Goal: Task Accomplishment & Management: Manage account settings

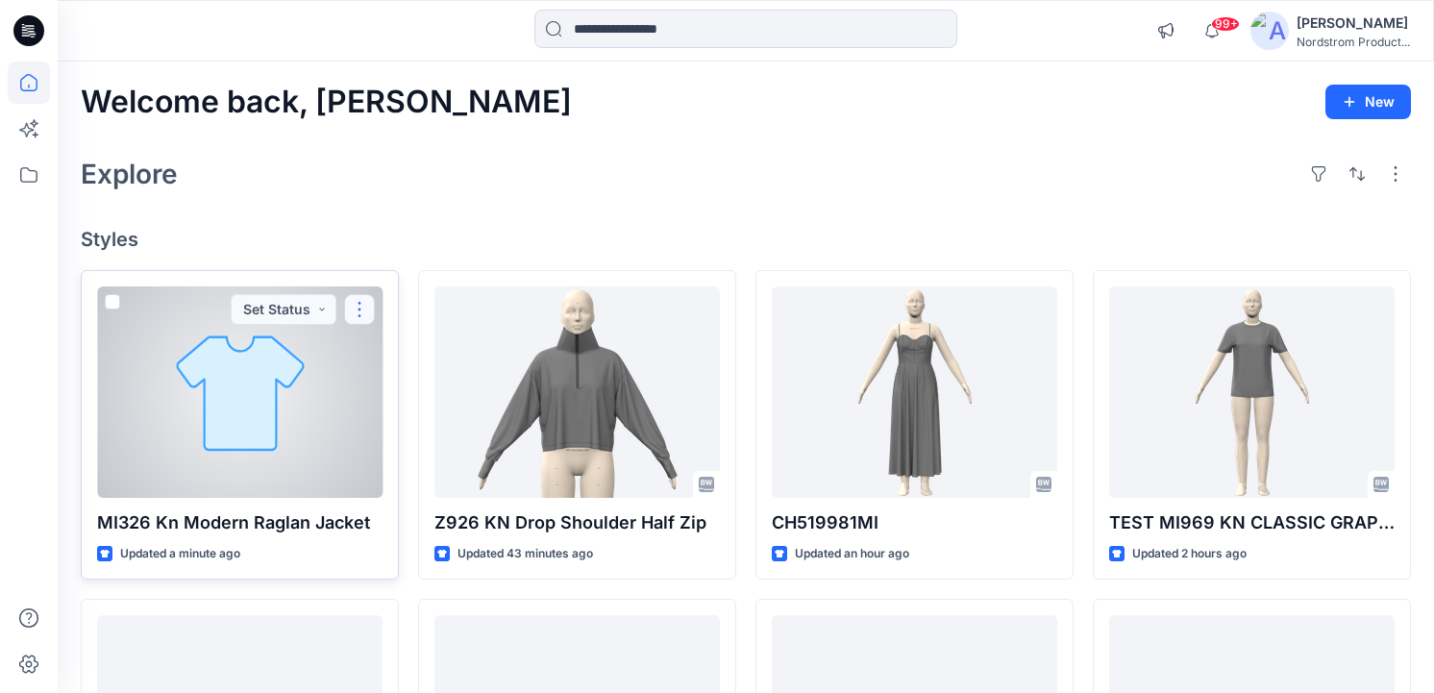
click at [358, 304] on button "button" at bounding box center [359, 309] width 31 height 31
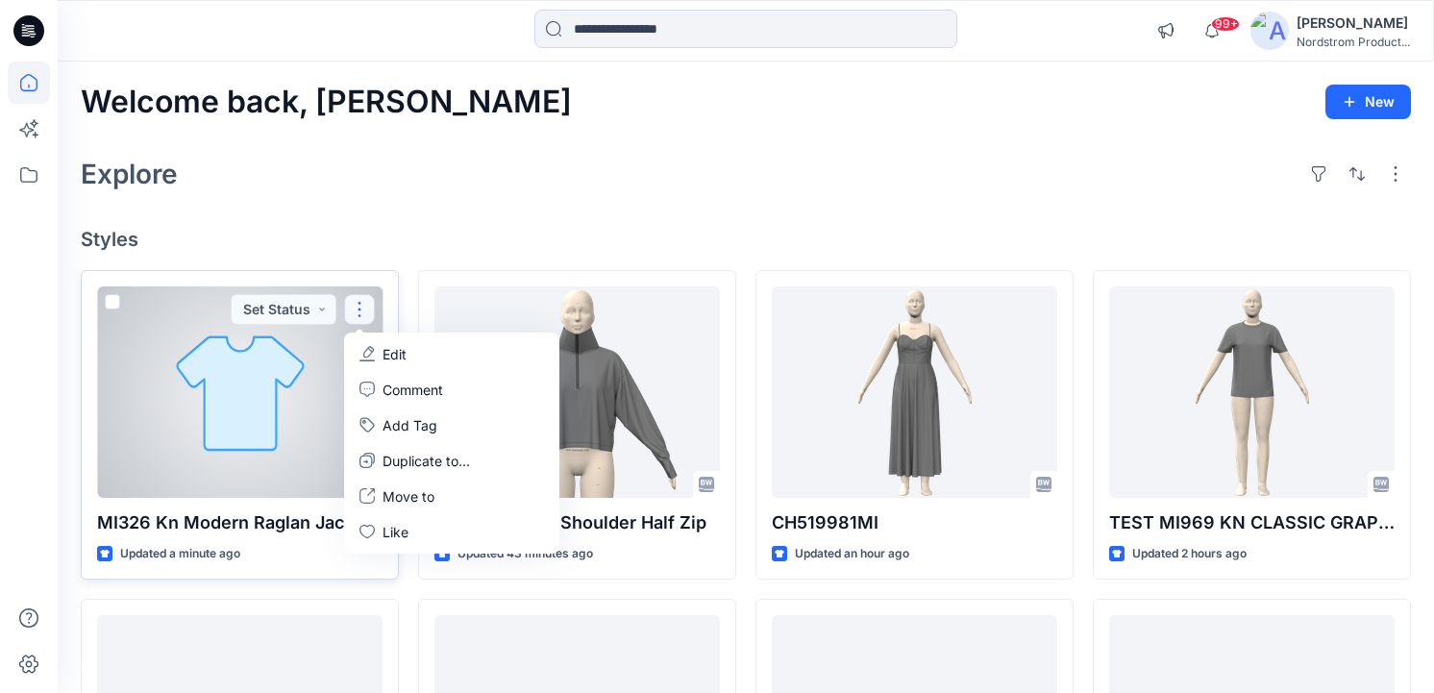
click at [382, 339] on button "Edit" at bounding box center [452, 354] width 208 height 36
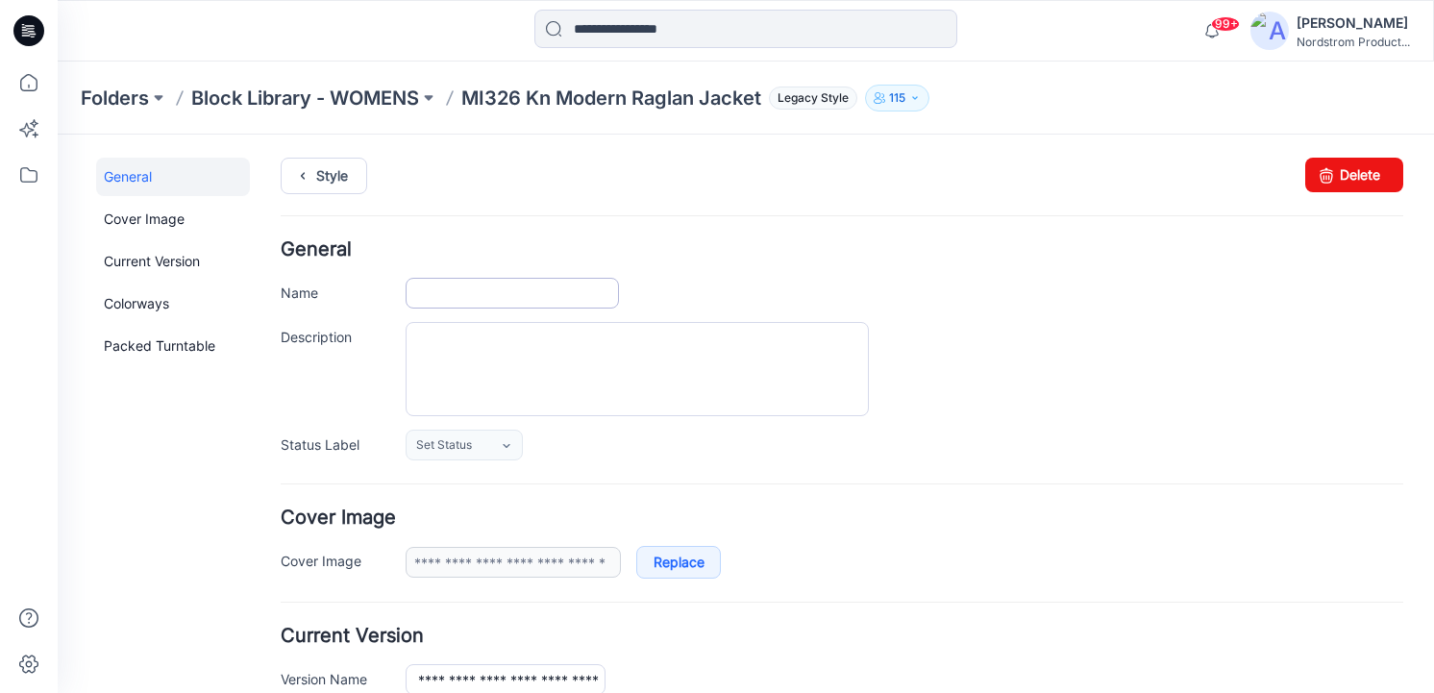
type input "**********"
click at [476, 287] on input "**********" at bounding box center [512, 293] width 213 height 31
type input "**********"
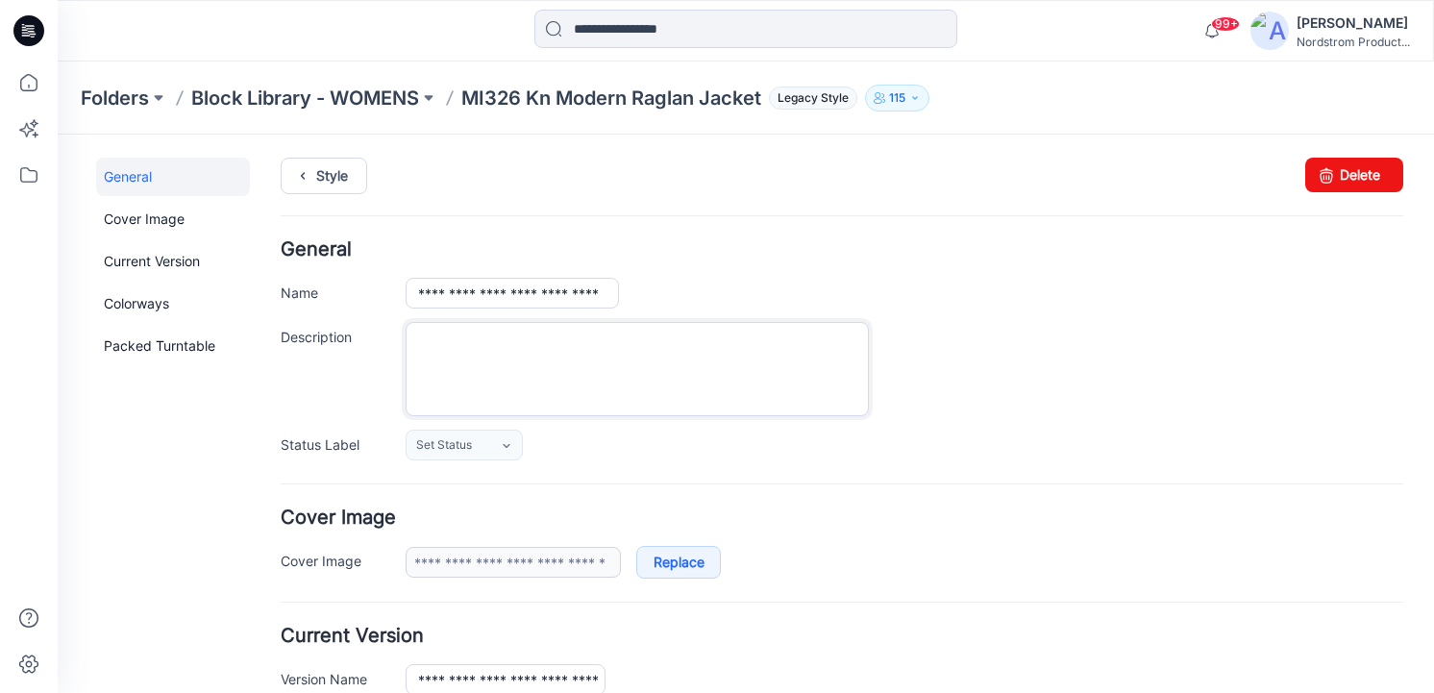
click at [505, 363] on textarea "Description" at bounding box center [637, 369] width 463 height 94
paste textarea "**********"
click at [480, 375] on textarea "**********" at bounding box center [637, 369] width 463 height 94
paste textarea "**********"
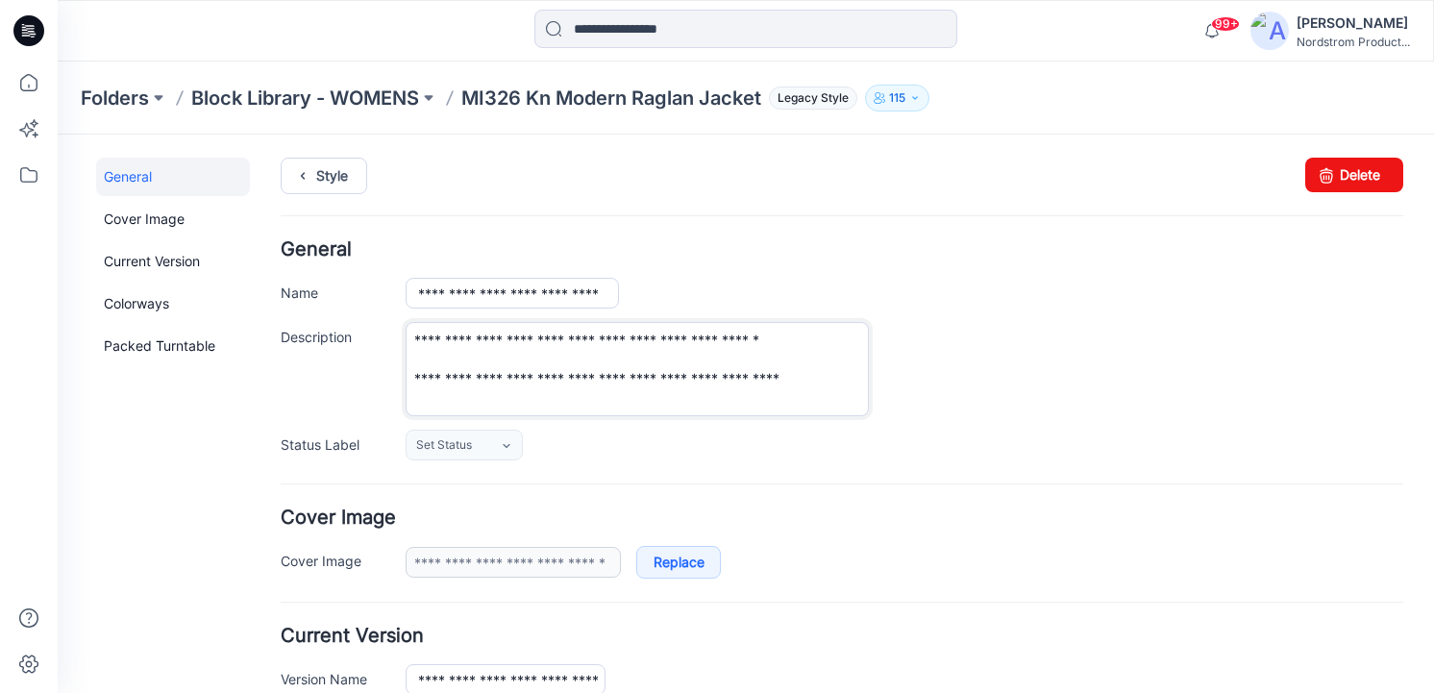
drag, startPoint x: 410, startPoint y: 391, endPoint x: 439, endPoint y: 400, distance: 30.1
click at [410, 391] on textarea "**********" at bounding box center [637, 369] width 463 height 94
type textarea "**********"
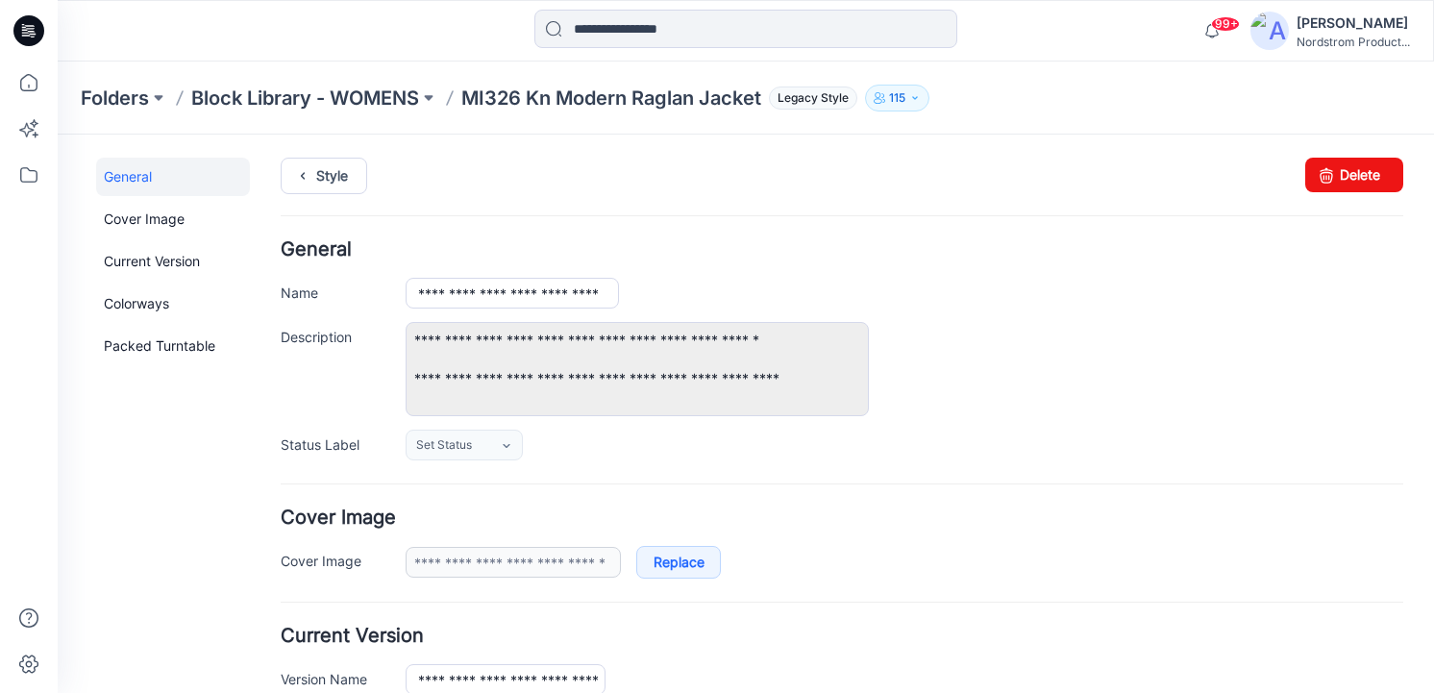
click at [822, 230] on div "Style Changes Saved Delete" at bounding box center [842, 199] width 1122 height 83
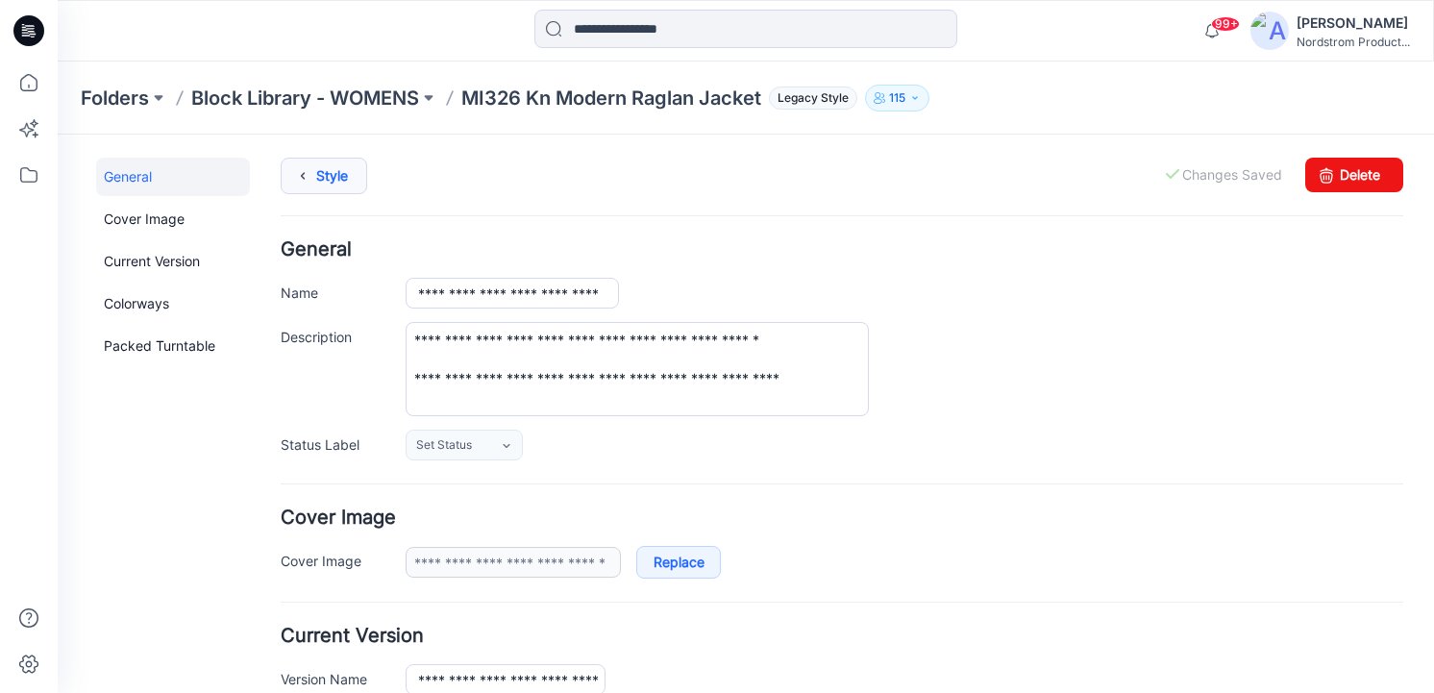
click at [309, 172] on icon at bounding box center [302, 176] width 27 height 35
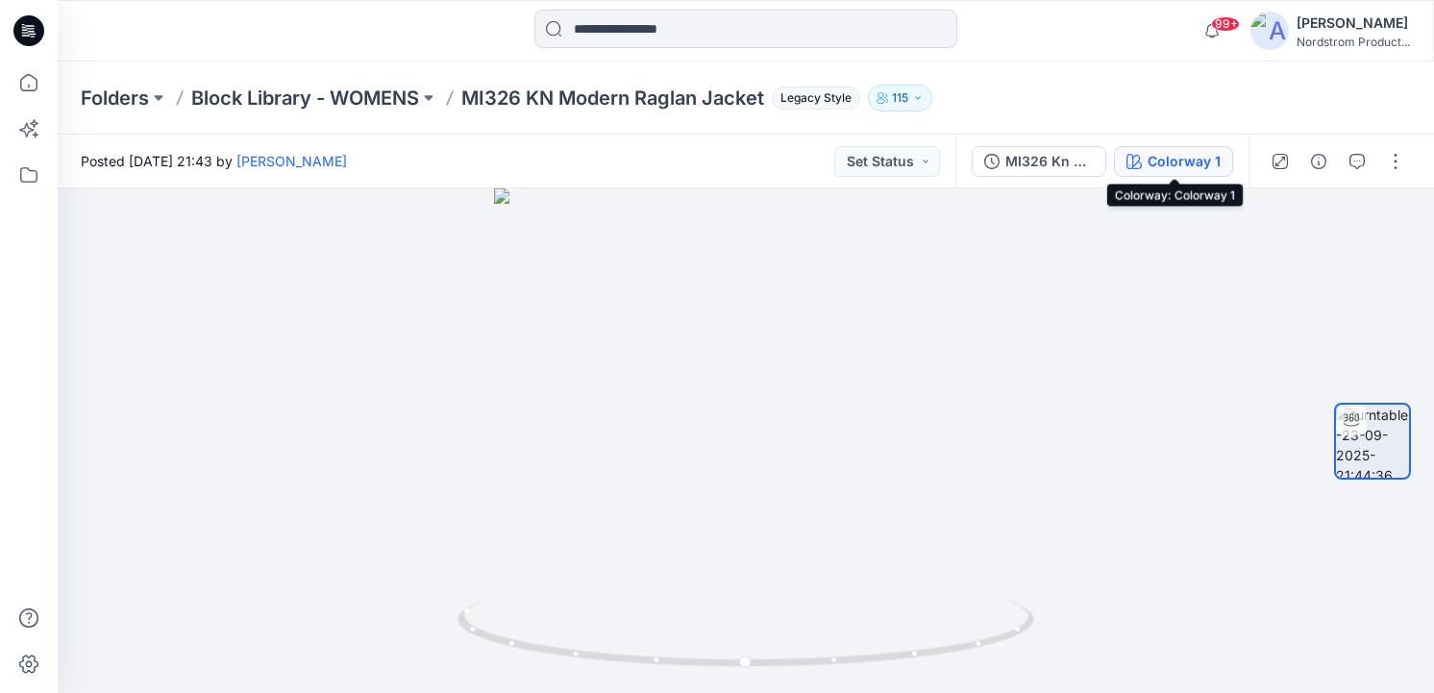
click at [1184, 162] on div "Colorway 1" at bounding box center [1183, 161] width 73 height 21
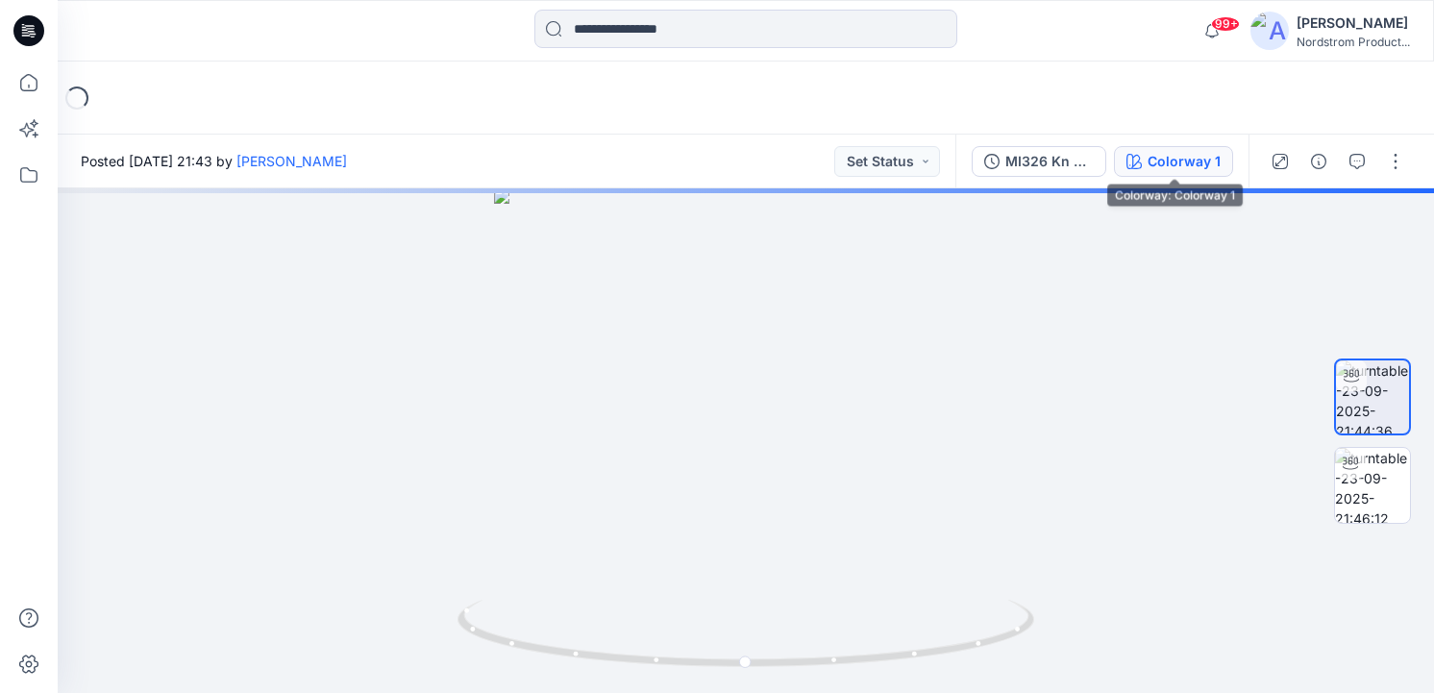
click at [1170, 166] on div "Colorway 1" at bounding box center [1183, 161] width 73 height 21
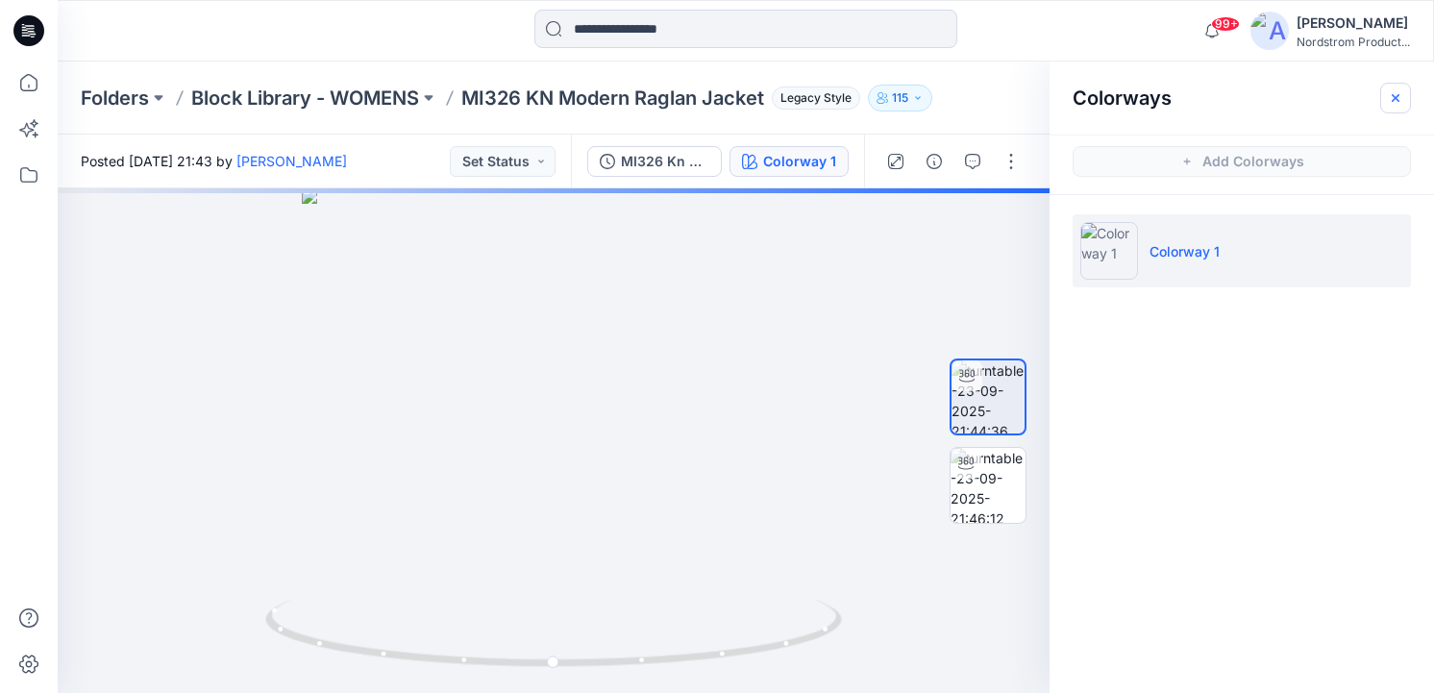
click at [1399, 92] on icon "button" at bounding box center [1395, 97] width 15 height 15
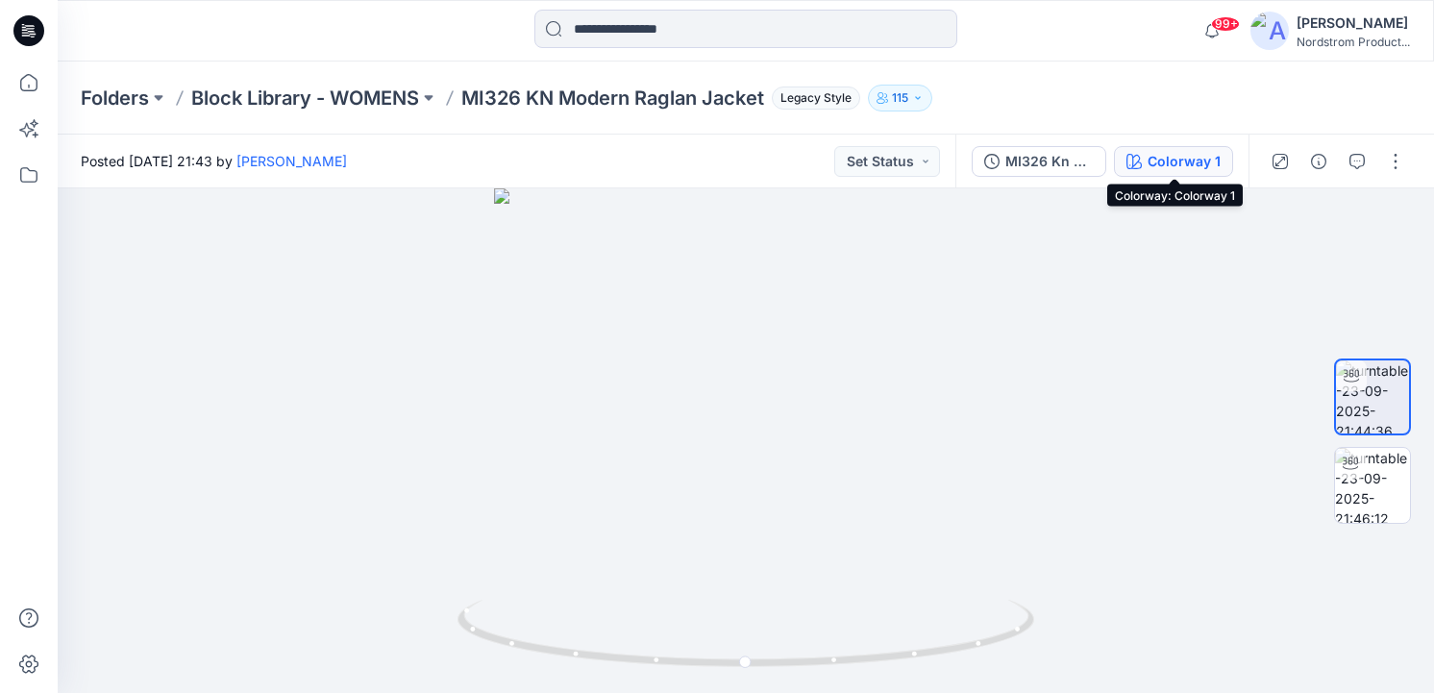
click at [1161, 160] on div "Colorway 1" at bounding box center [1183, 161] width 73 height 21
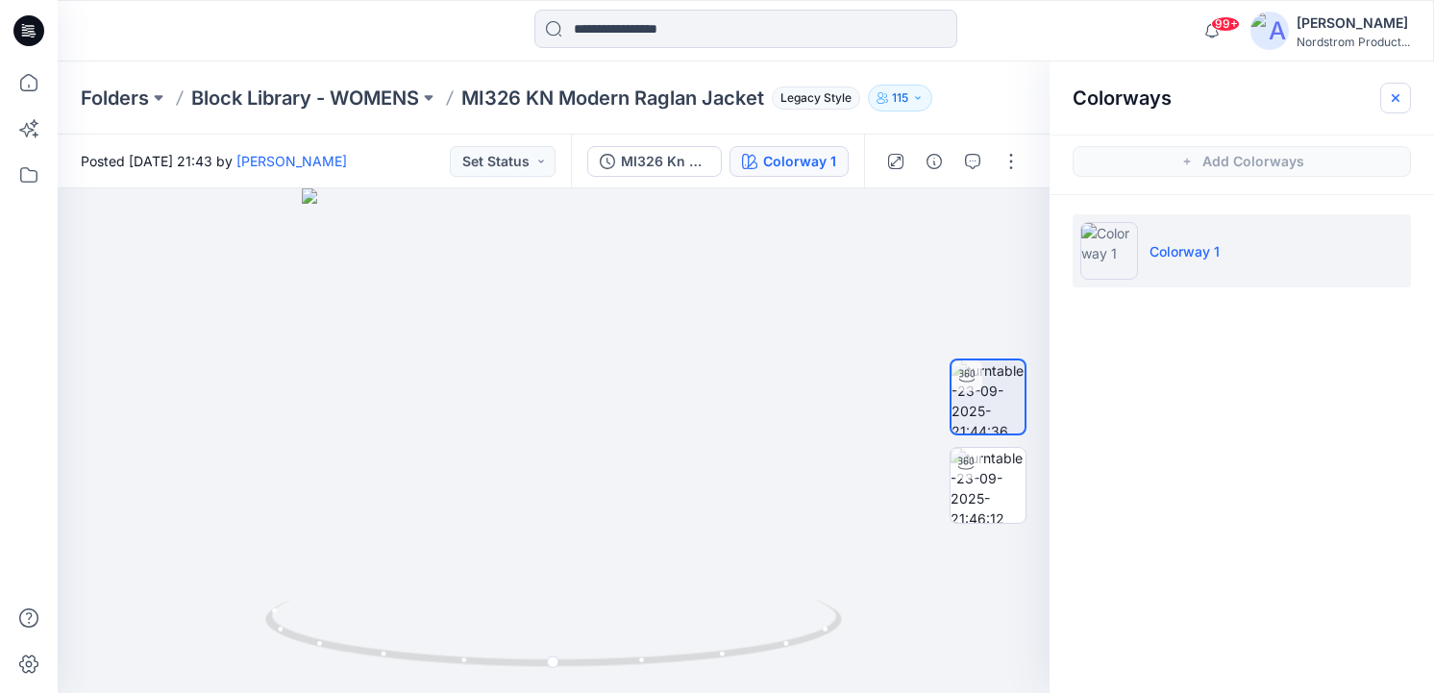
click at [1400, 93] on icon "button" at bounding box center [1395, 97] width 15 height 15
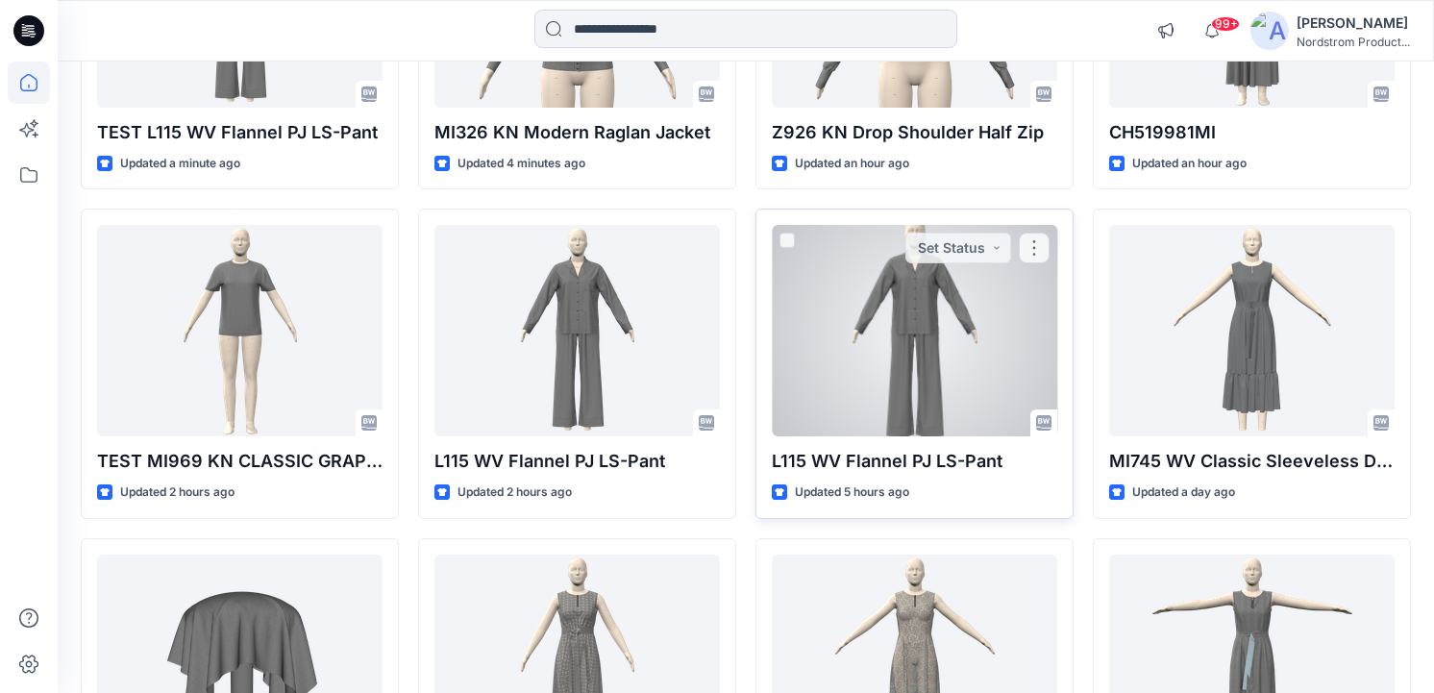
scroll to position [394, 0]
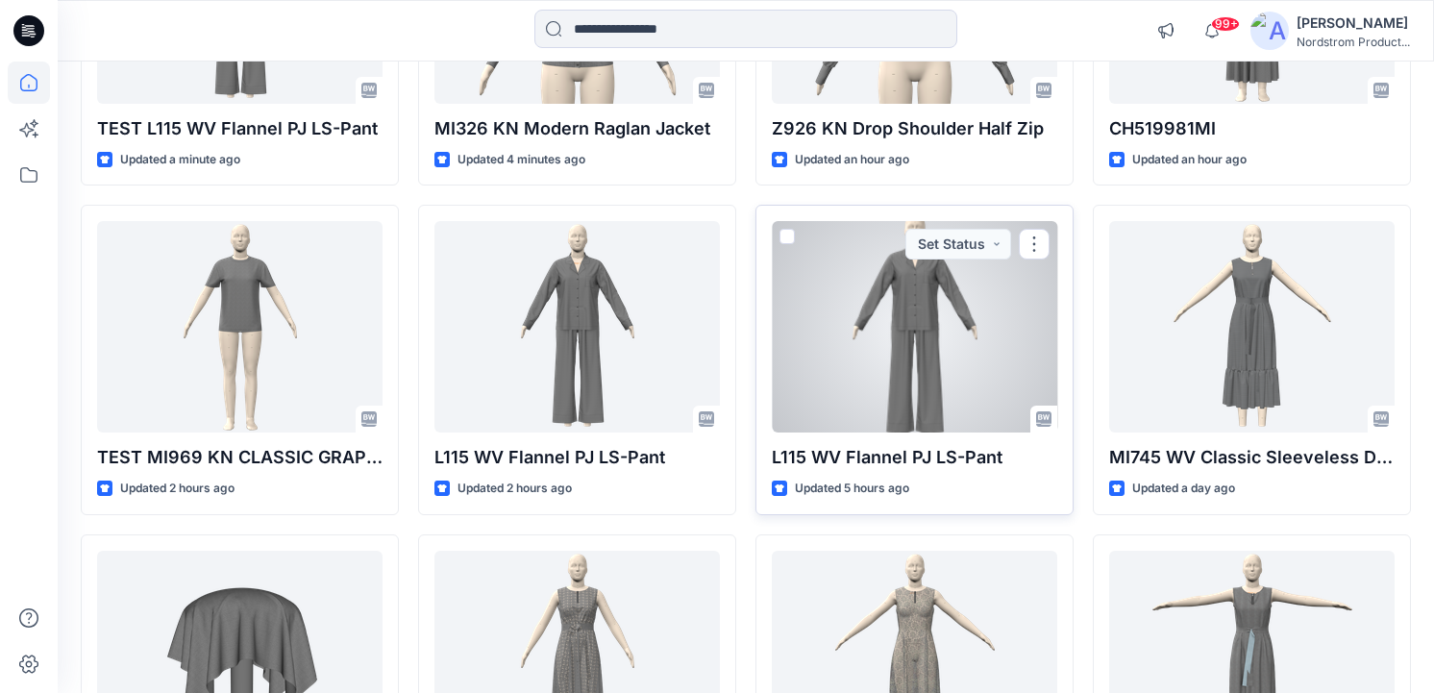
click at [939, 333] on div at bounding box center [914, 326] width 285 height 211
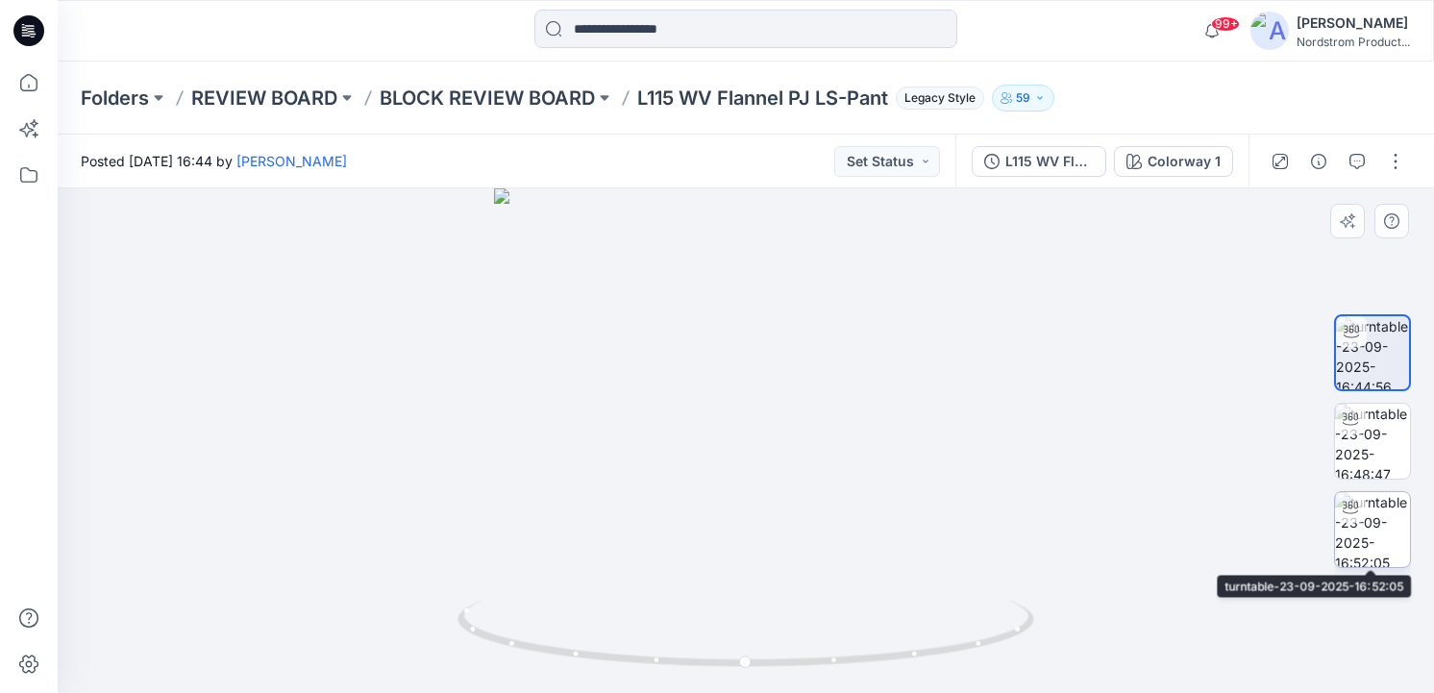
click at [1384, 504] on img at bounding box center [1372, 529] width 75 height 75
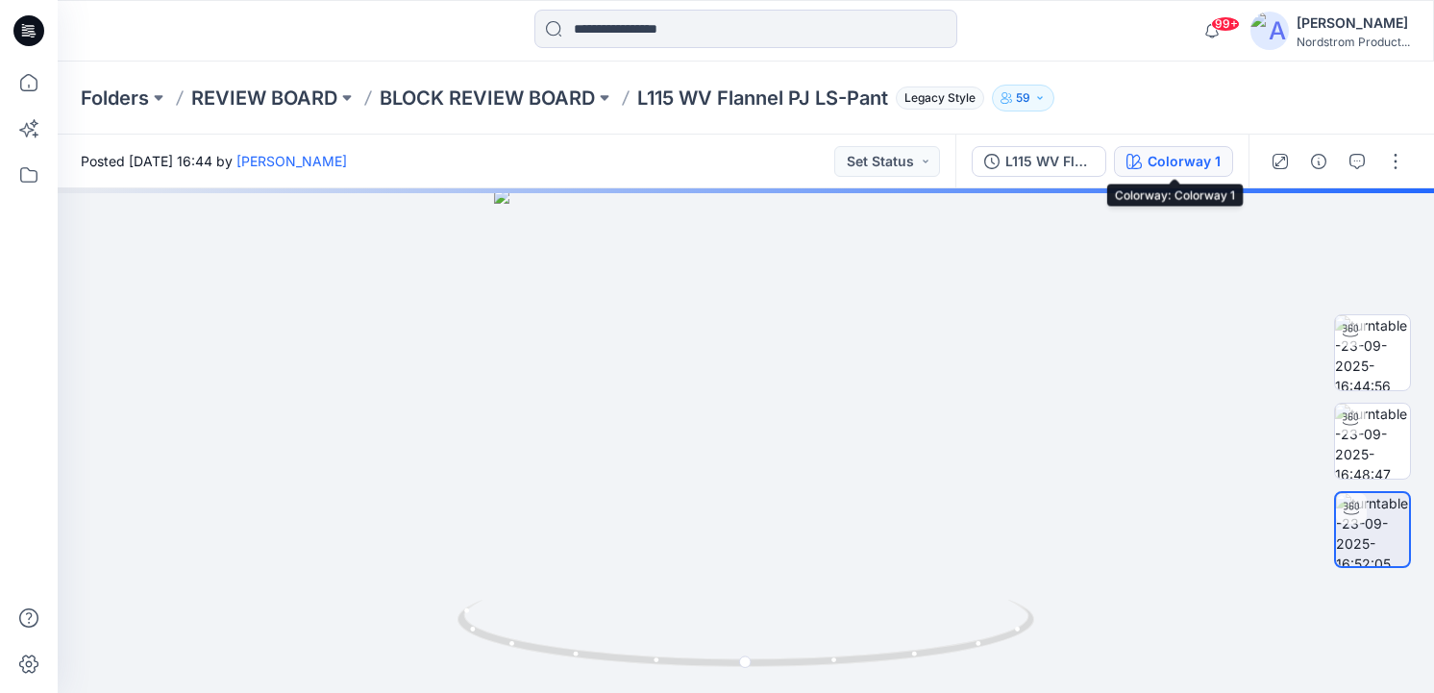
click at [1171, 170] on div "Colorway 1" at bounding box center [1183, 161] width 73 height 21
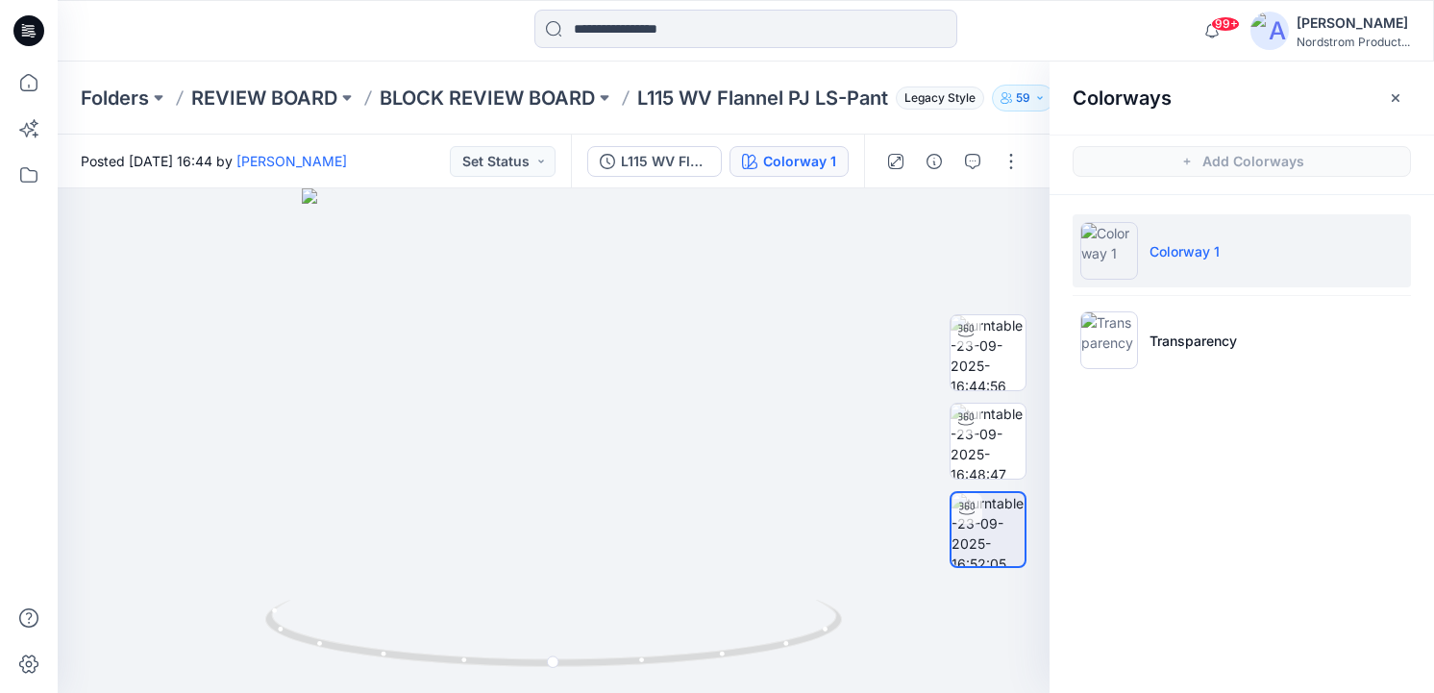
drag, startPoint x: 1392, startPoint y: 91, endPoint x: 1383, endPoint y: 123, distance: 32.9
click at [1392, 91] on icon "button" at bounding box center [1395, 97] width 15 height 15
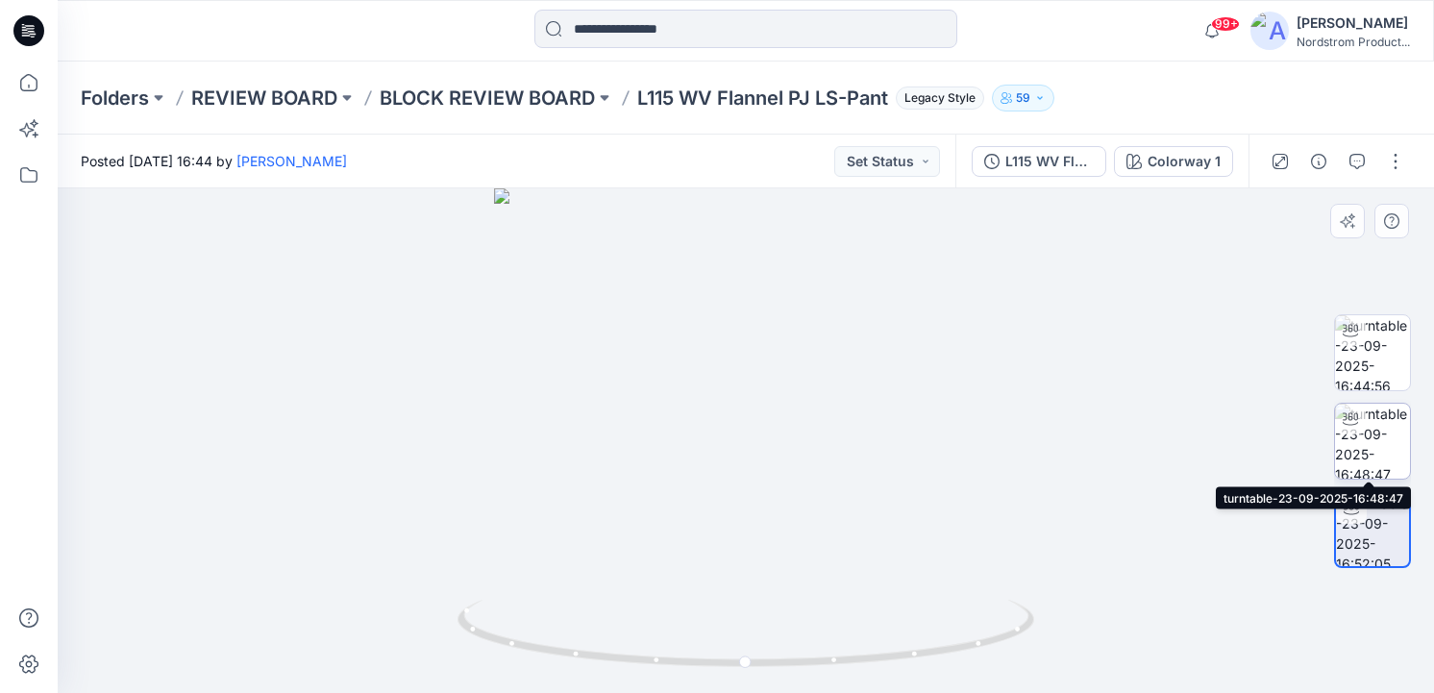
click at [1362, 435] on img at bounding box center [1372, 441] width 75 height 75
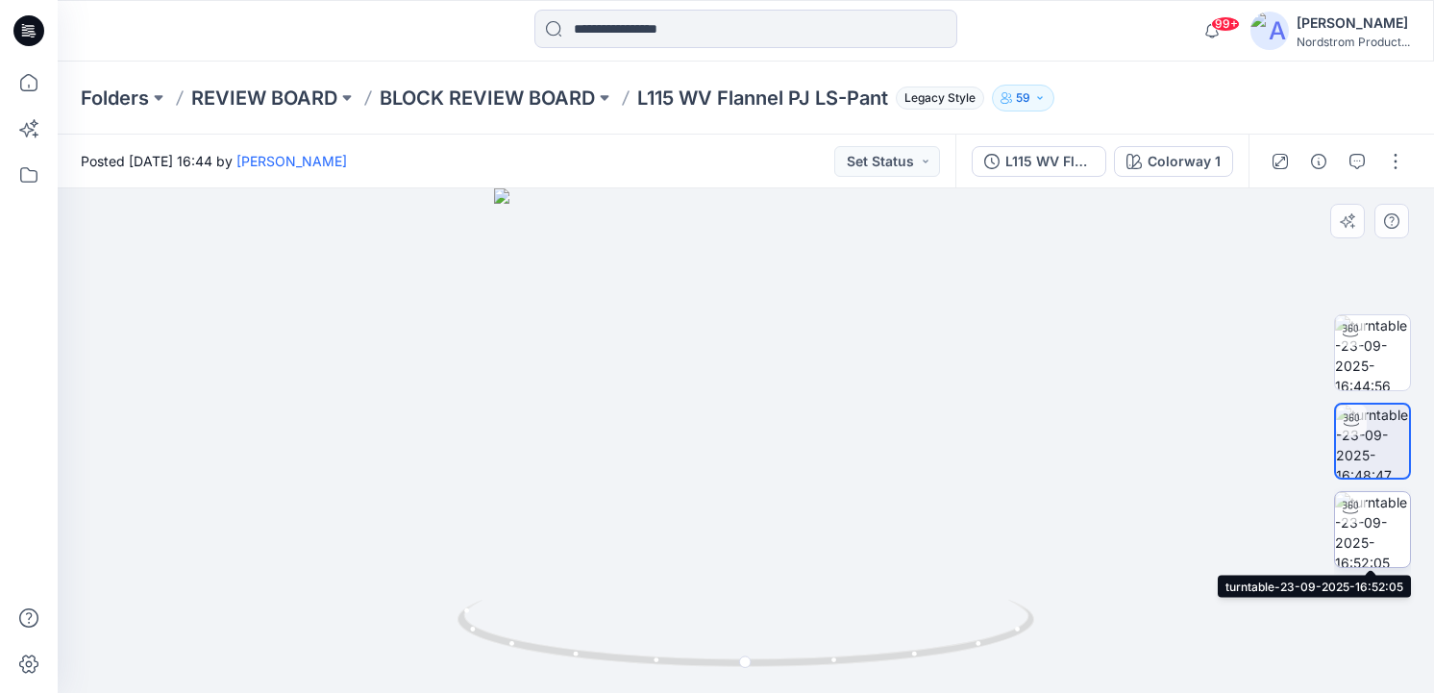
click at [1378, 523] on img at bounding box center [1372, 529] width 75 height 75
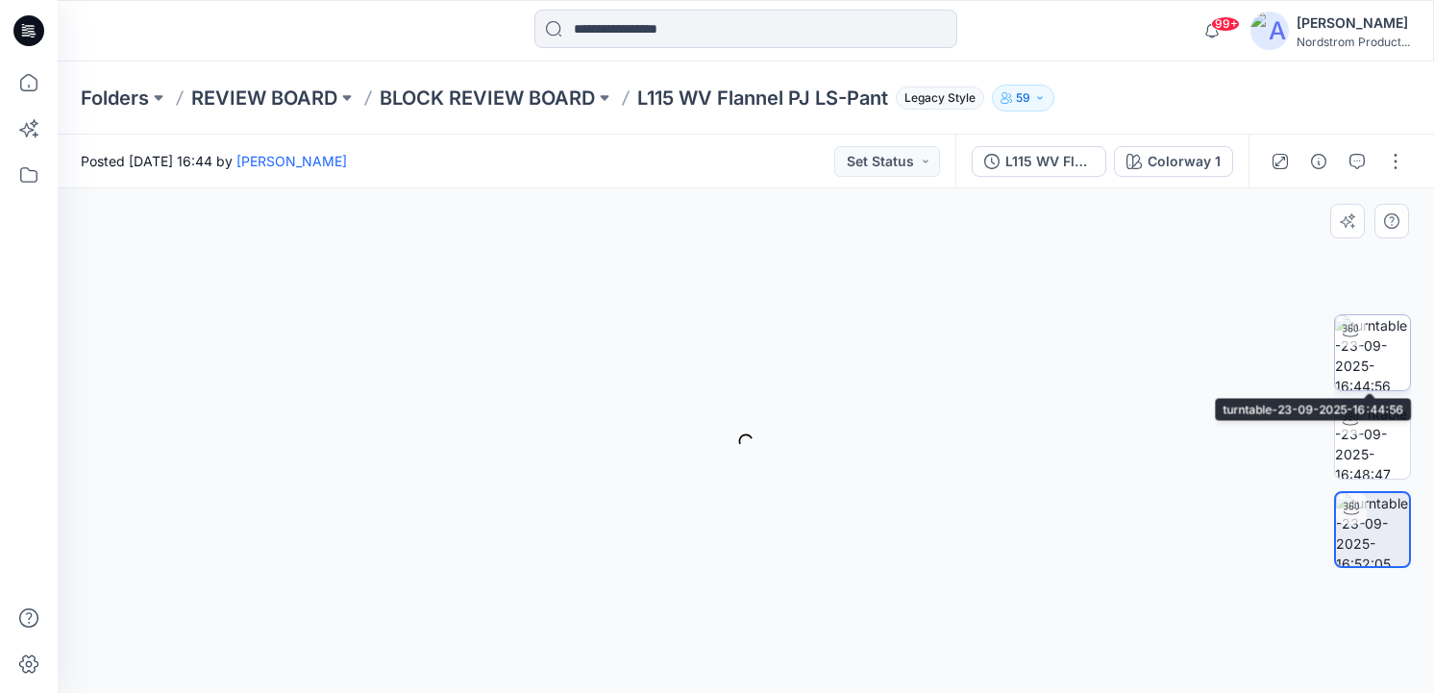
click at [1376, 317] on img at bounding box center [1372, 352] width 75 height 75
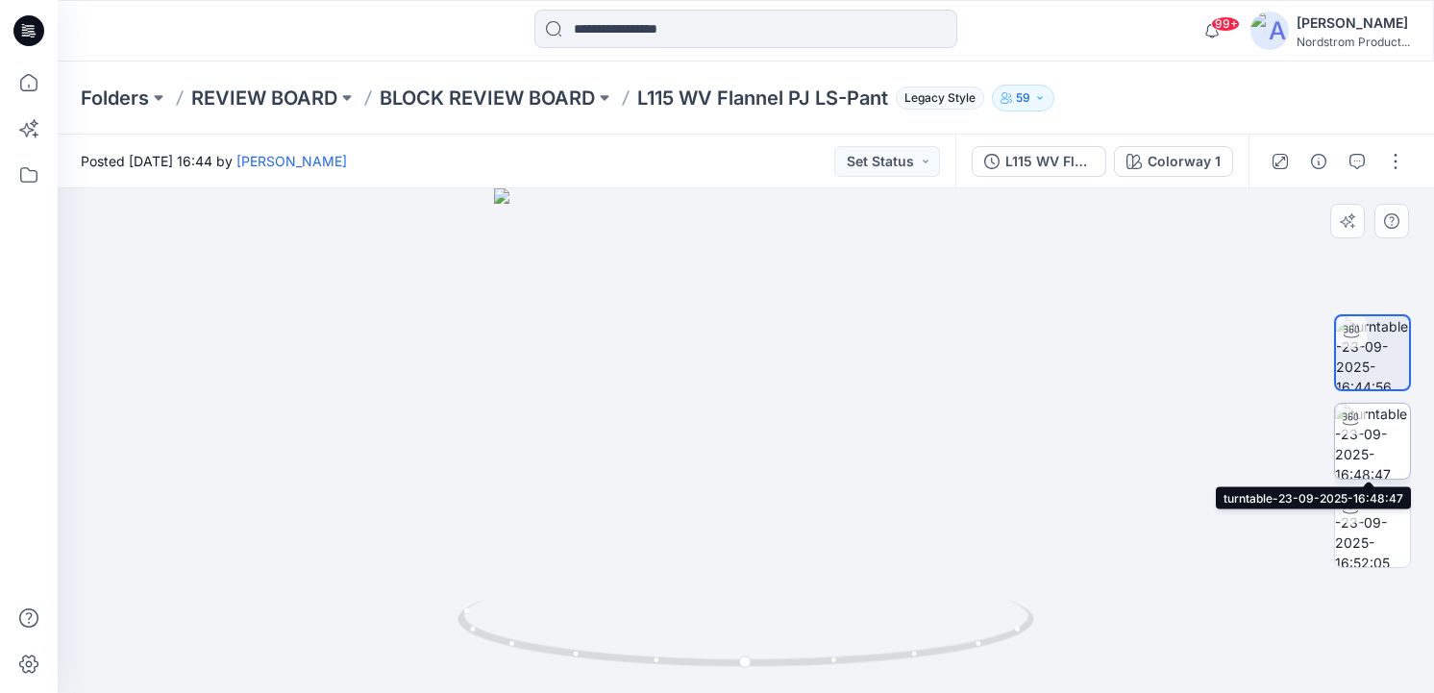
click at [1356, 422] on icon at bounding box center [1350, 418] width 15 height 15
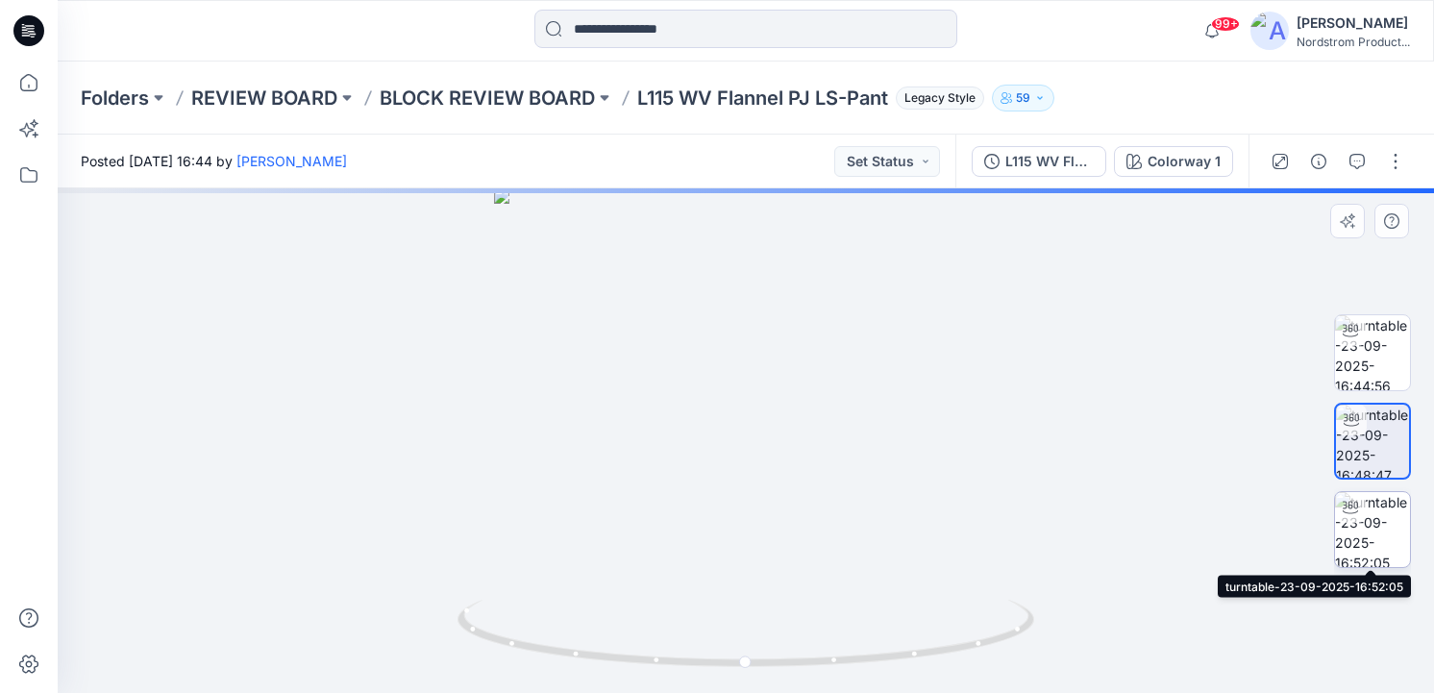
click at [1368, 554] on img at bounding box center [1372, 529] width 75 height 75
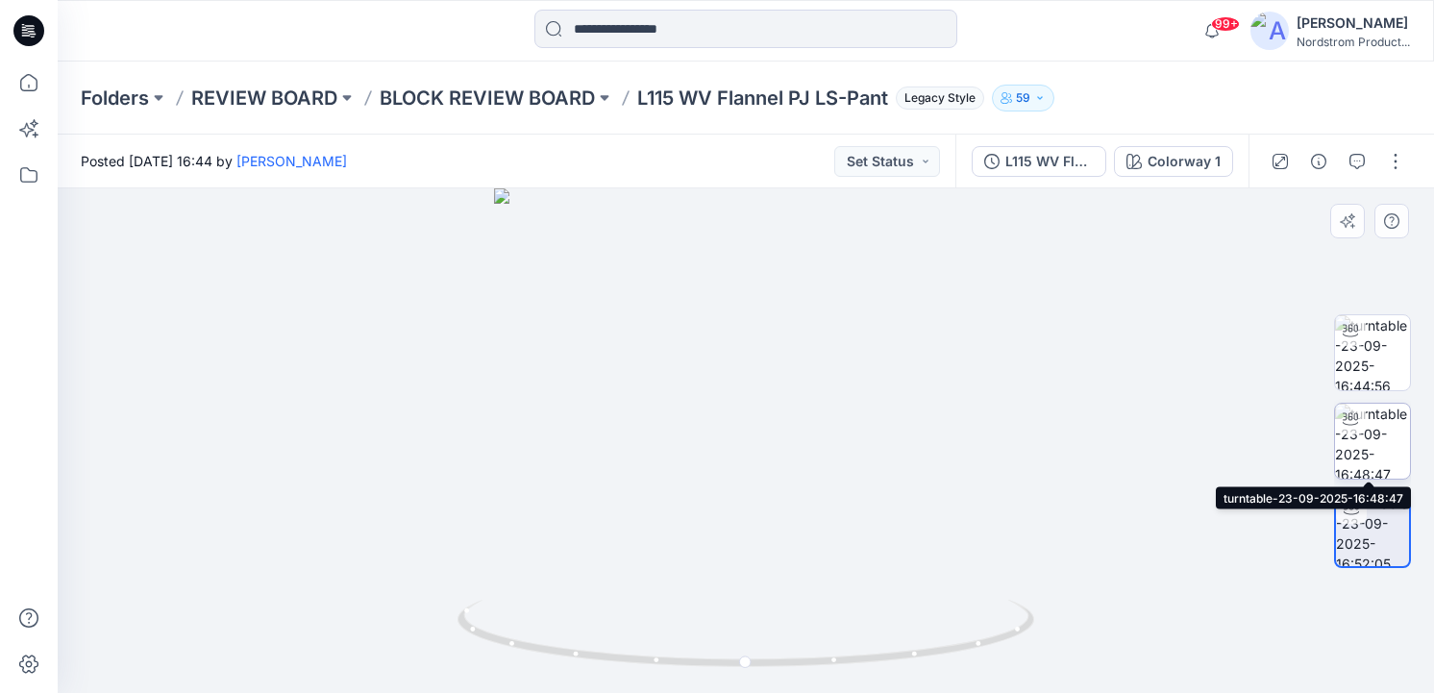
click at [1366, 465] on img at bounding box center [1372, 441] width 75 height 75
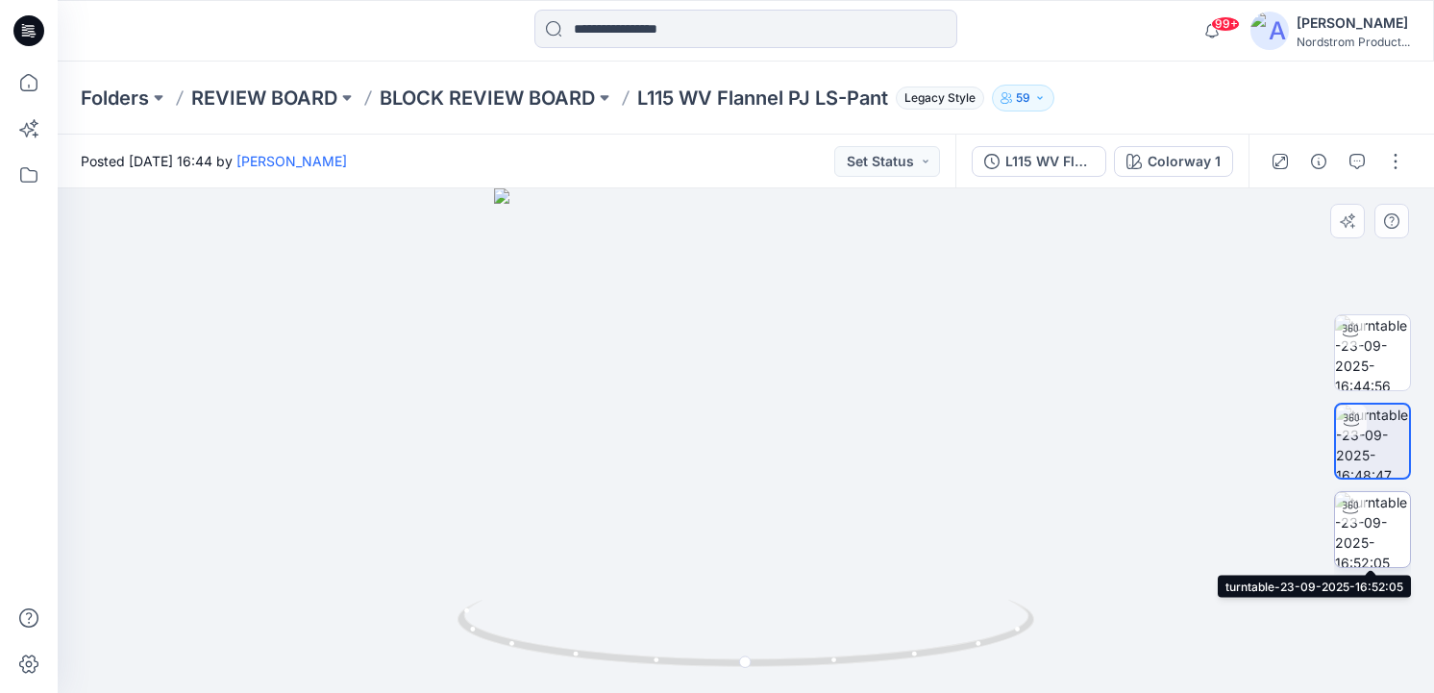
click at [1364, 531] on img at bounding box center [1372, 529] width 75 height 75
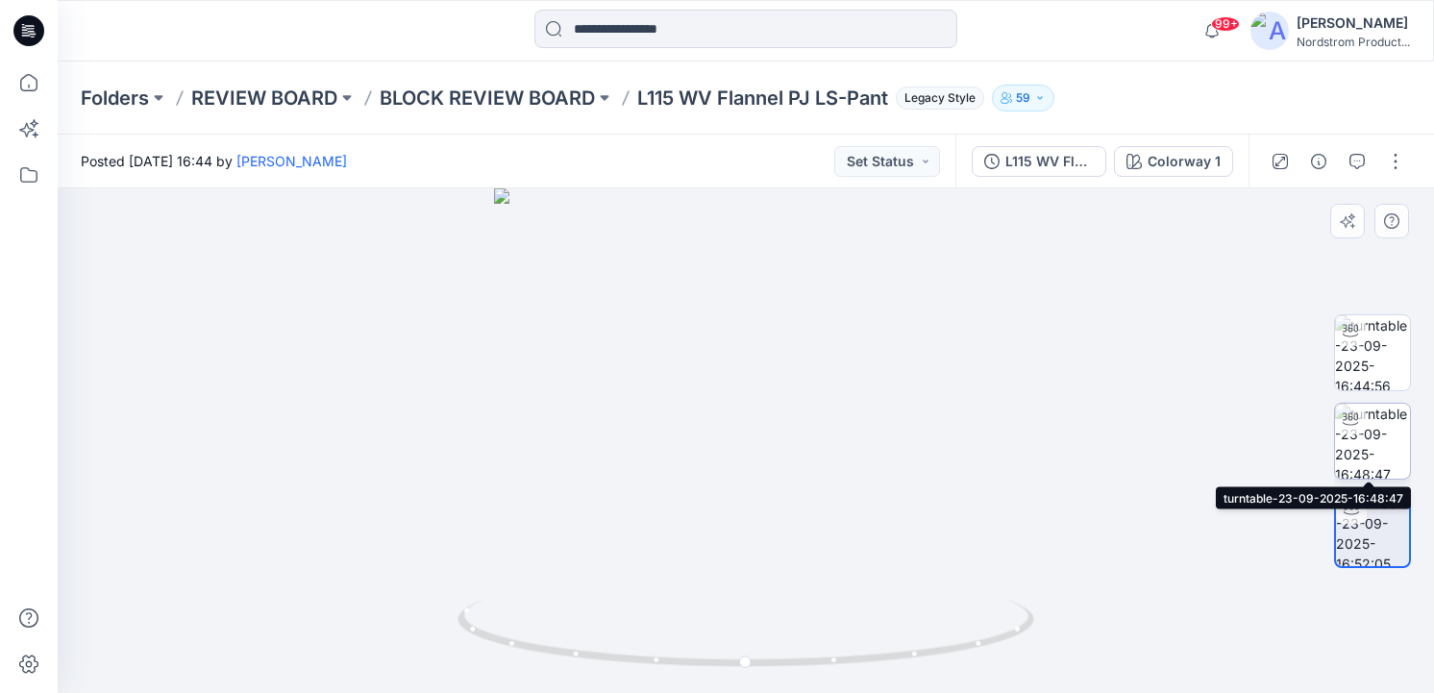
click at [1365, 433] on img at bounding box center [1372, 441] width 75 height 75
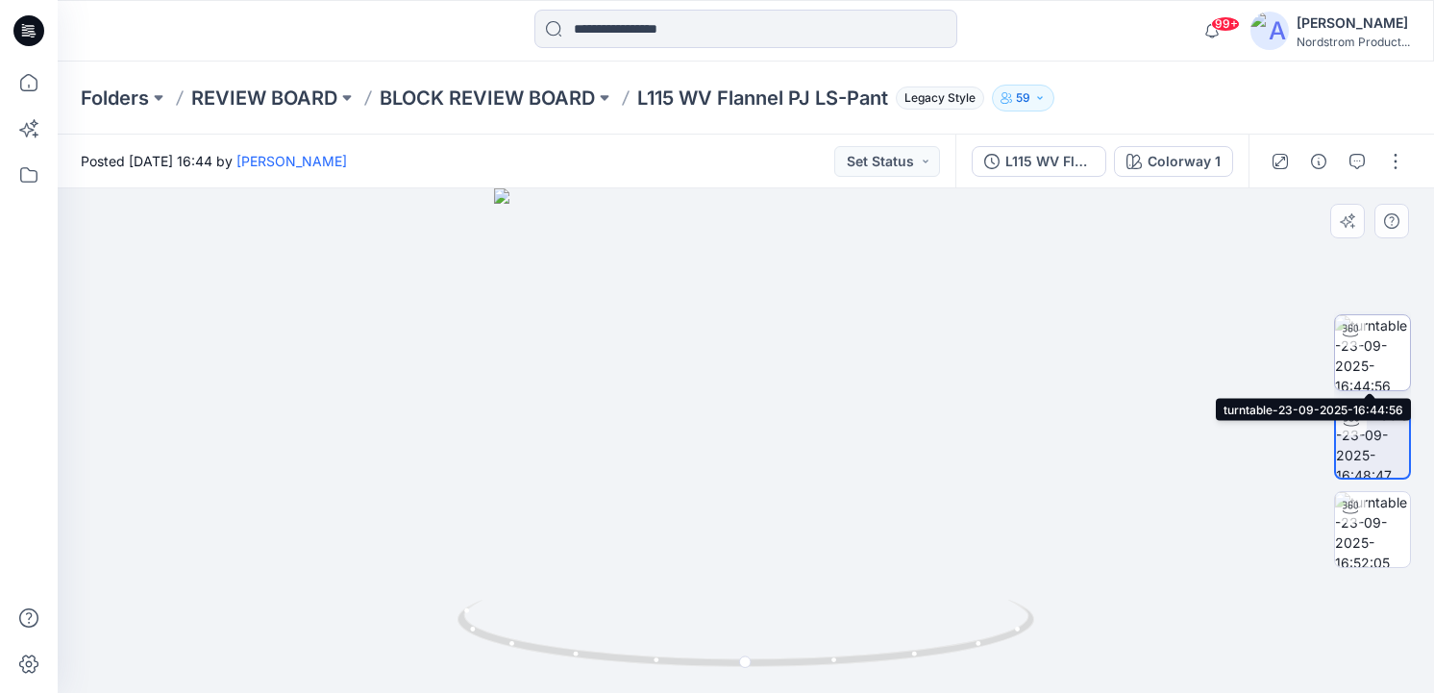
click at [1347, 353] on img at bounding box center [1372, 352] width 75 height 75
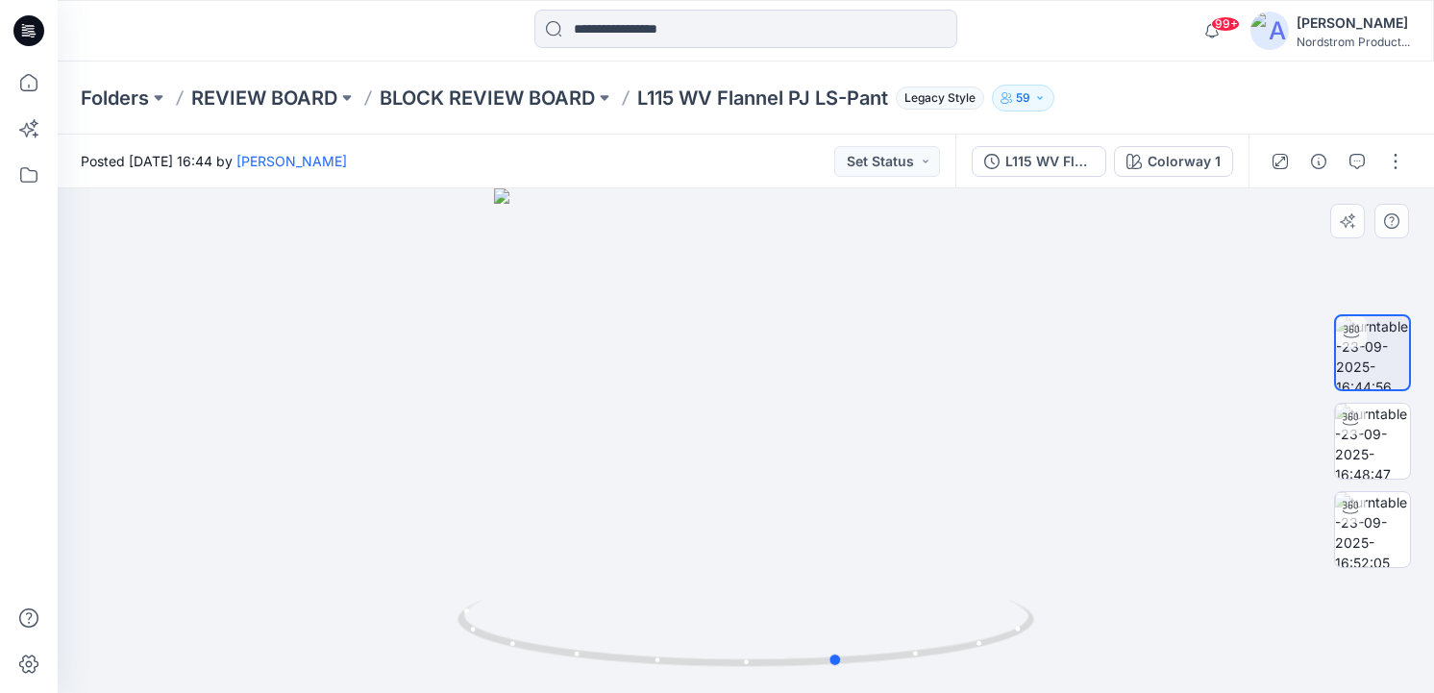
drag, startPoint x: 798, startPoint y: 418, endPoint x: 891, endPoint y: 456, distance: 100.5
click at [891, 456] on div at bounding box center [746, 440] width 1376 height 505
click at [1355, 436] on img at bounding box center [1372, 441] width 75 height 75
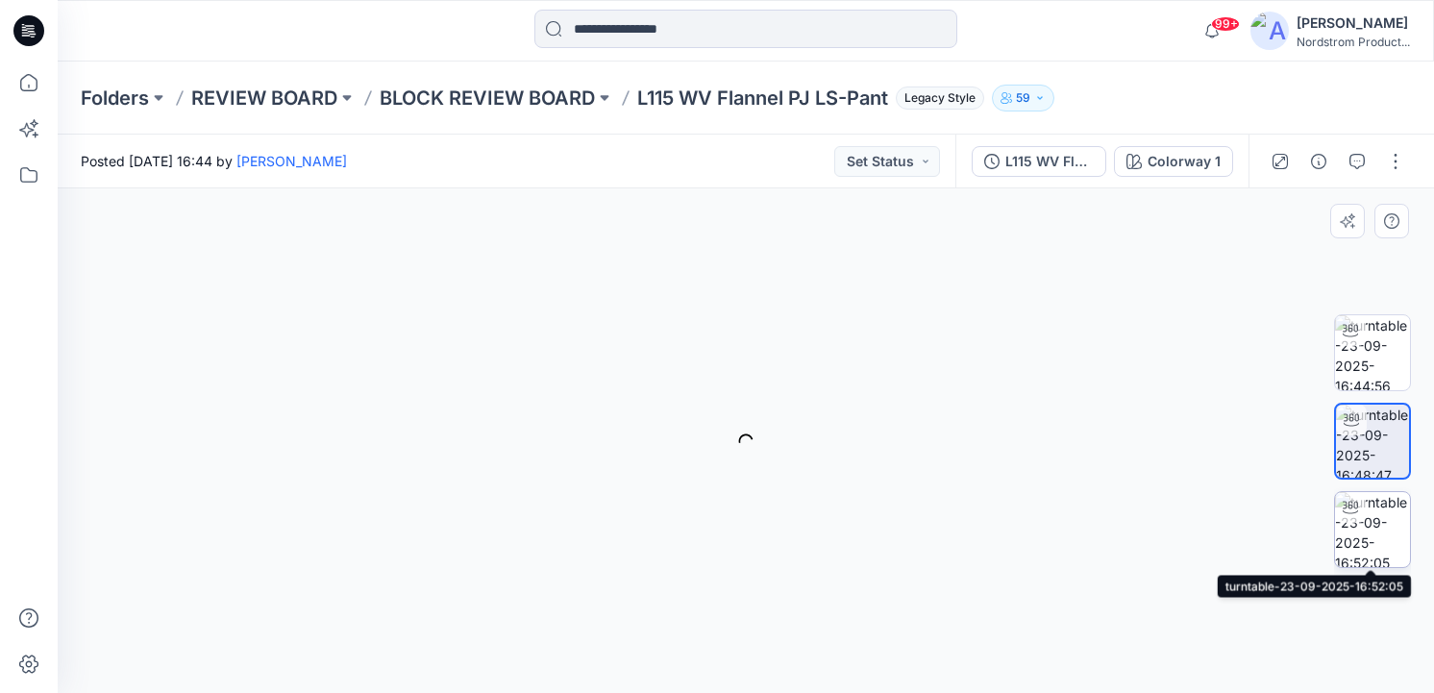
click at [1355, 528] on img at bounding box center [1372, 529] width 75 height 75
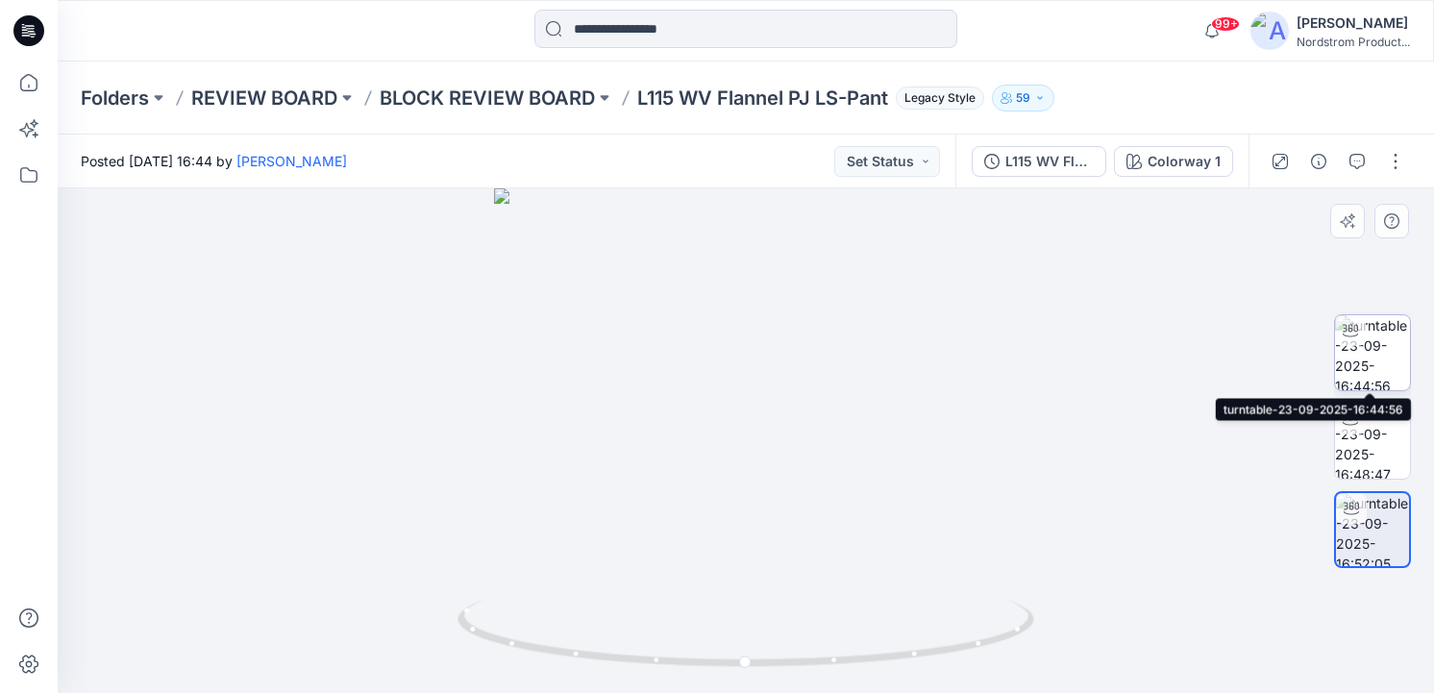
click at [1364, 344] on img at bounding box center [1372, 352] width 75 height 75
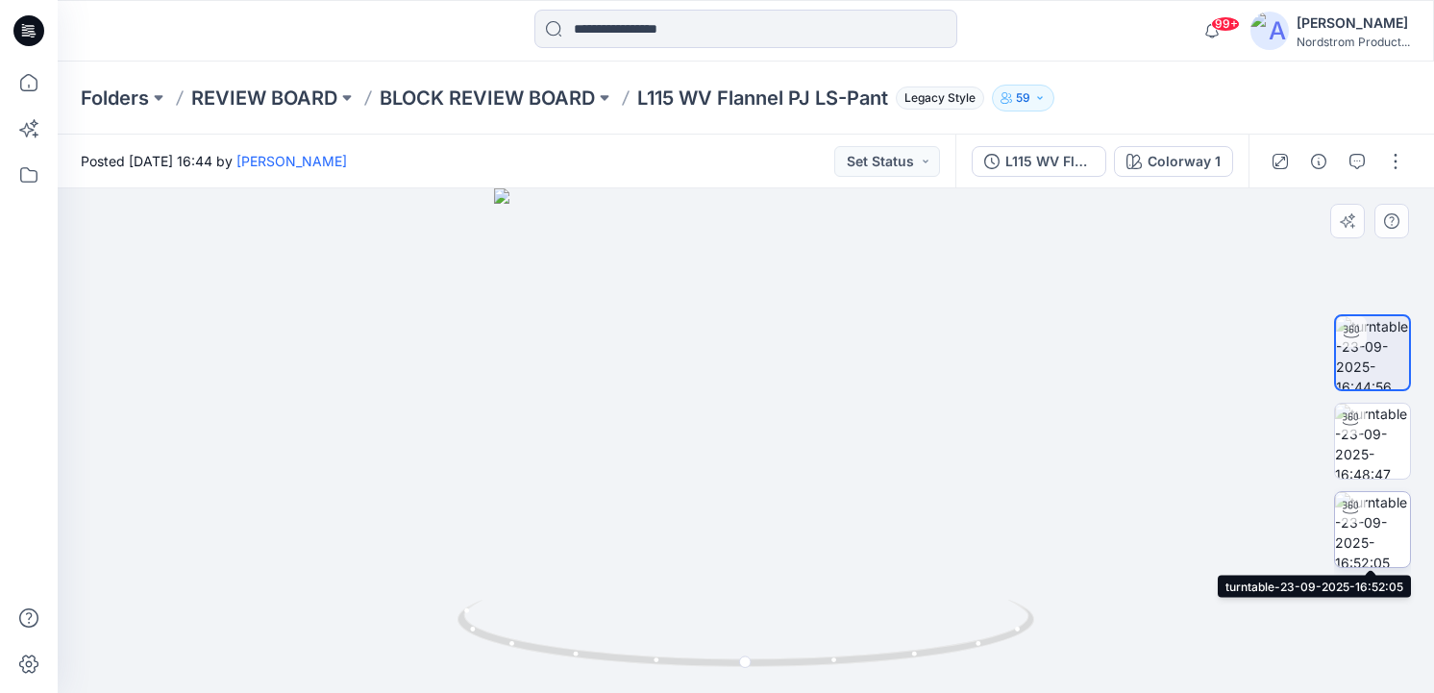
click at [1364, 543] on img at bounding box center [1372, 529] width 75 height 75
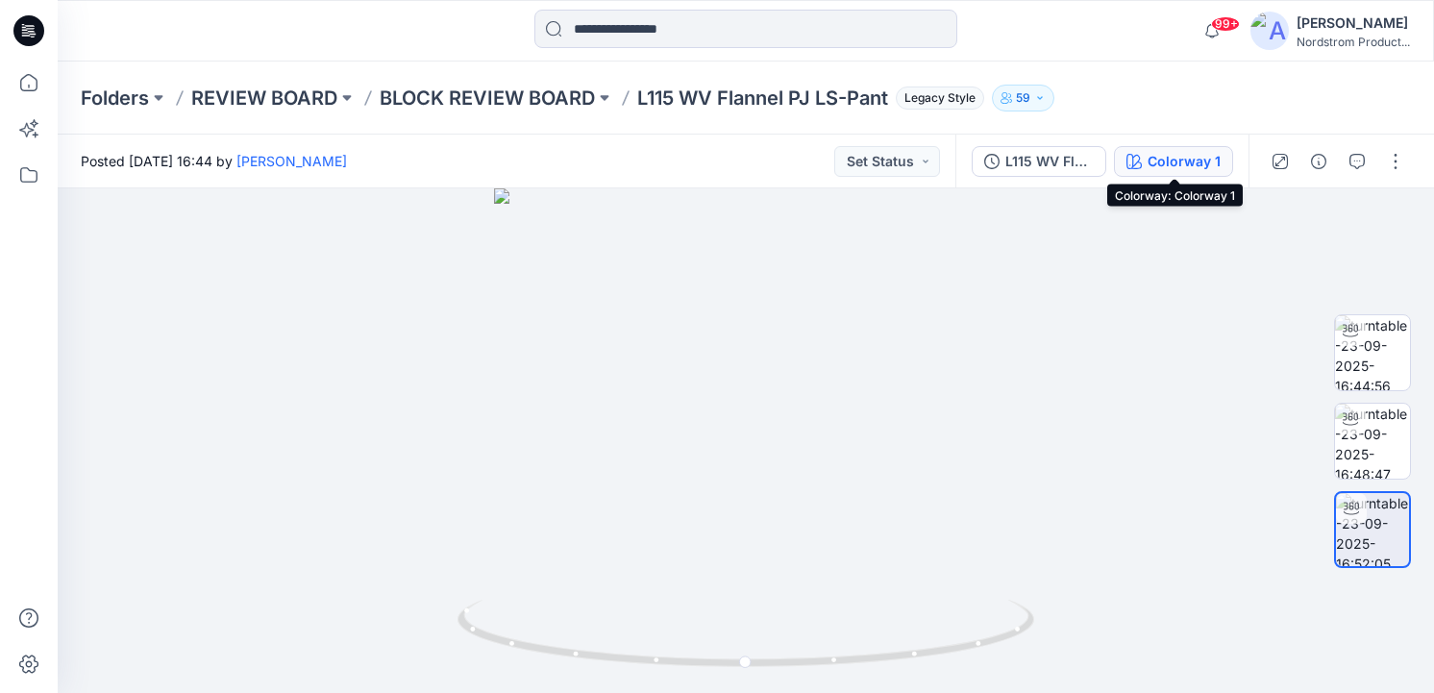
click at [1201, 159] on div "Colorway 1" at bounding box center [1183, 161] width 73 height 21
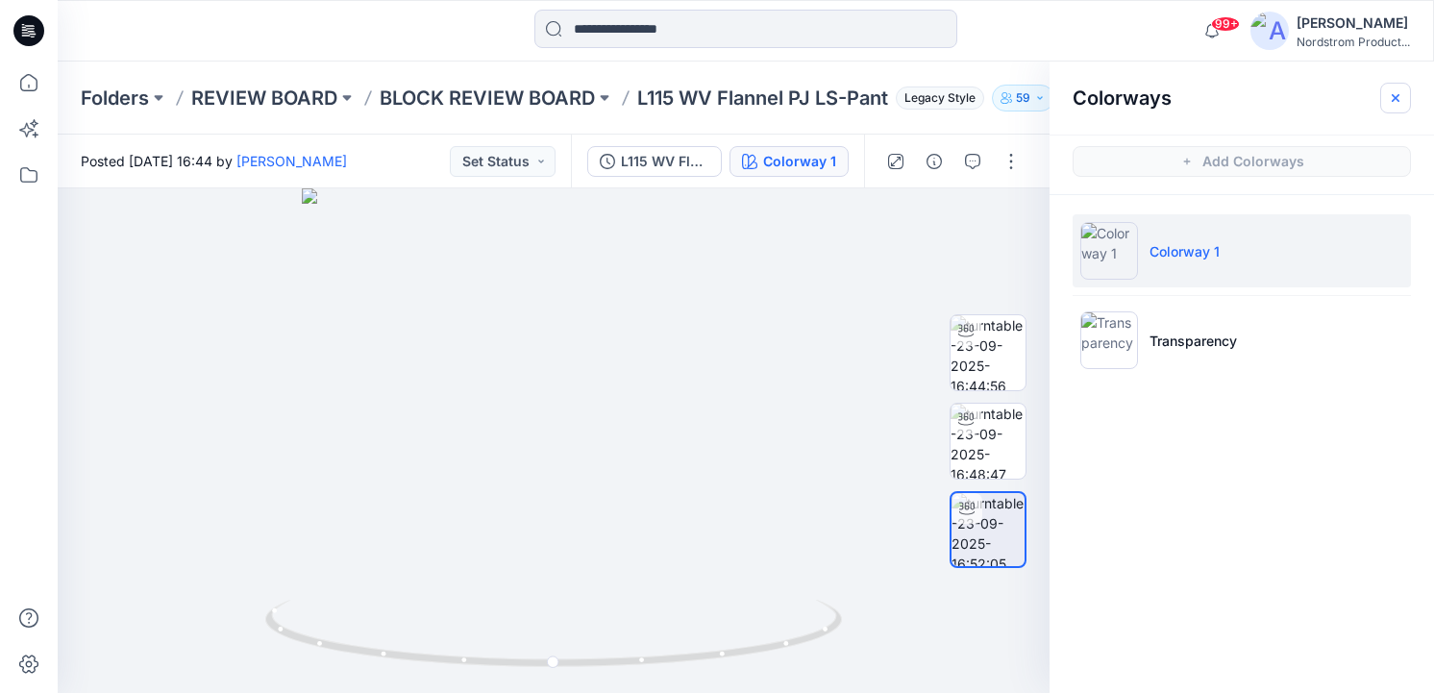
click at [1409, 98] on button "button" at bounding box center [1395, 98] width 31 height 31
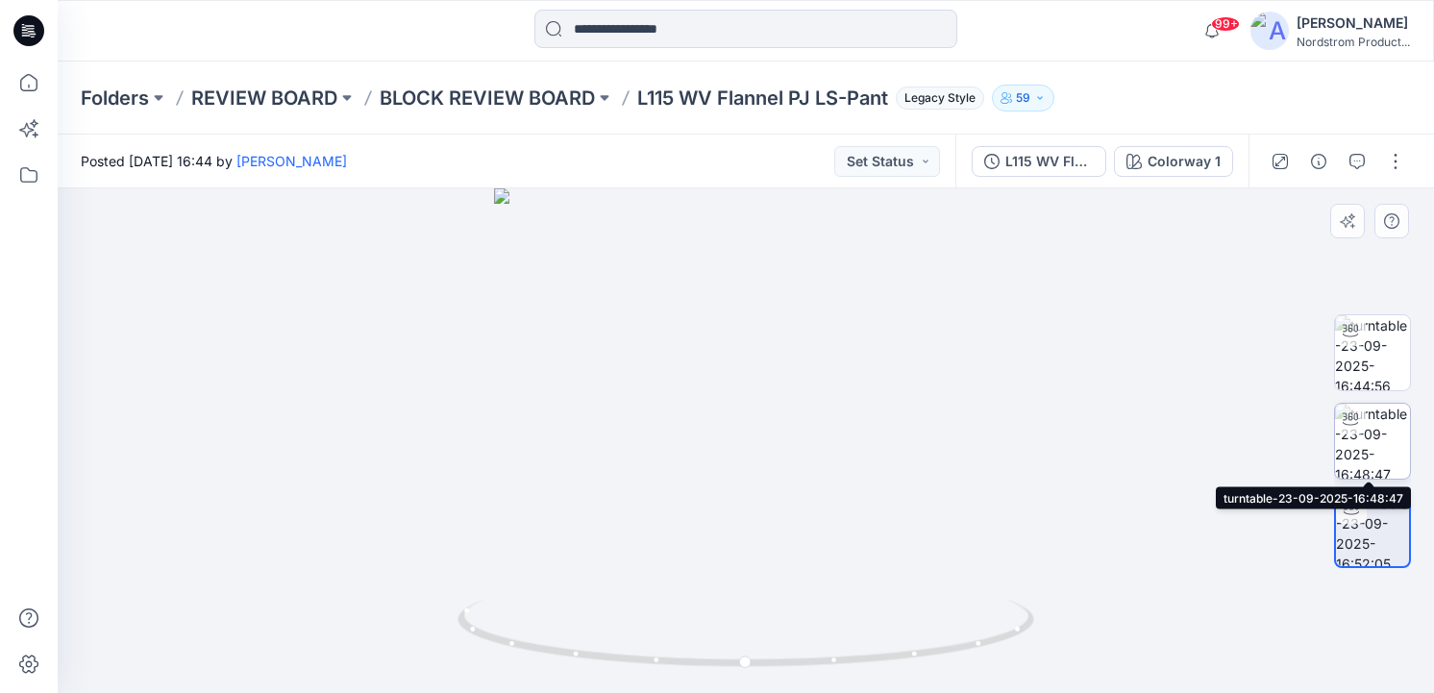
click at [1351, 466] on img at bounding box center [1372, 441] width 75 height 75
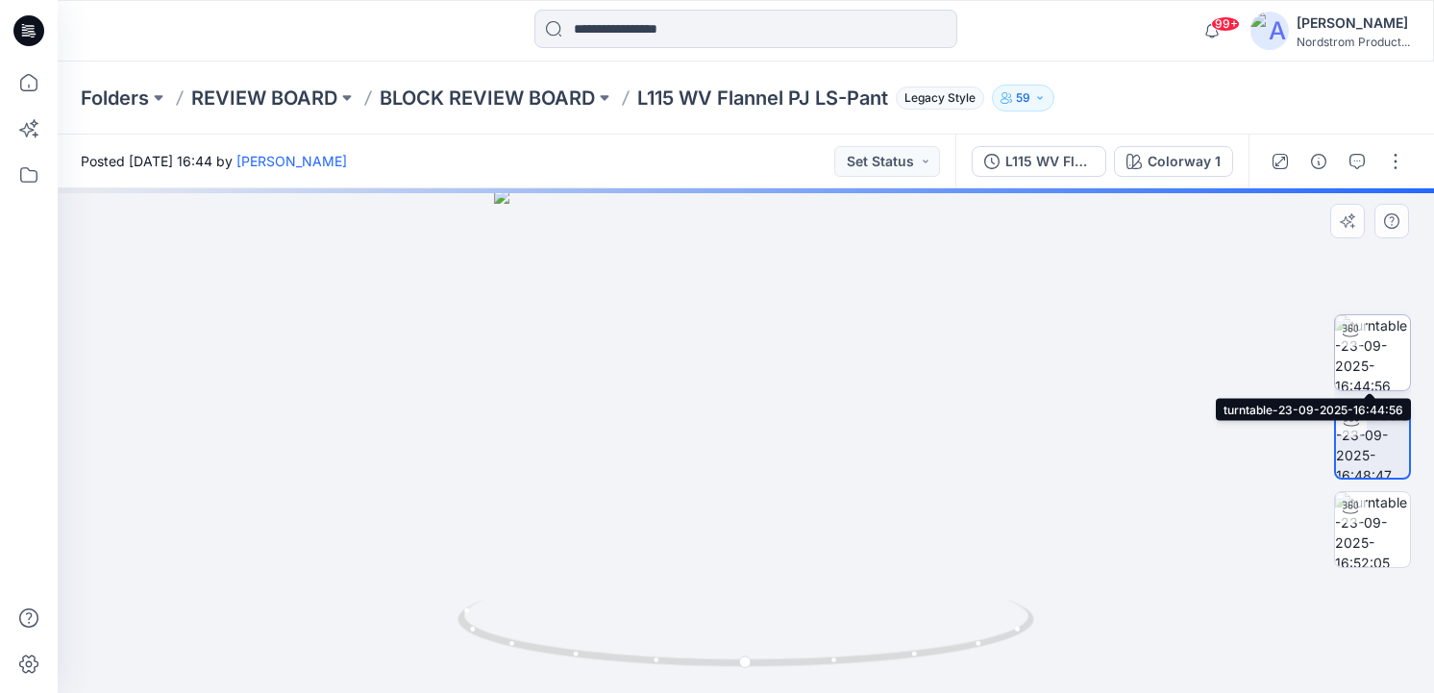
click at [1367, 339] on img at bounding box center [1372, 352] width 75 height 75
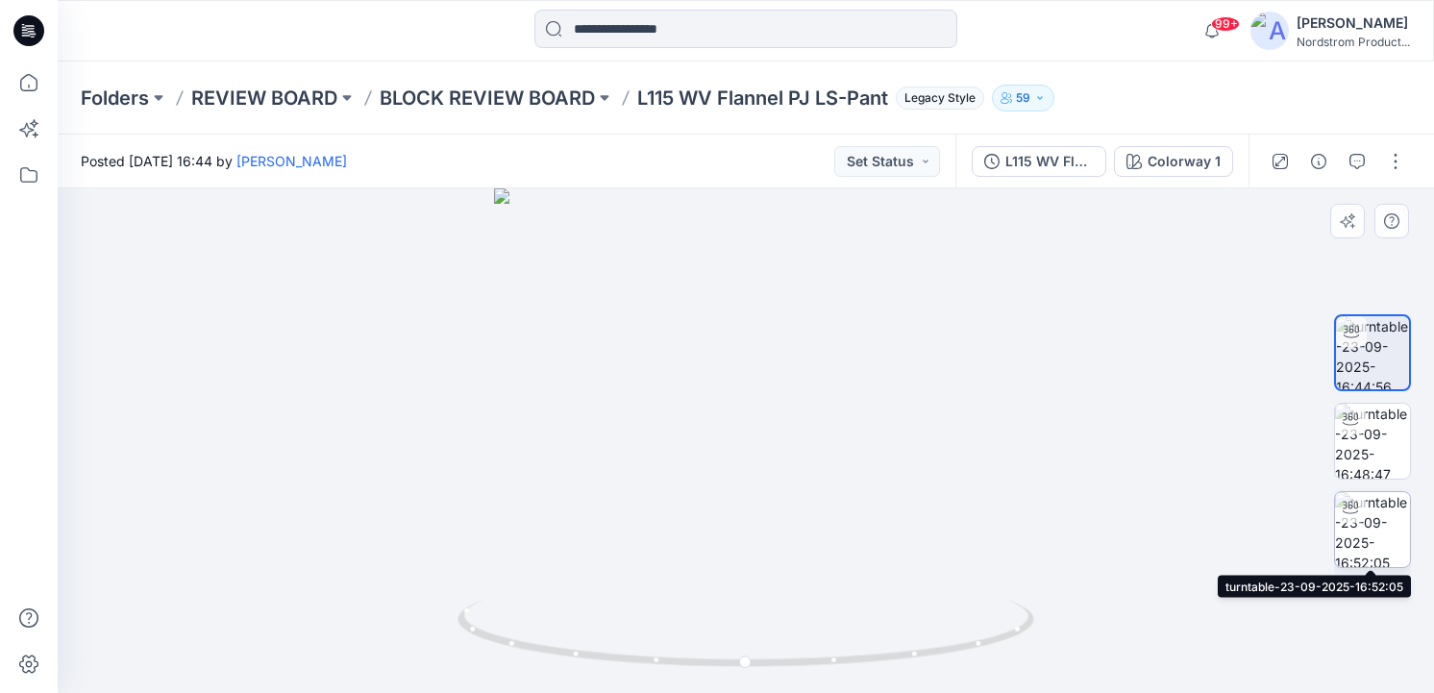
click at [1360, 536] on img at bounding box center [1372, 529] width 75 height 75
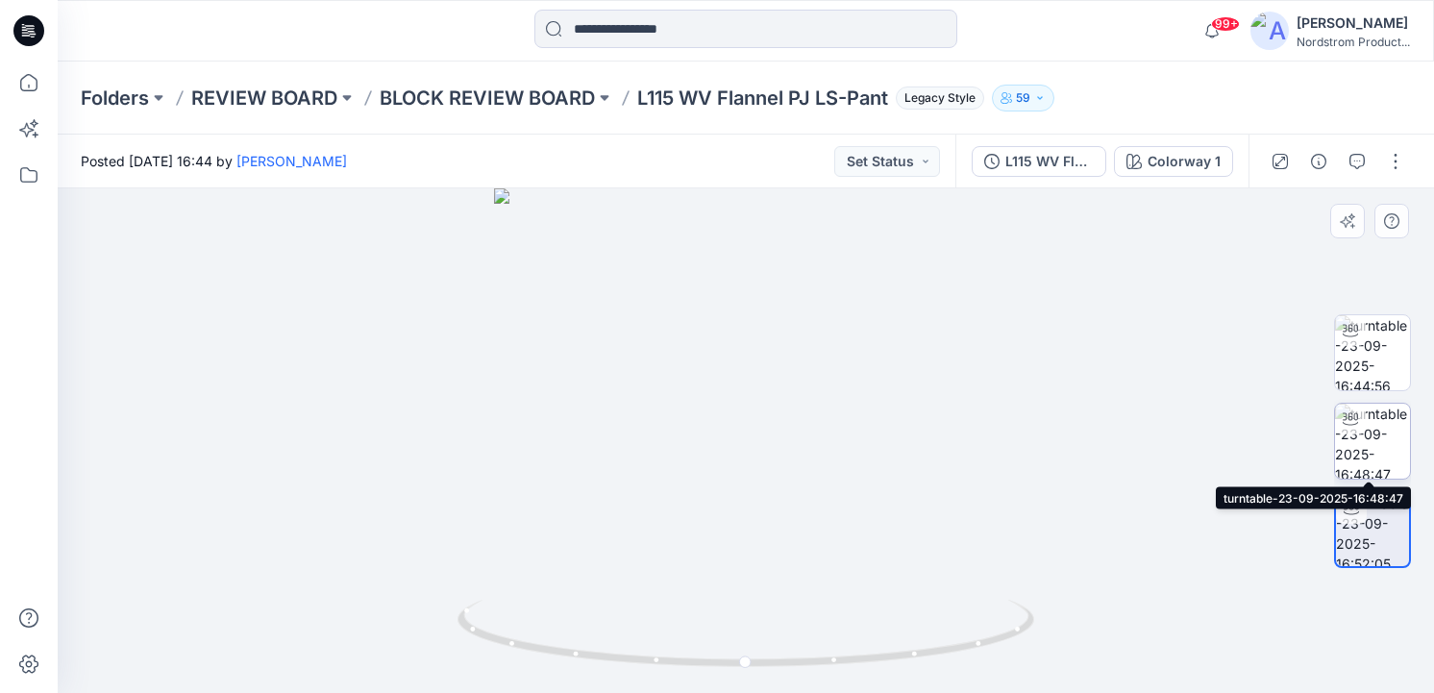
click at [1385, 437] on img at bounding box center [1372, 441] width 75 height 75
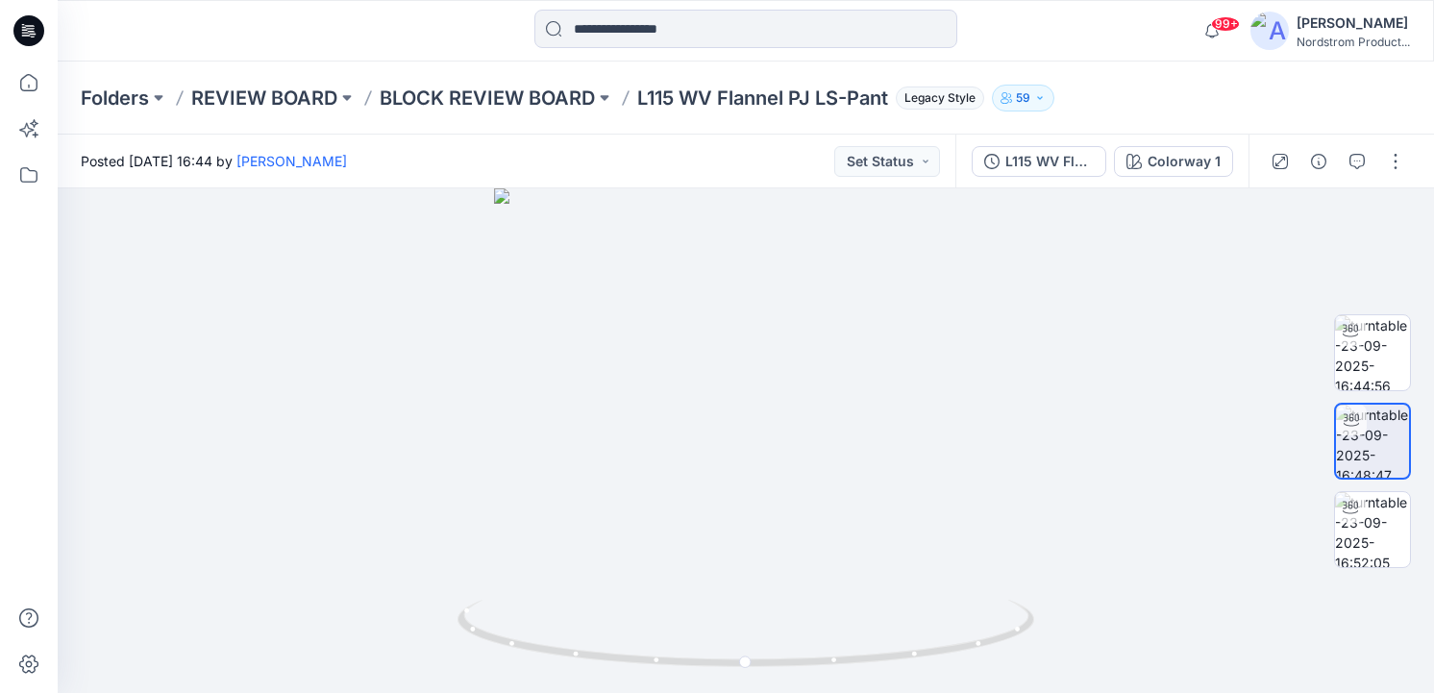
click at [1227, 80] on div "Folders REVIEW BOARD BLOCK REVIEW BOARD L115 WV Flannel PJ LS-Pant Legacy Style…" at bounding box center [746, 98] width 1376 height 73
click at [1377, 333] on img at bounding box center [1372, 352] width 75 height 75
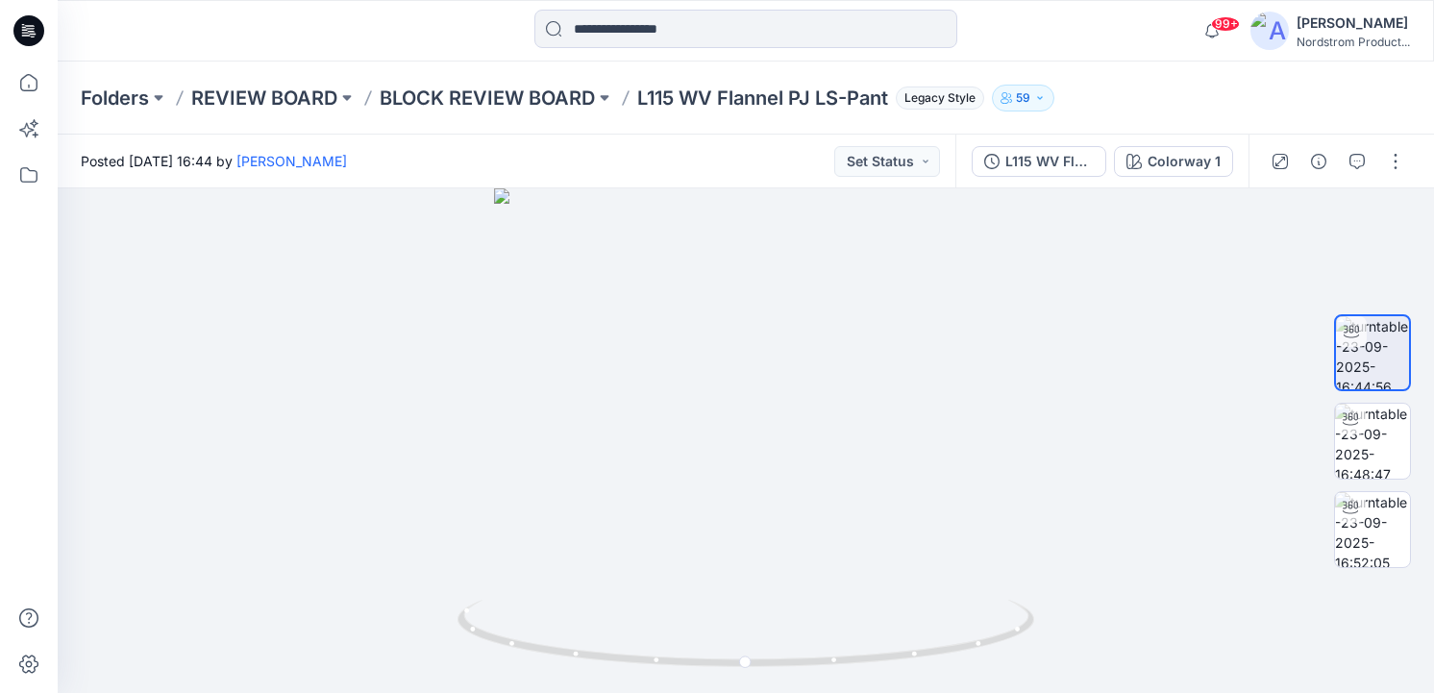
click at [25, 26] on icon at bounding box center [30, 25] width 10 height 1
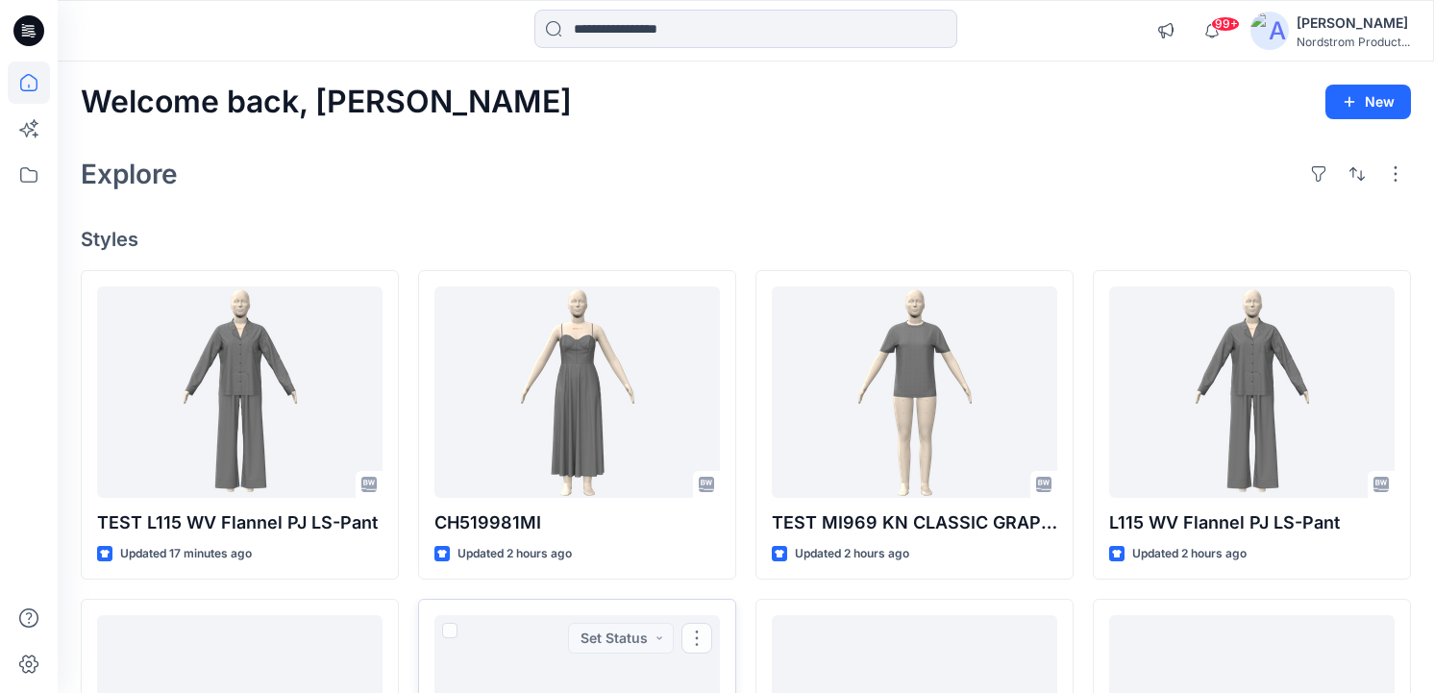
scroll to position [4, 0]
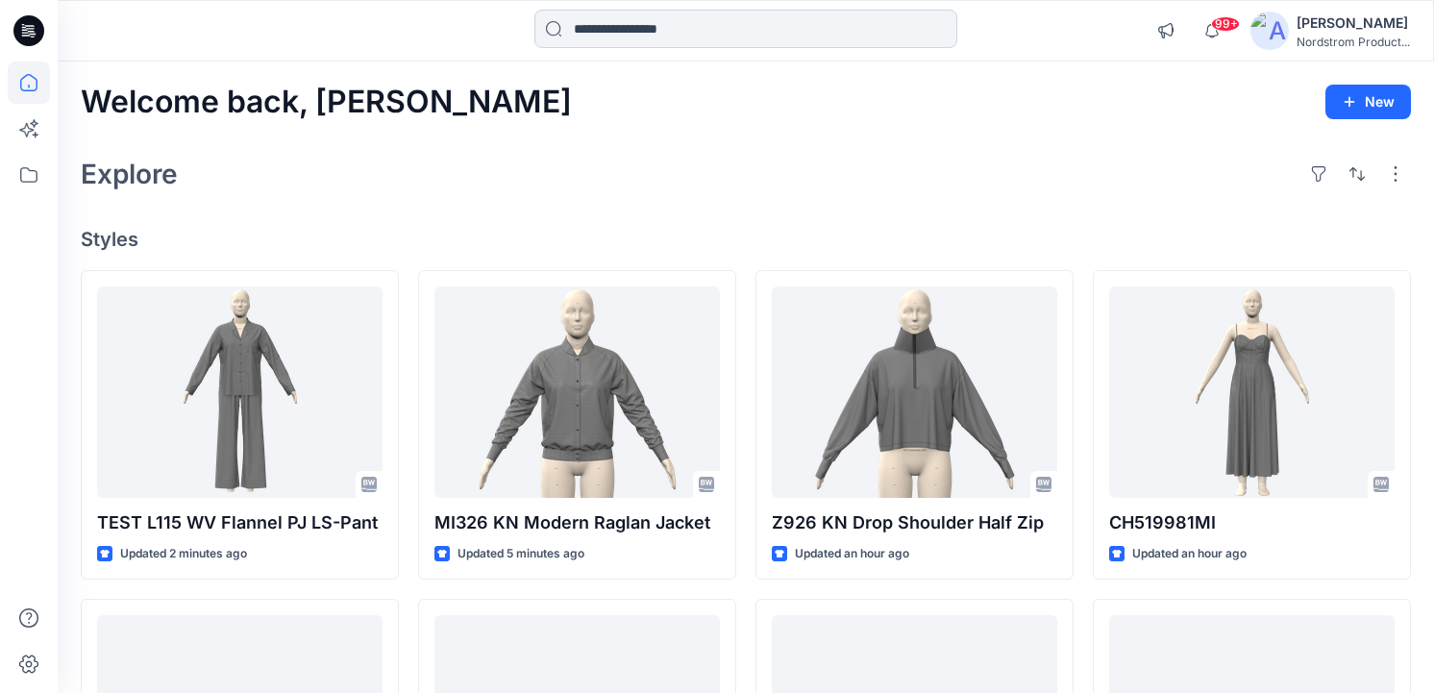
scroll to position [5, 0]
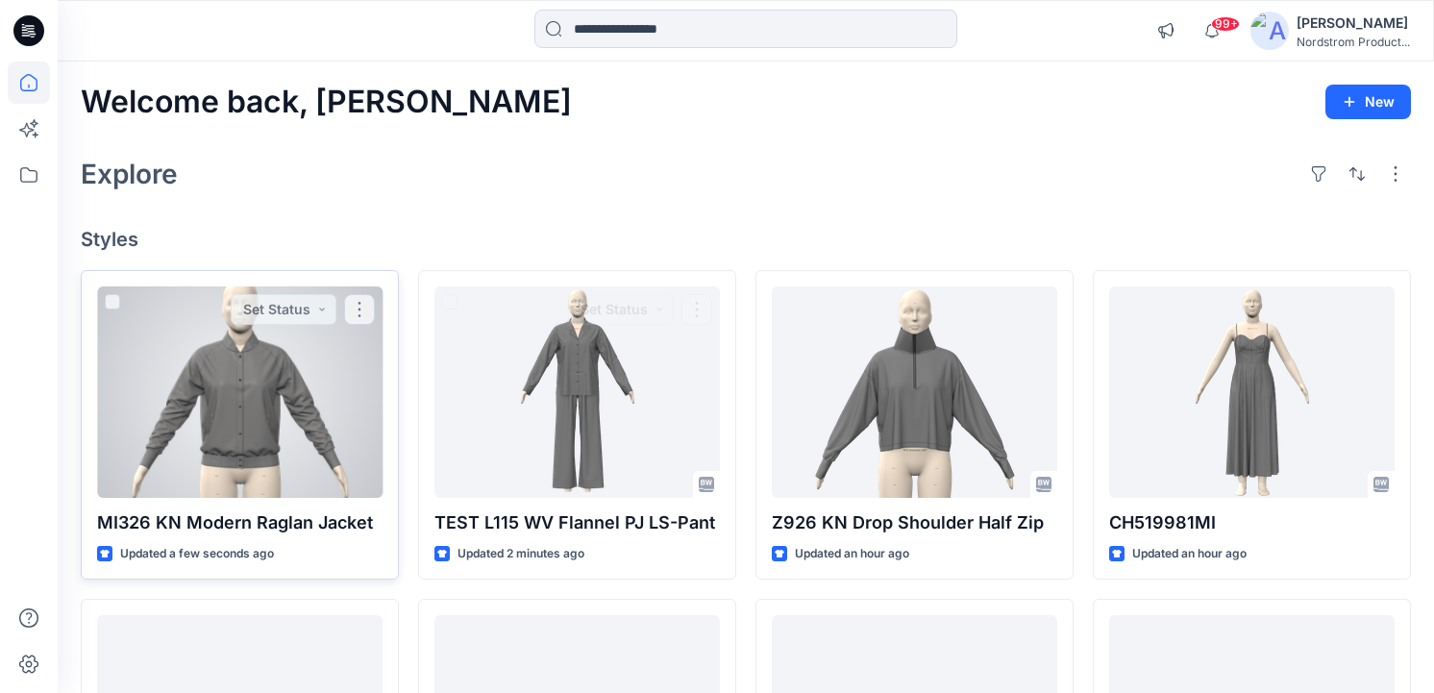
click at [323, 410] on div at bounding box center [239, 391] width 285 height 211
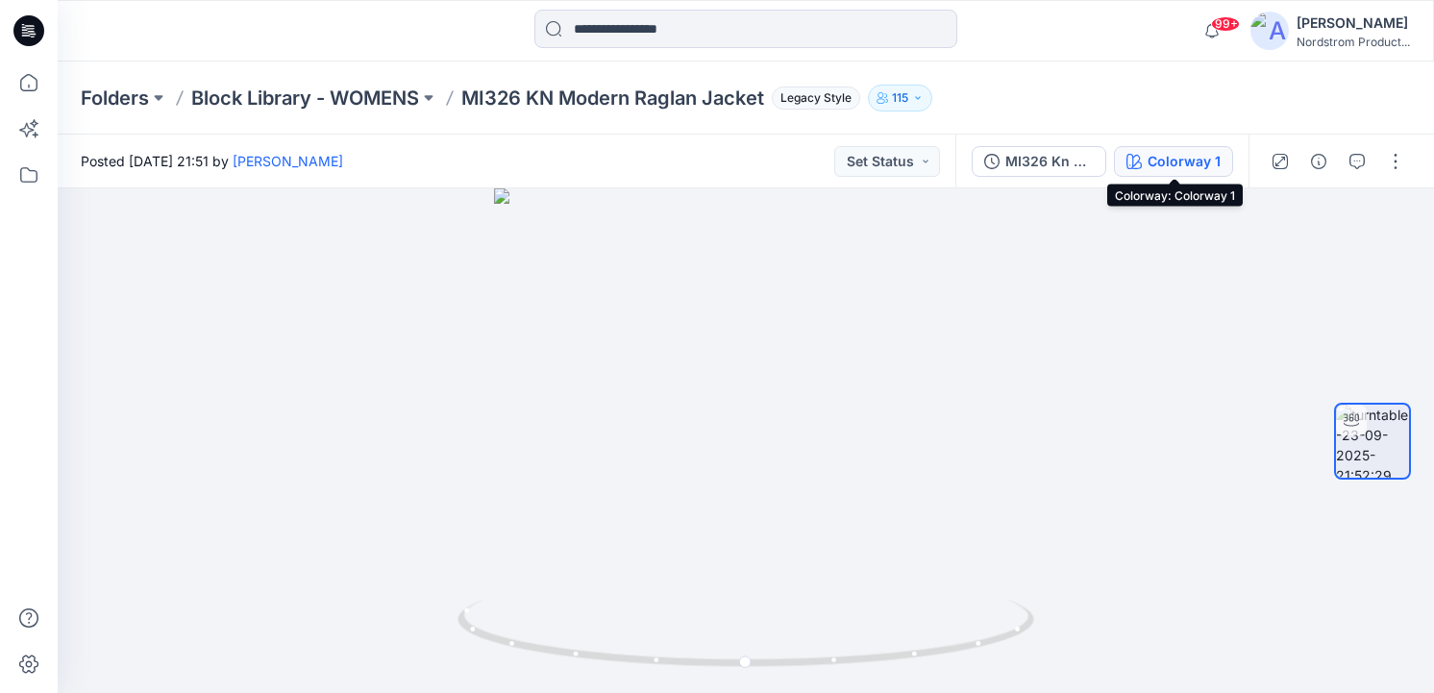
click at [1163, 158] on div "Colorway 1" at bounding box center [1183, 161] width 73 height 21
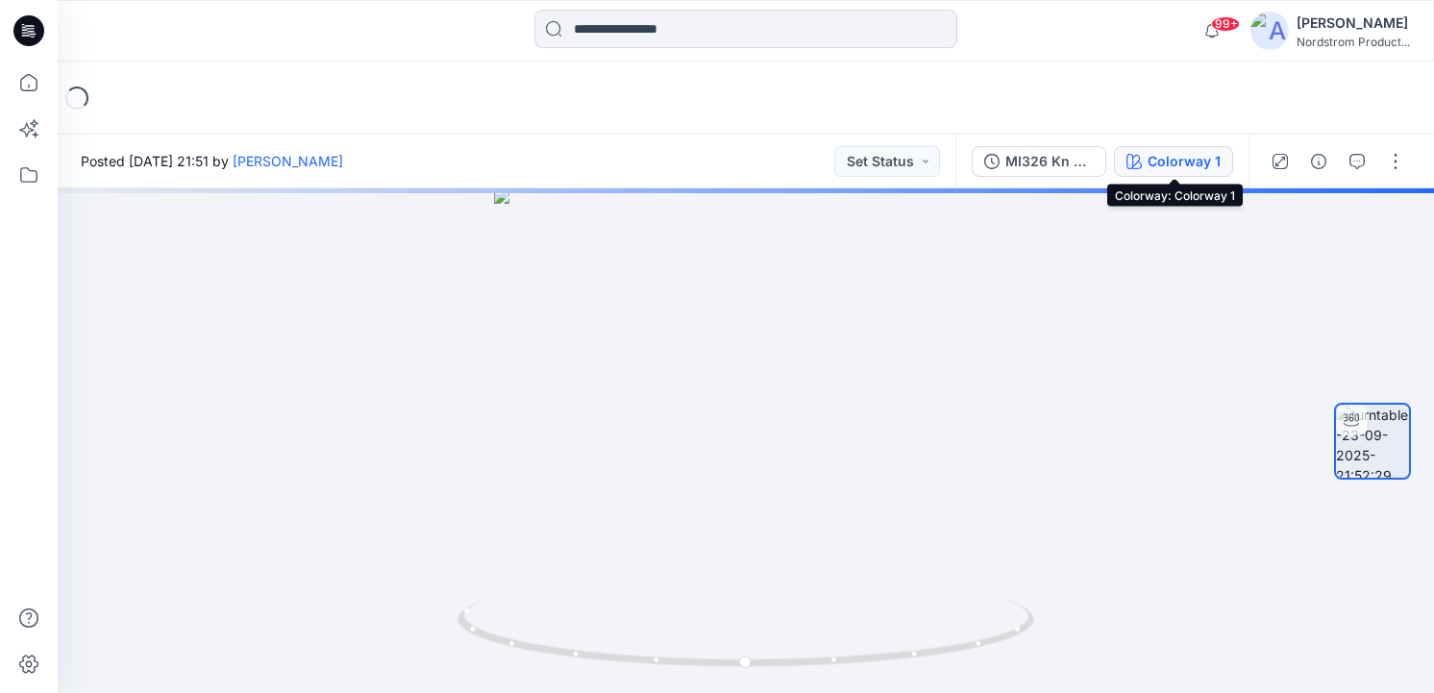
click at [1155, 152] on div "Colorway 1" at bounding box center [1183, 161] width 73 height 21
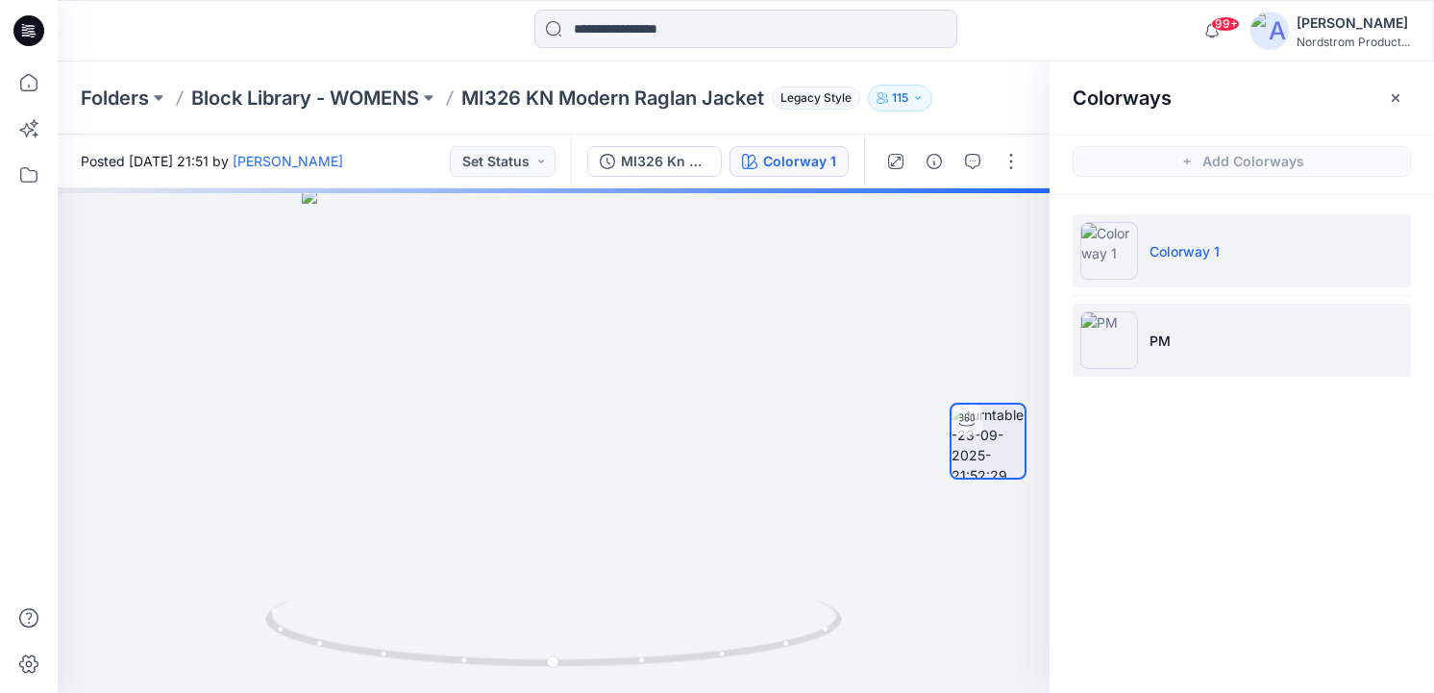
click at [1221, 338] on li "PM" at bounding box center [1242, 340] width 338 height 73
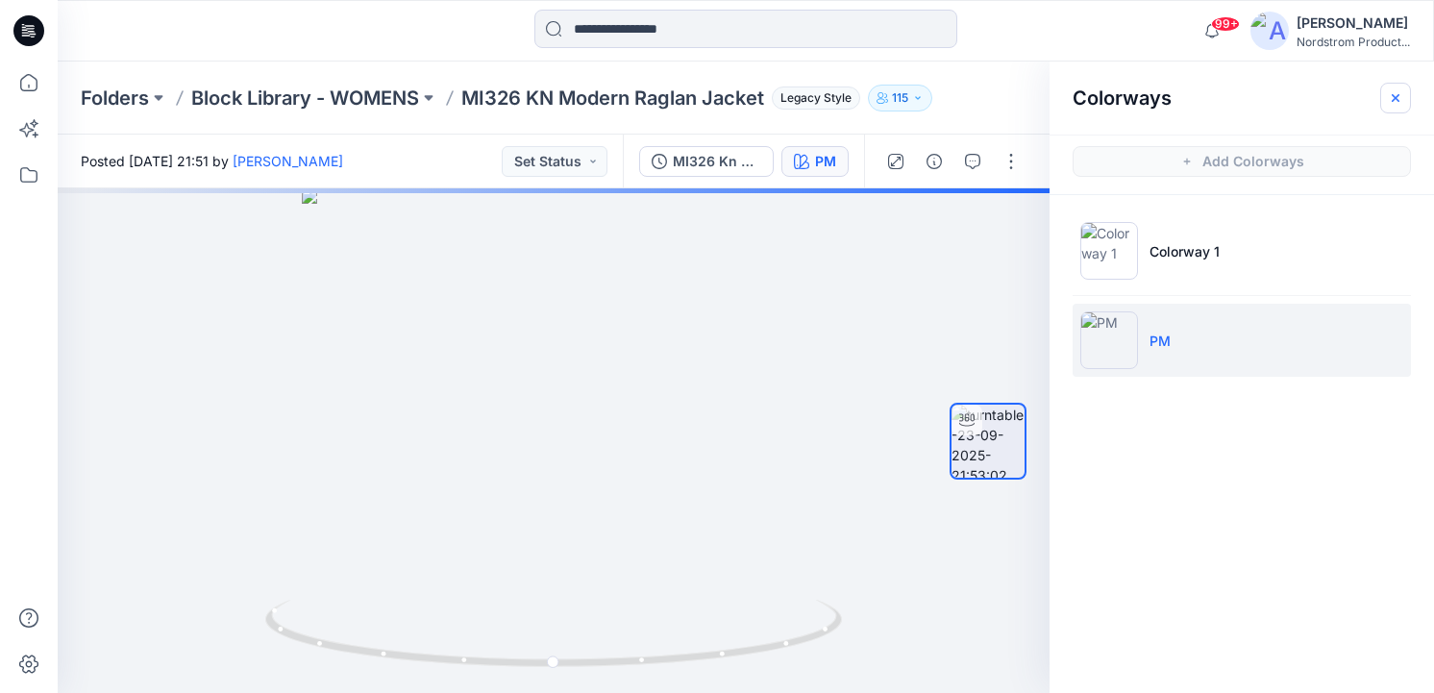
click at [1390, 93] on icon "button" at bounding box center [1395, 97] width 15 height 15
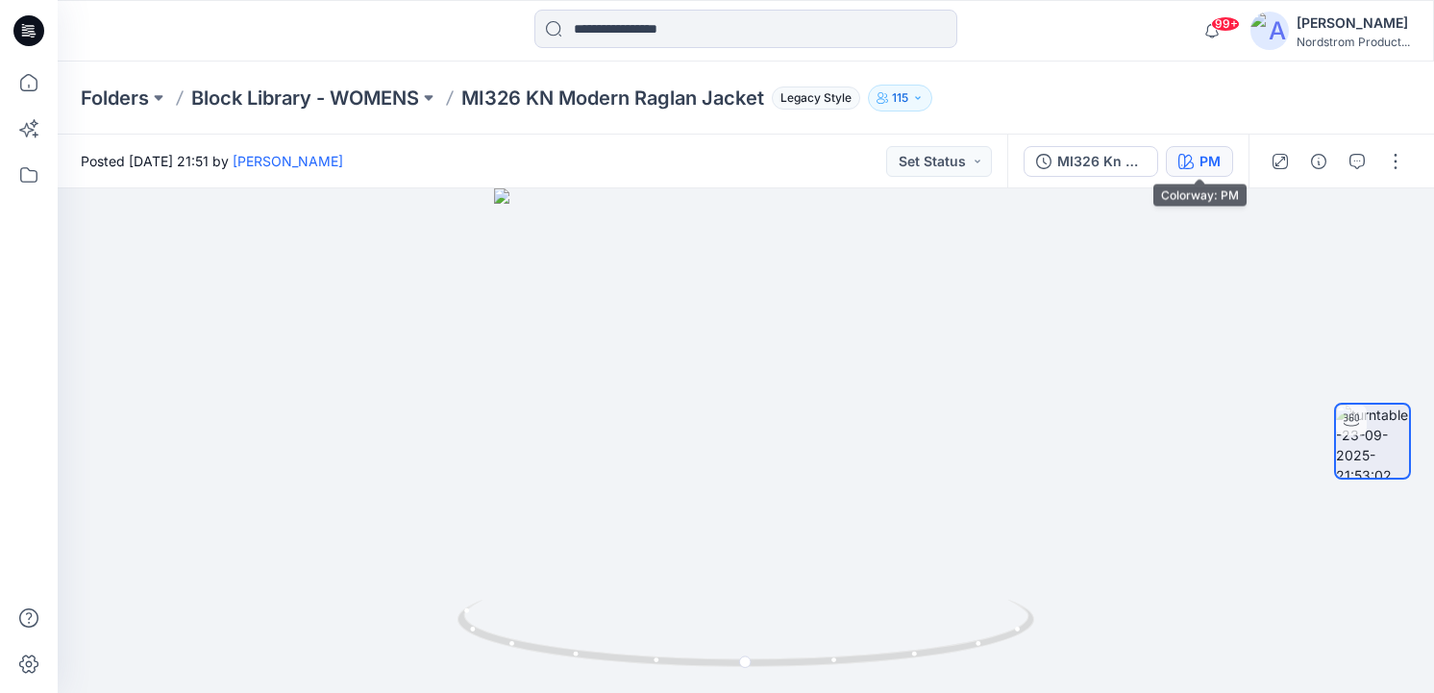
click at [1209, 160] on div "PM" at bounding box center [1209, 161] width 21 height 21
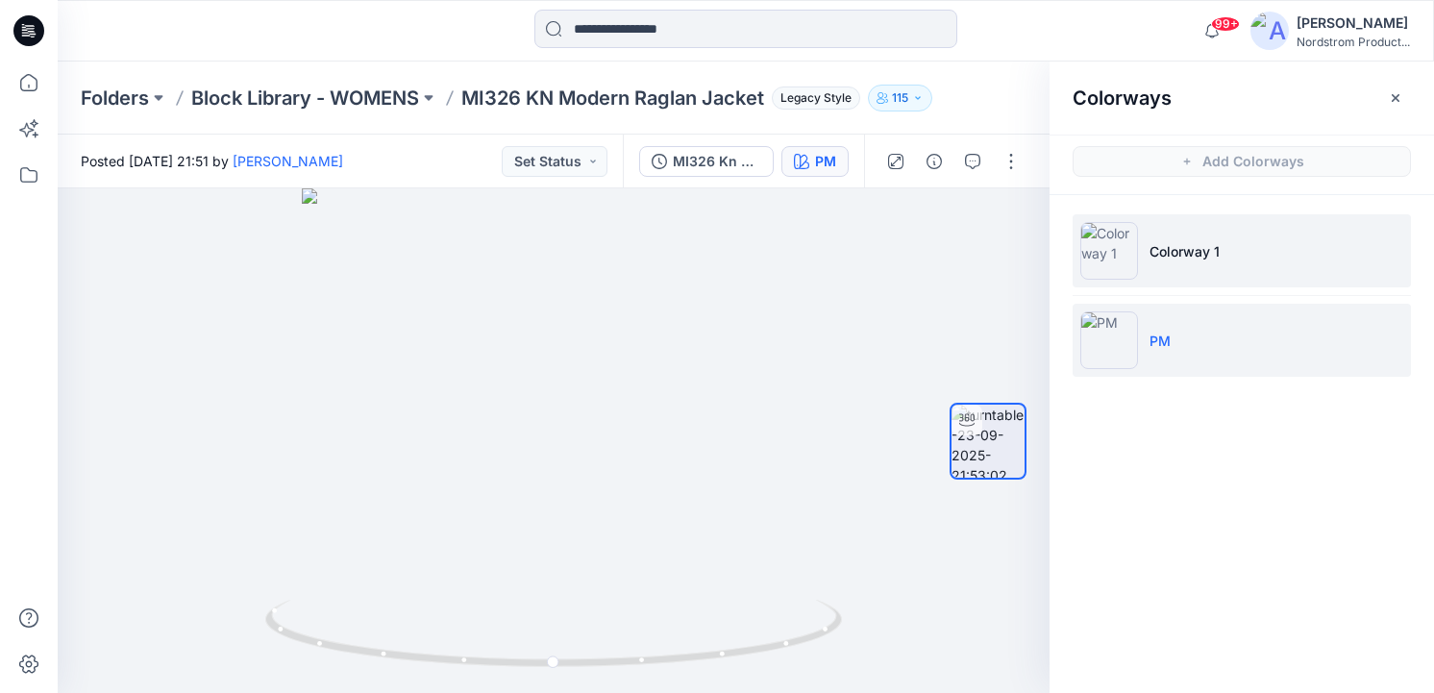
click at [1182, 268] on li "Colorway 1" at bounding box center [1242, 250] width 338 height 73
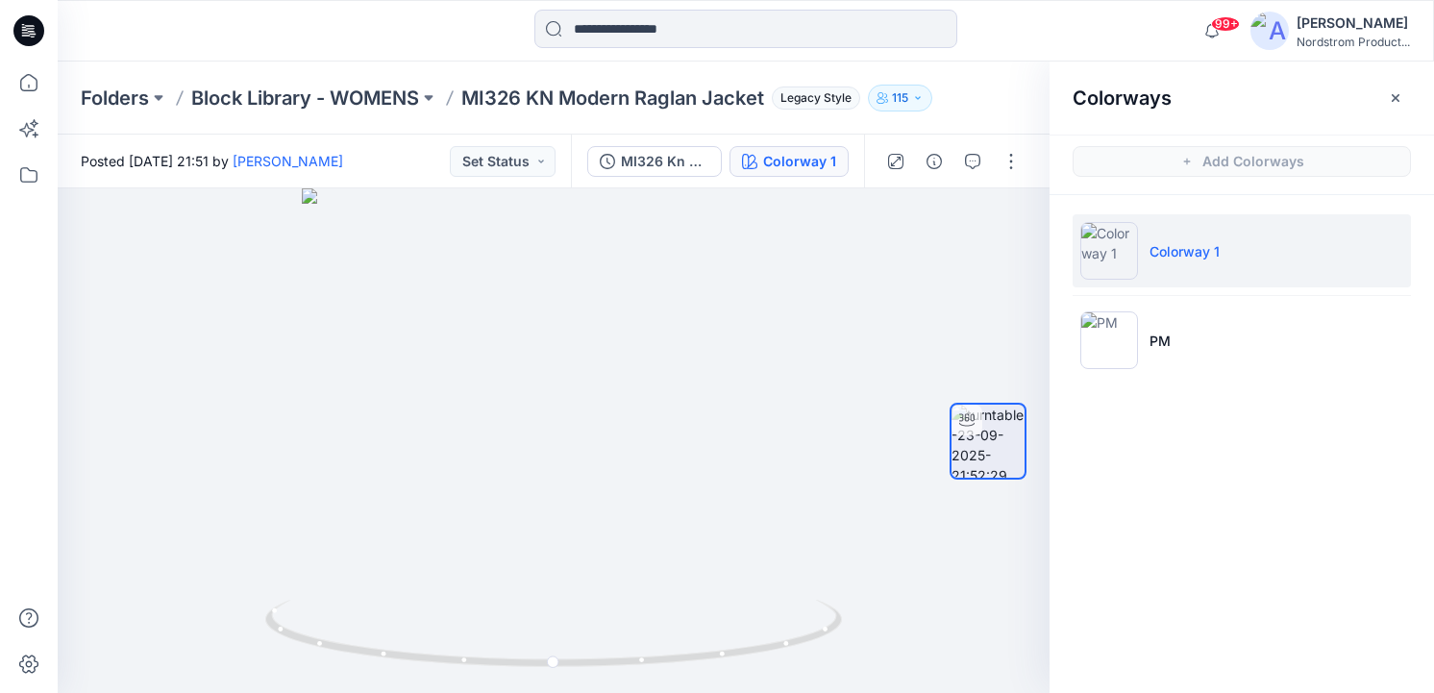
click at [1052, 43] on div at bounding box center [746, 31] width 688 height 42
click at [787, 152] on div "Colorway 1" at bounding box center [799, 161] width 73 height 21
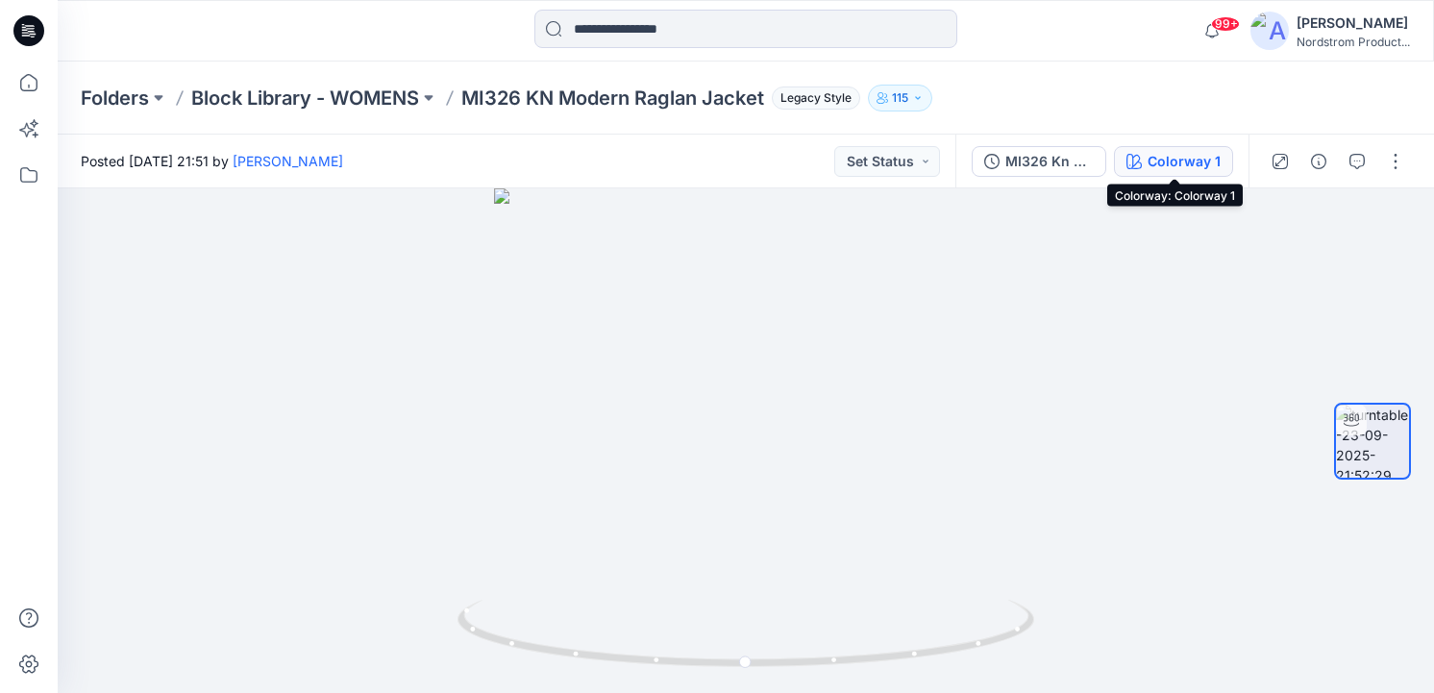
click at [1140, 160] on icon "button" at bounding box center [1133, 161] width 15 height 15
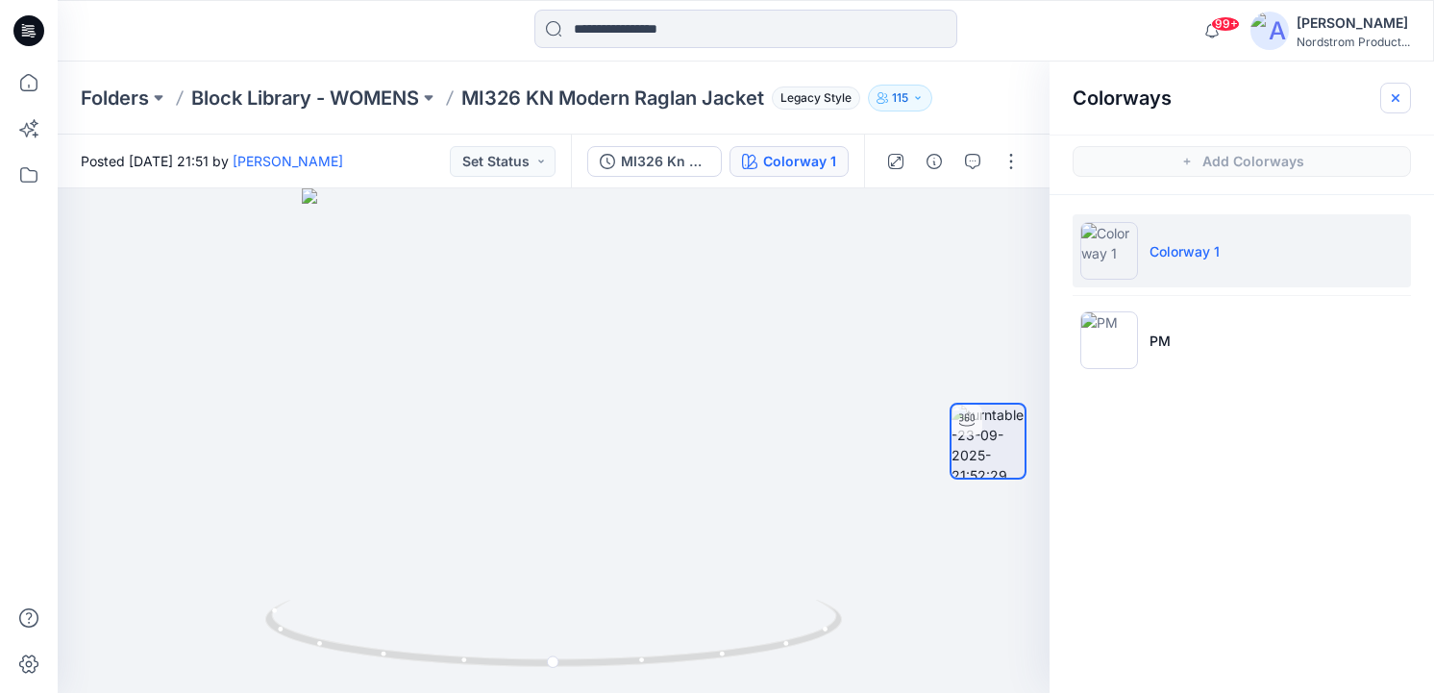
click at [1409, 86] on button "button" at bounding box center [1395, 98] width 31 height 31
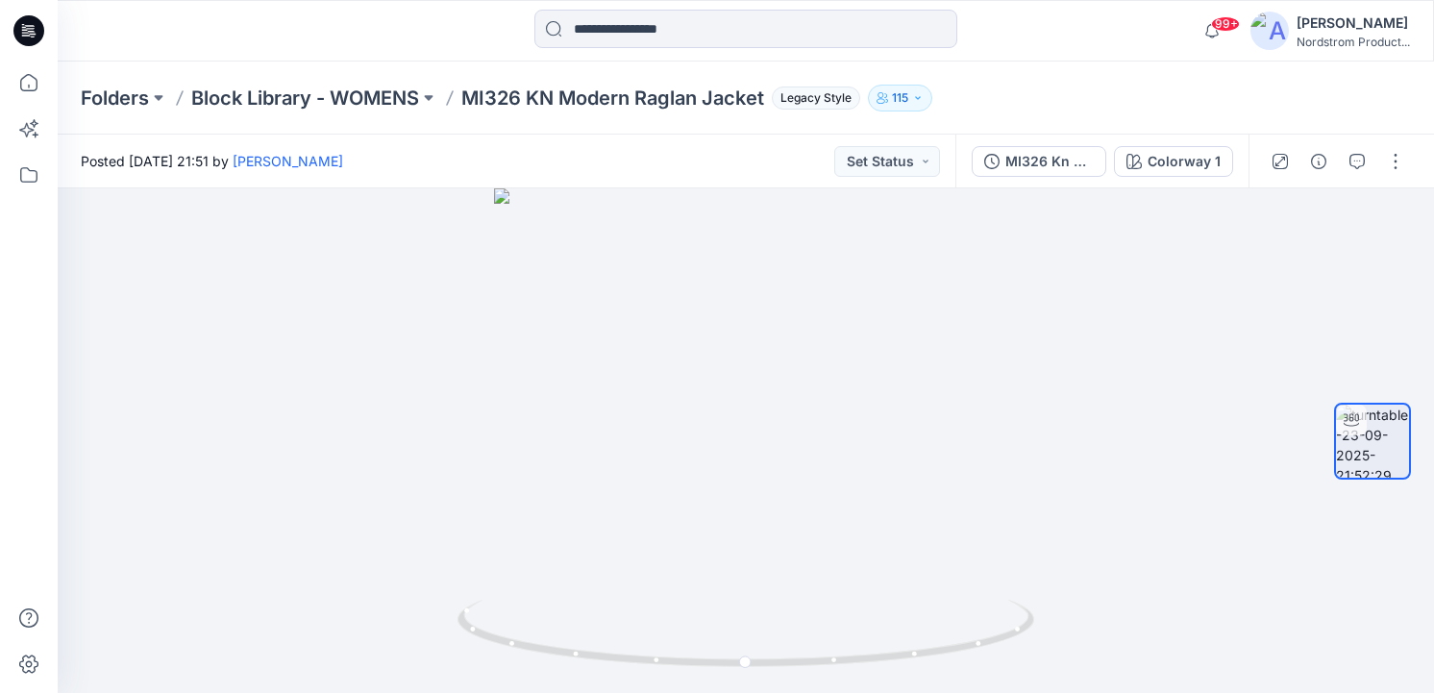
click at [1206, 80] on div "Folders Block Library - WOMENS MI326 KN Modern Raglan Jacket Legacy Style 115" at bounding box center [746, 98] width 1376 height 73
click at [1188, 157] on div "Colorway 1" at bounding box center [1183, 161] width 73 height 21
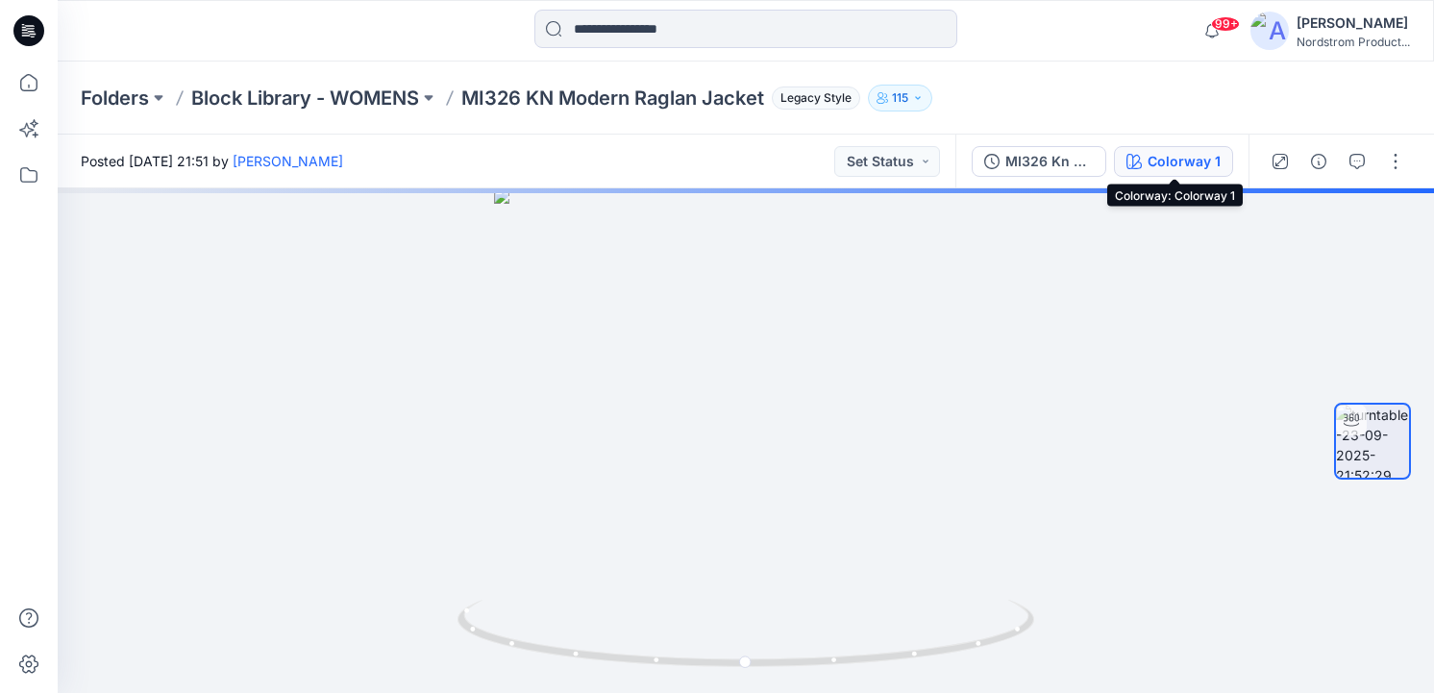
click at [1156, 160] on div "Colorway 1" at bounding box center [1183, 161] width 73 height 21
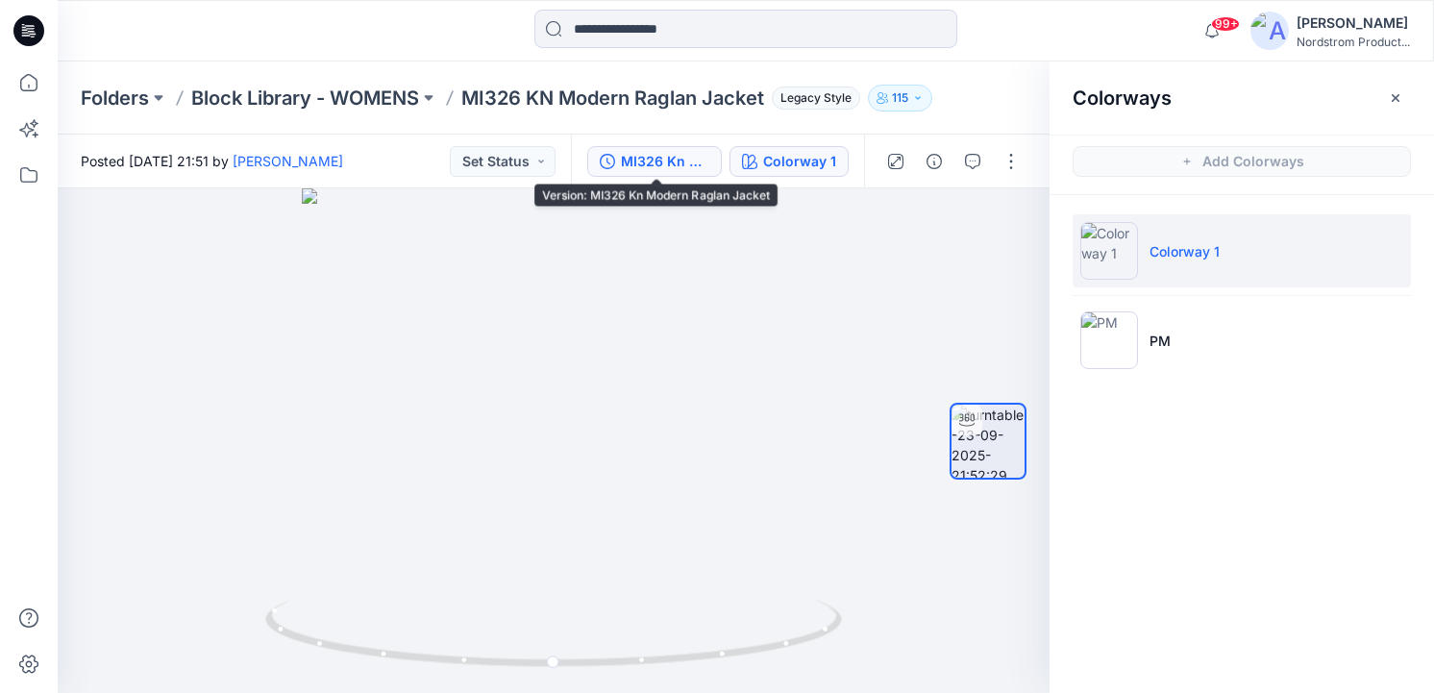
click at [638, 162] on div "MI326 Kn Modern Raglan Jacket" at bounding box center [665, 161] width 88 height 21
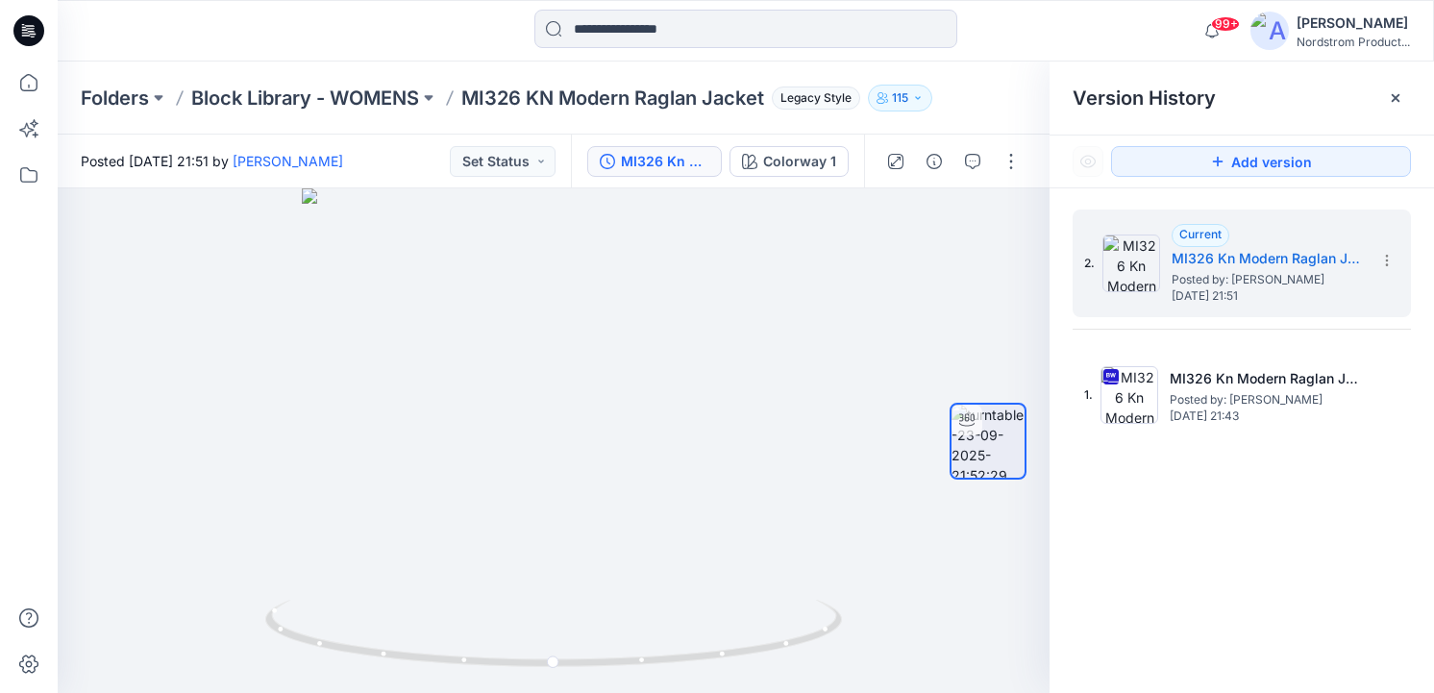
click at [1398, 95] on icon at bounding box center [1396, 98] width 8 height 8
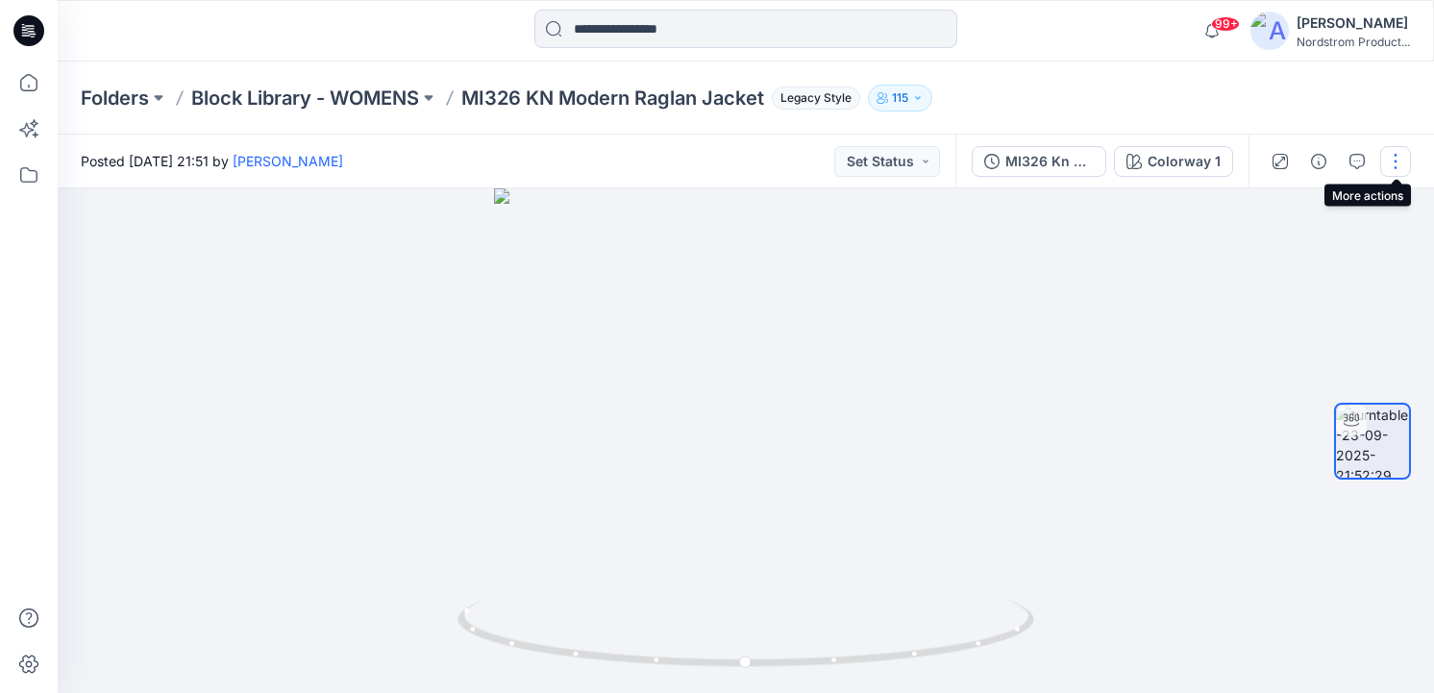
click at [1394, 160] on button "button" at bounding box center [1395, 161] width 31 height 31
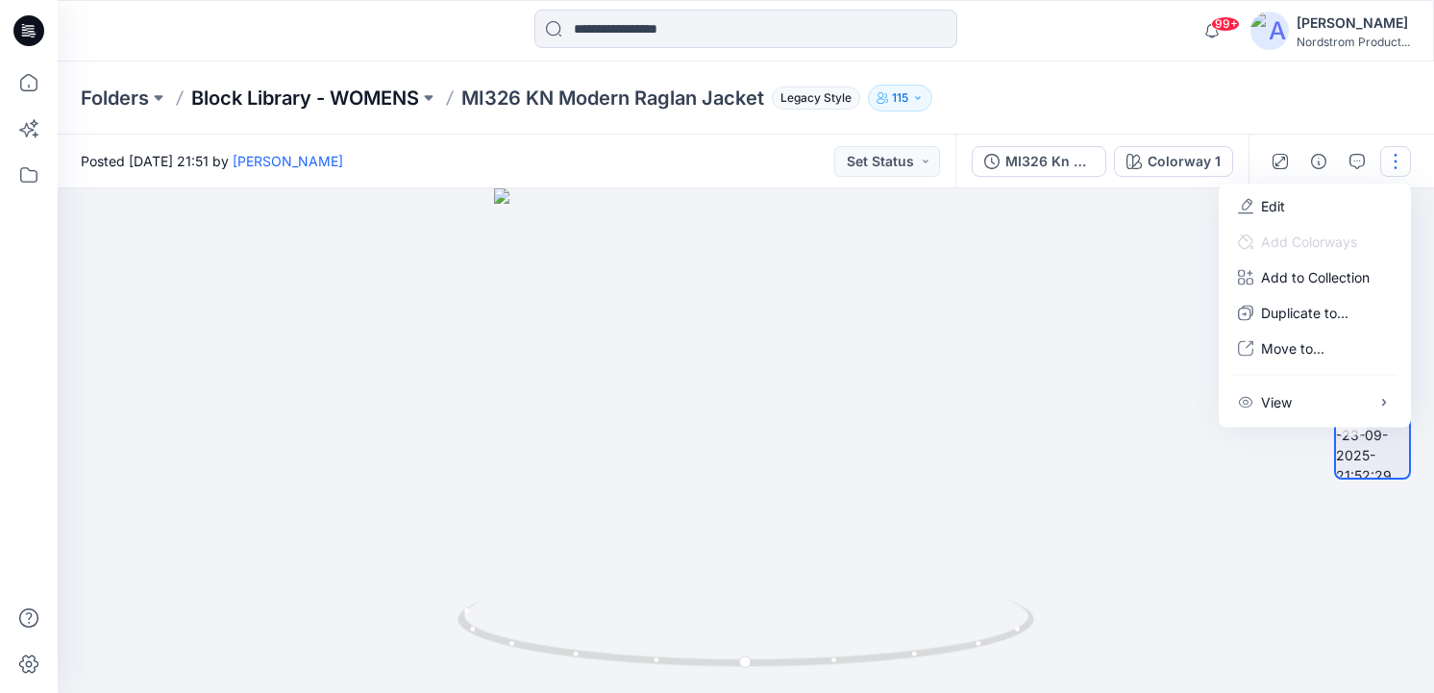
click at [341, 95] on p "Block Library - WOMENS" at bounding box center [305, 98] width 228 height 27
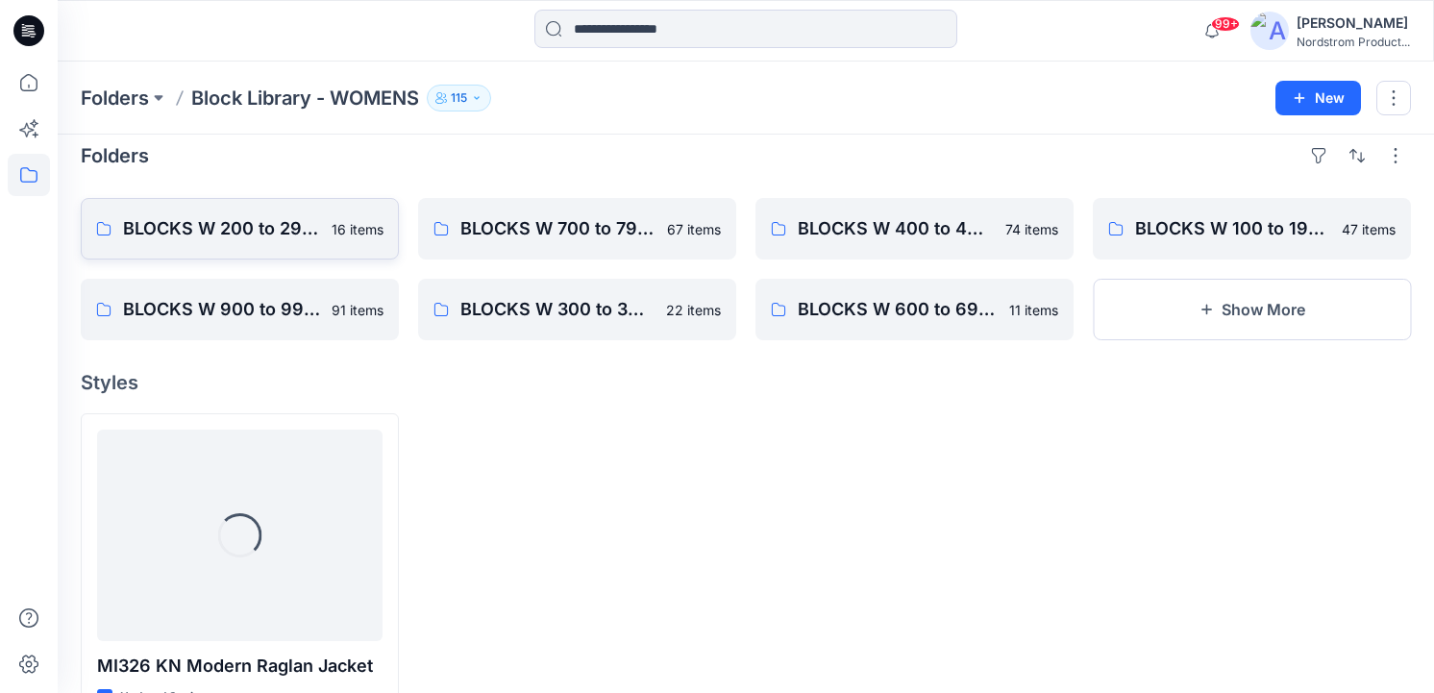
scroll to position [23, 0]
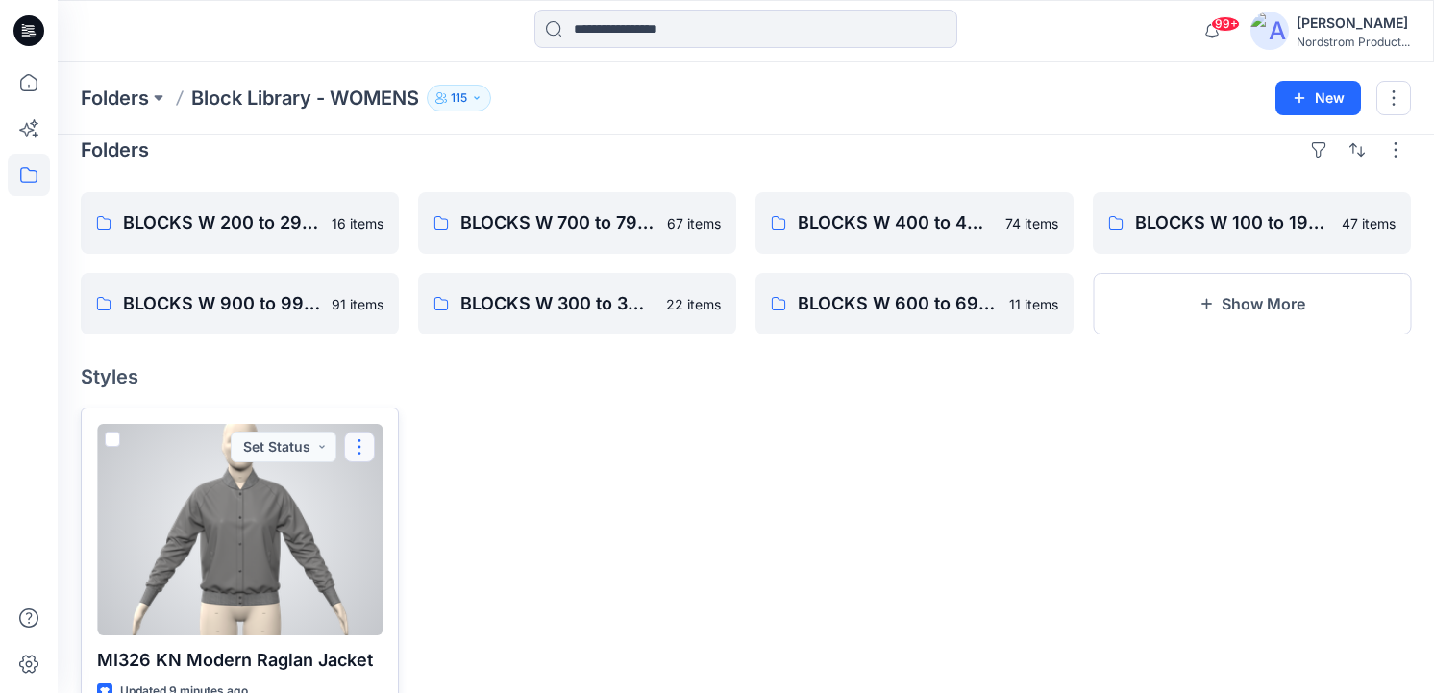
click at [368, 443] on button "button" at bounding box center [359, 447] width 31 height 31
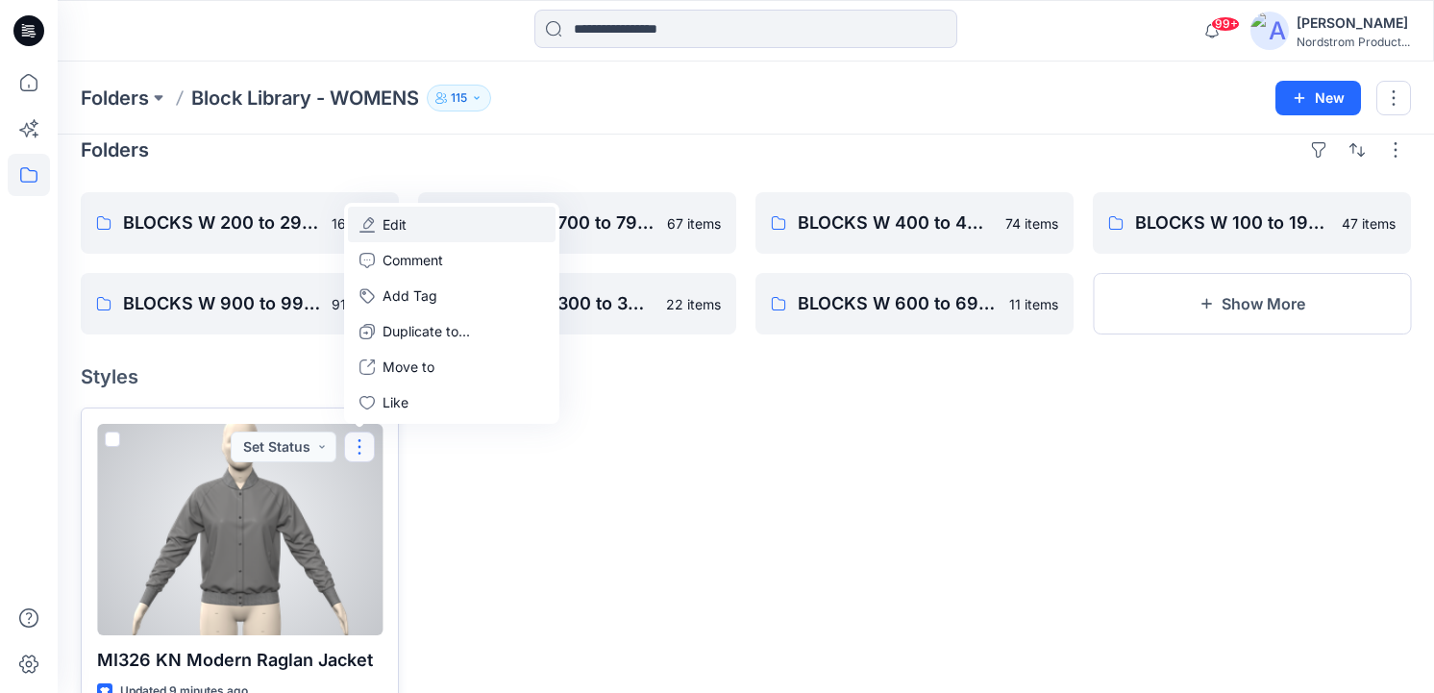
click at [419, 229] on button "Edit" at bounding box center [452, 225] width 208 height 36
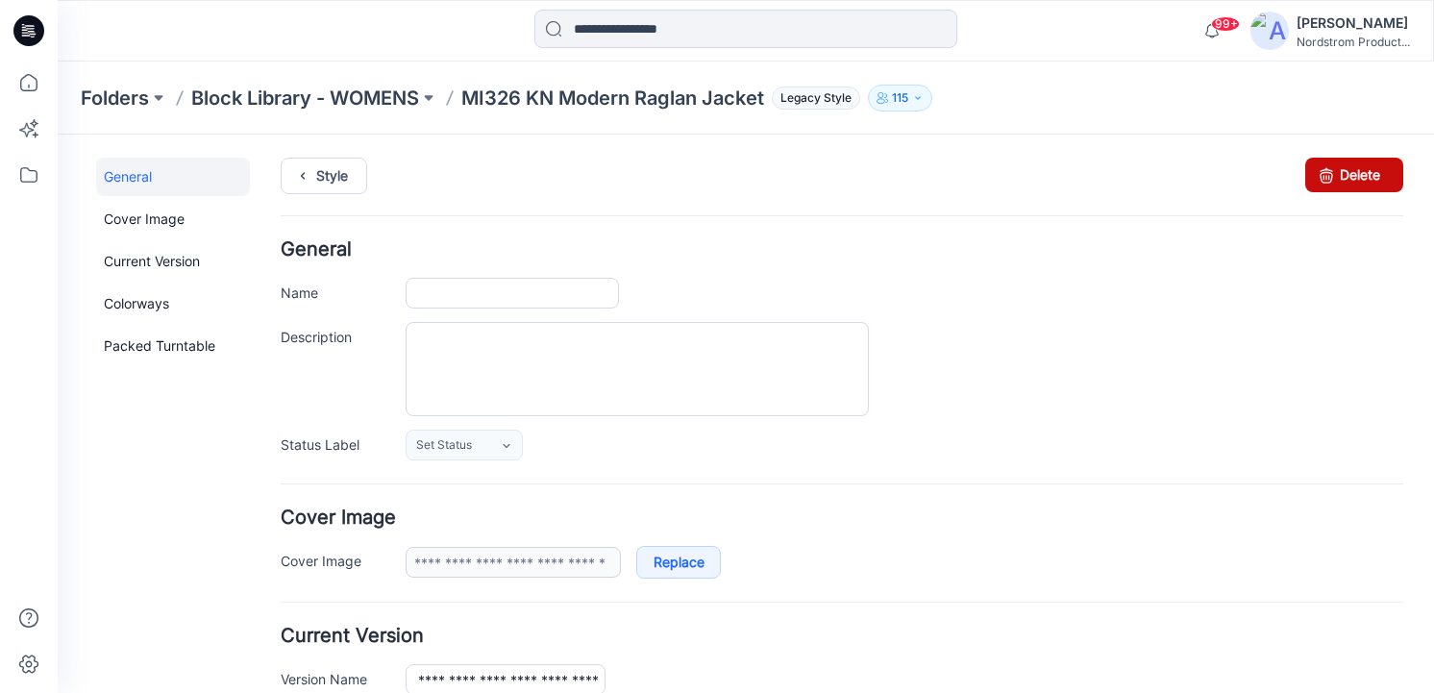
type input "**********"
type textarea "**********"
type input "**********"
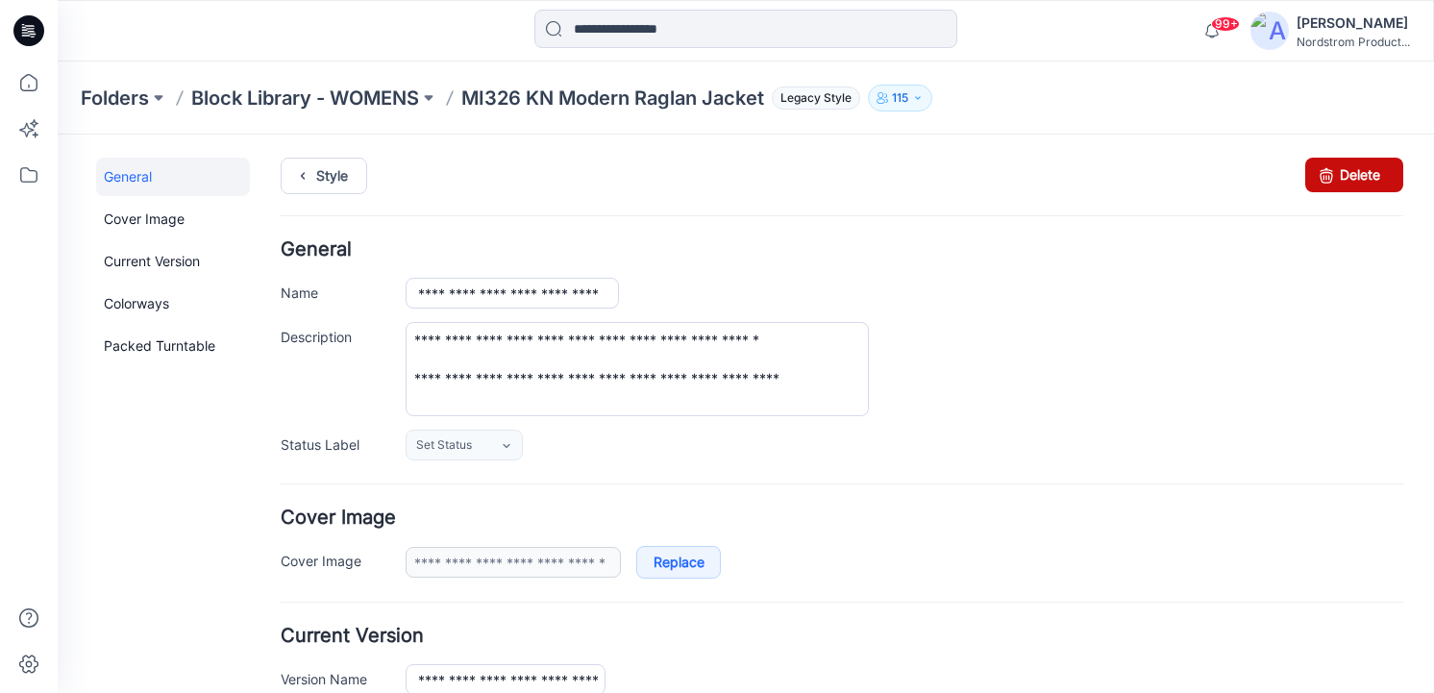
click at [1322, 163] on icon at bounding box center [1326, 175] width 27 height 35
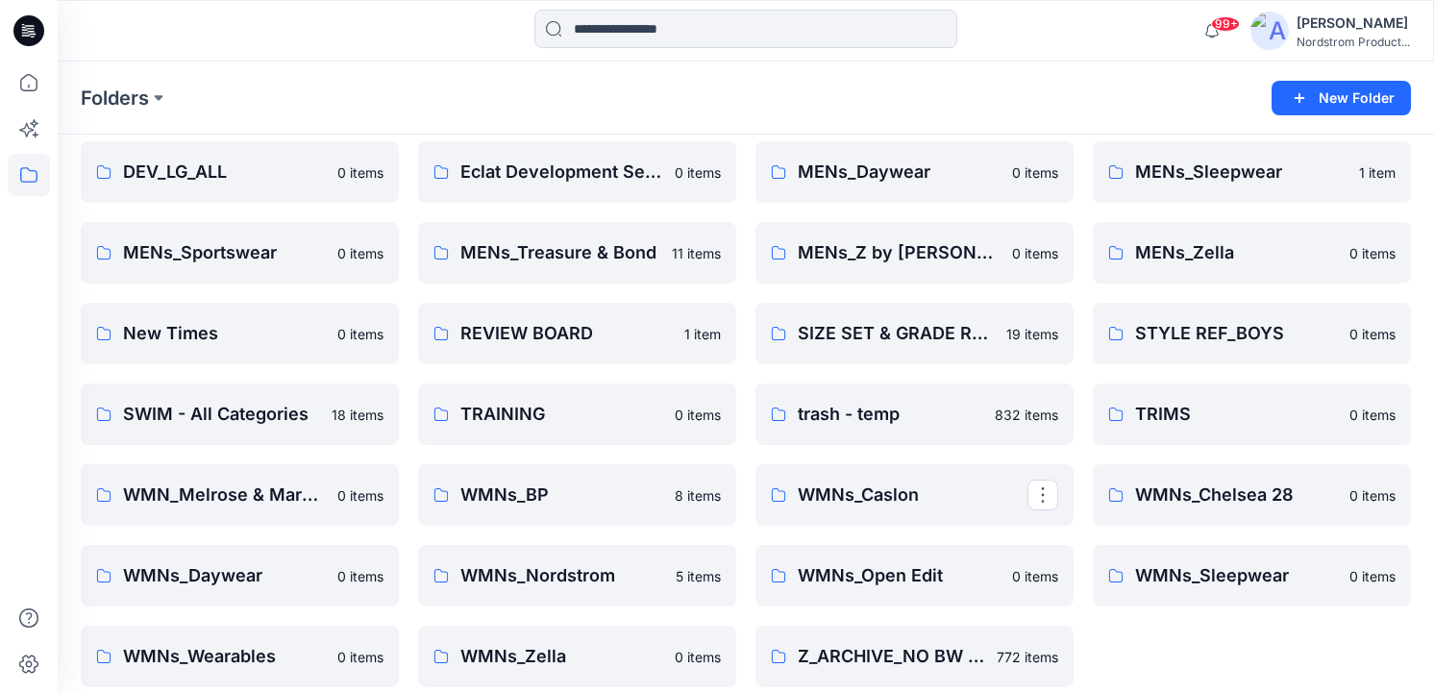
scroll to position [491, 0]
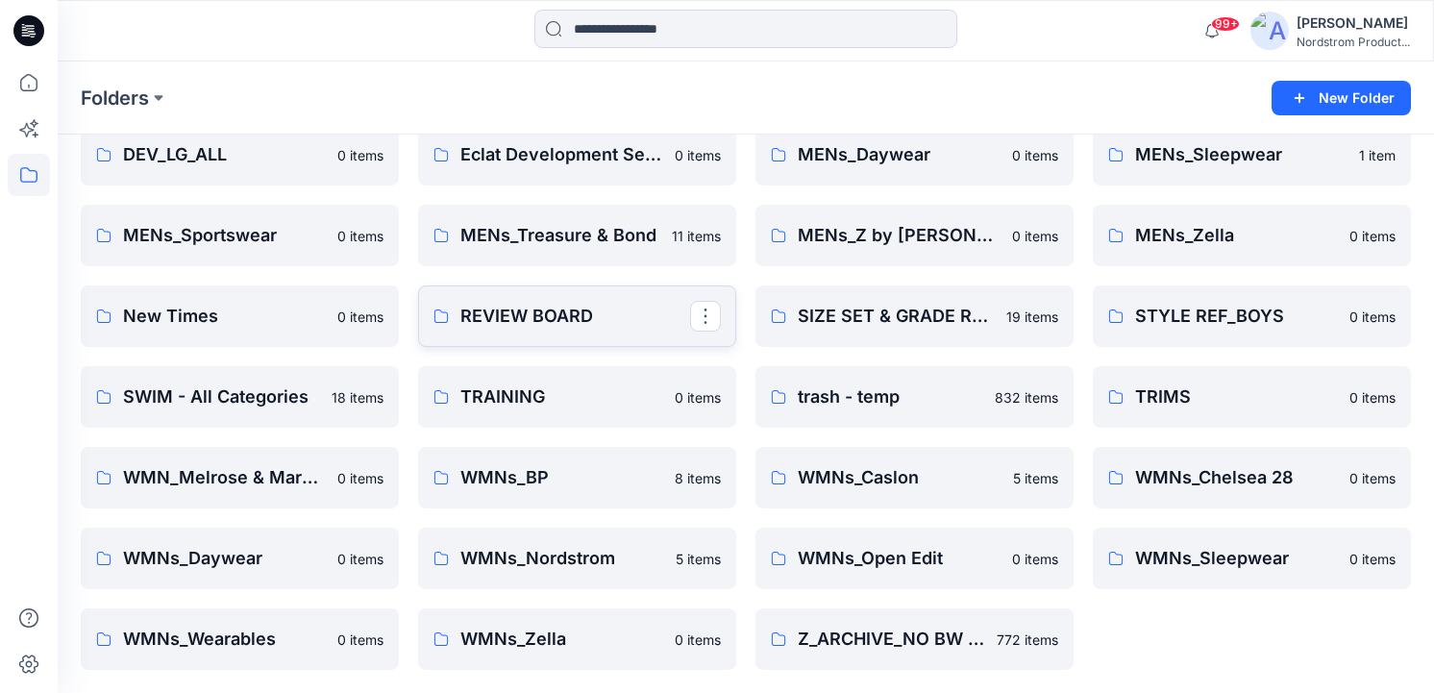
click at [478, 325] on p "REVIEW BOARD" at bounding box center [575, 316] width 230 height 27
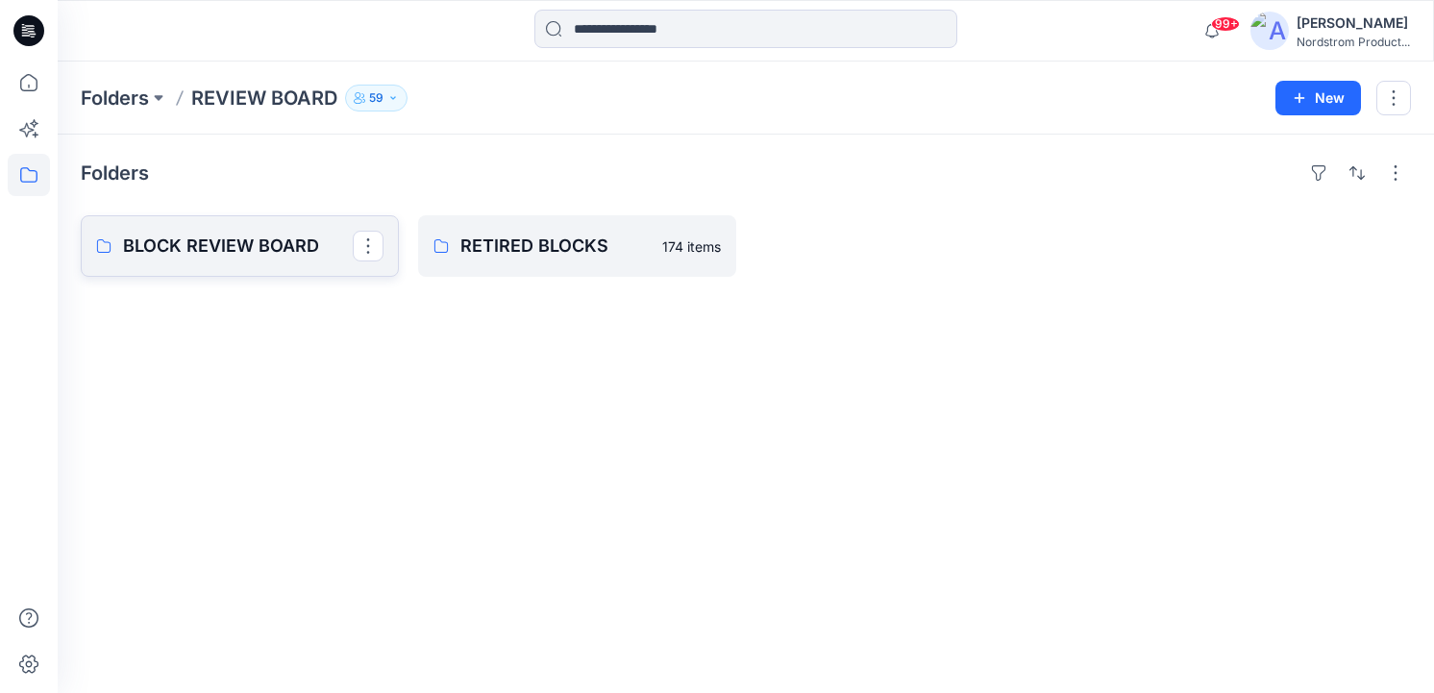
click at [259, 238] on p "BLOCK REVIEW BOARD" at bounding box center [238, 246] width 230 height 27
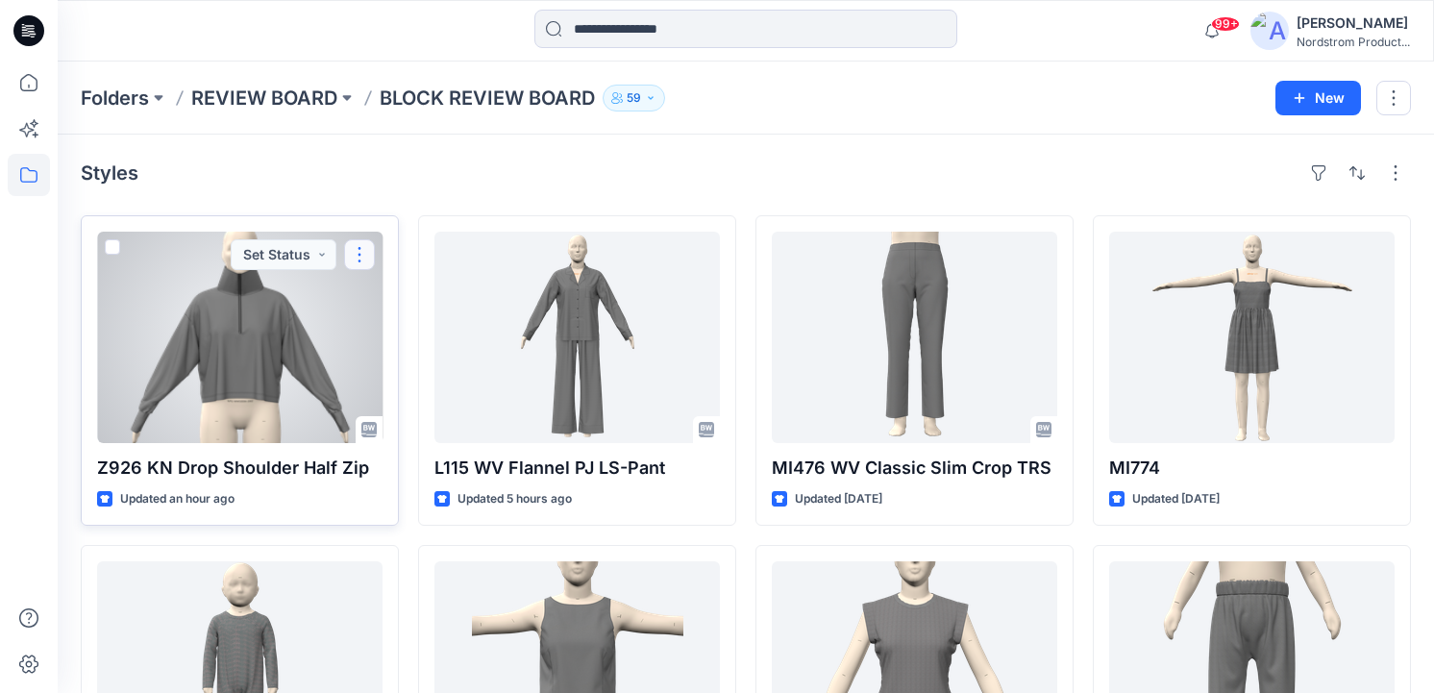
click at [367, 250] on button "button" at bounding box center [359, 254] width 31 height 31
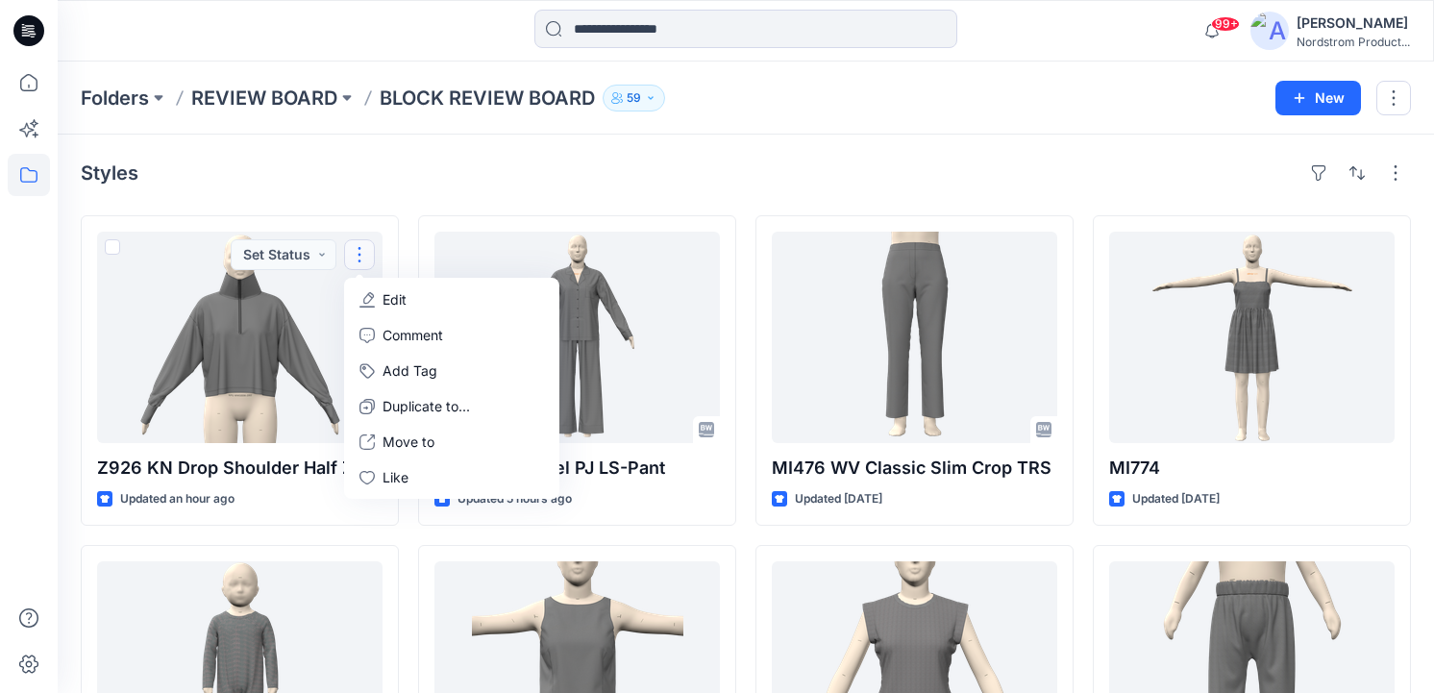
click at [419, 186] on div "Styles" at bounding box center [746, 173] width 1330 height 31
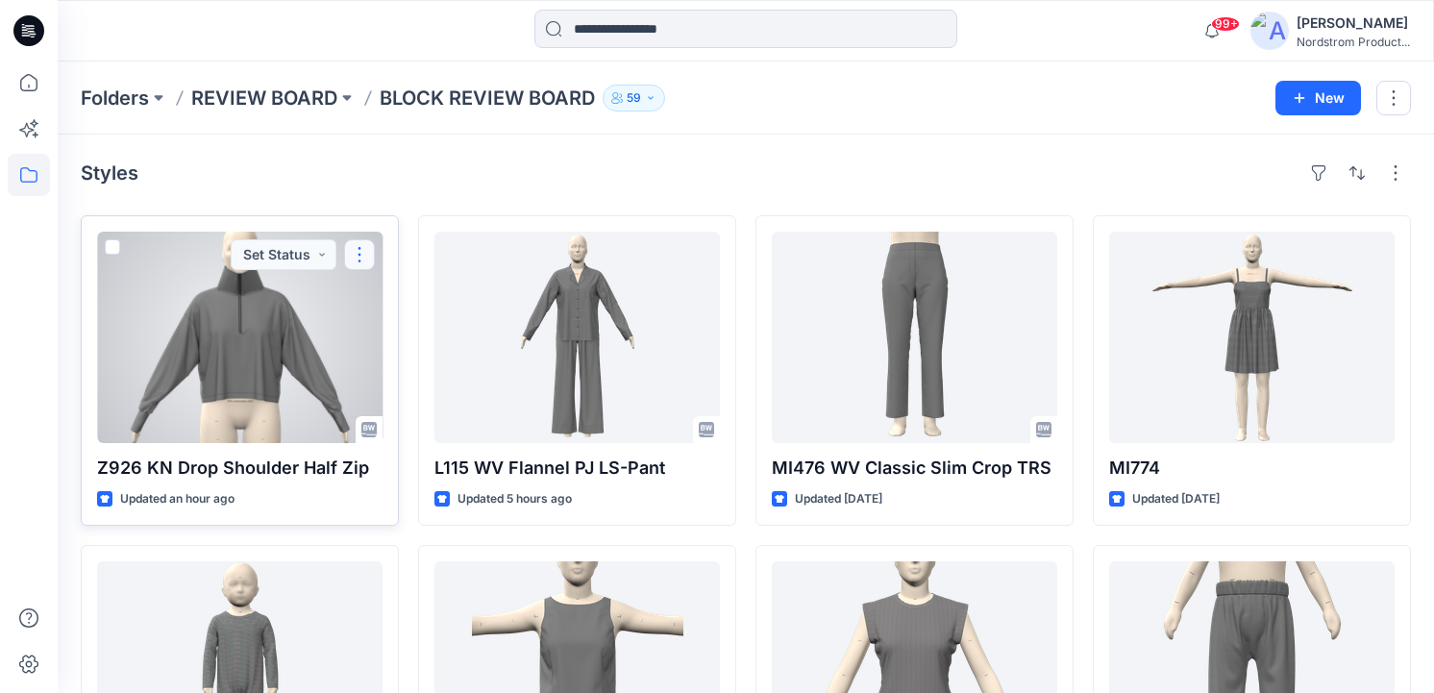
click at [354, 249] on button "button" at bounding box center [359, 254] width 31 height 31
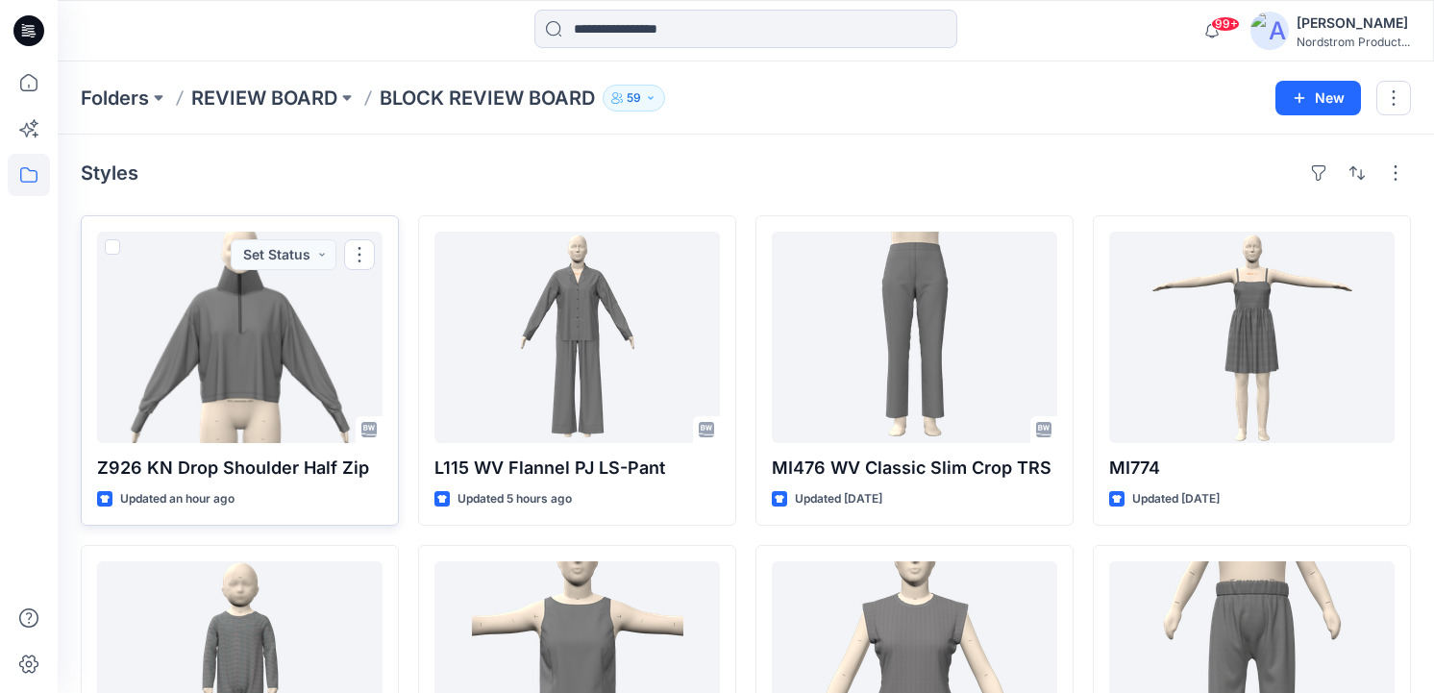
click at [430, 166] on div "Styles" at bounding box center [746, 173] width 1330 height 31
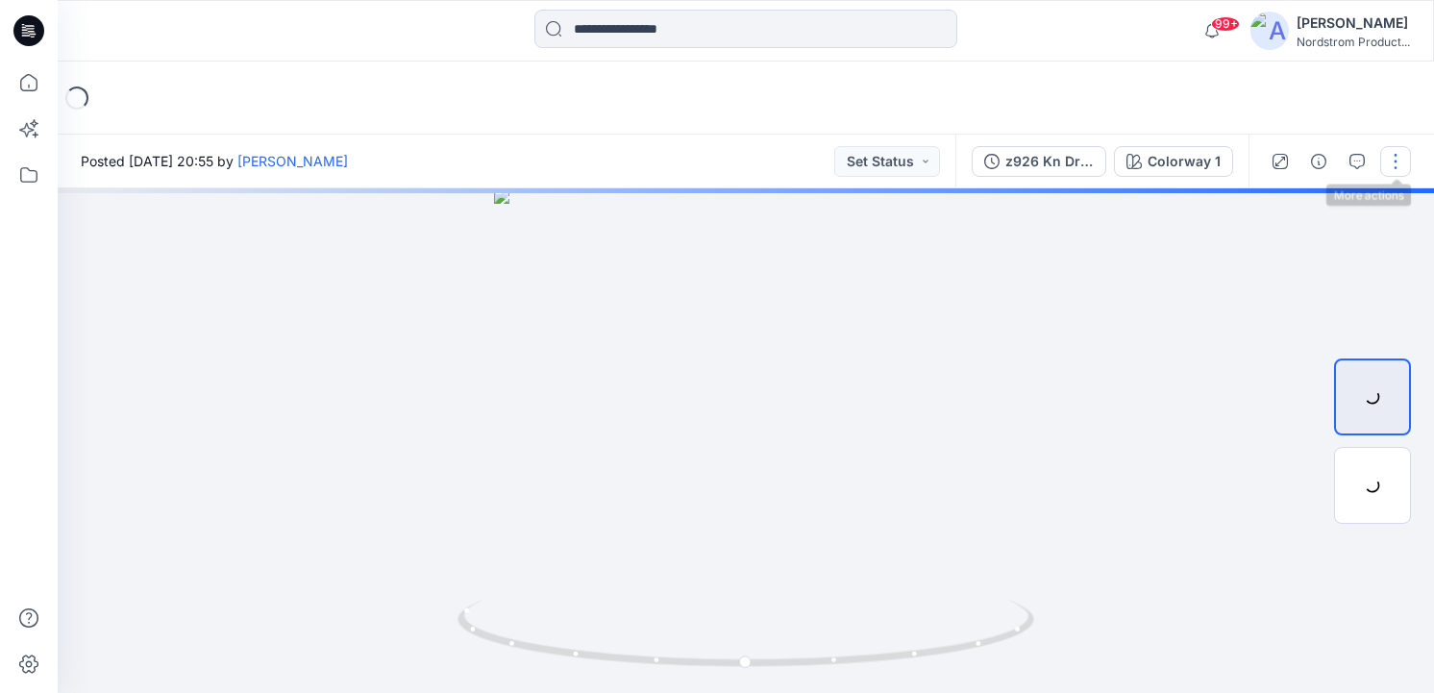
click at [1393, 152] on button "button" at bounding box center [1395, 161] width 31 height 31
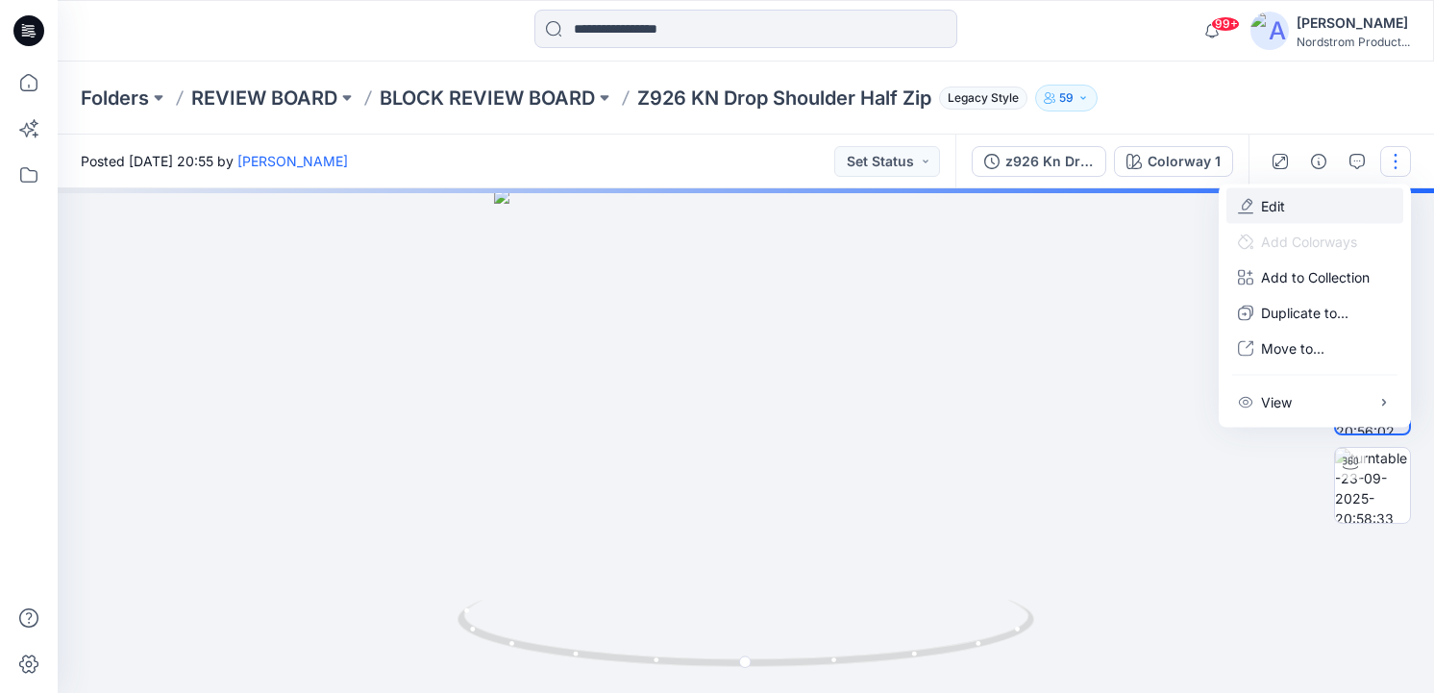
click at [1279, 198] on p "Edit" at bounding box center [1273, 206] width 24 height 20
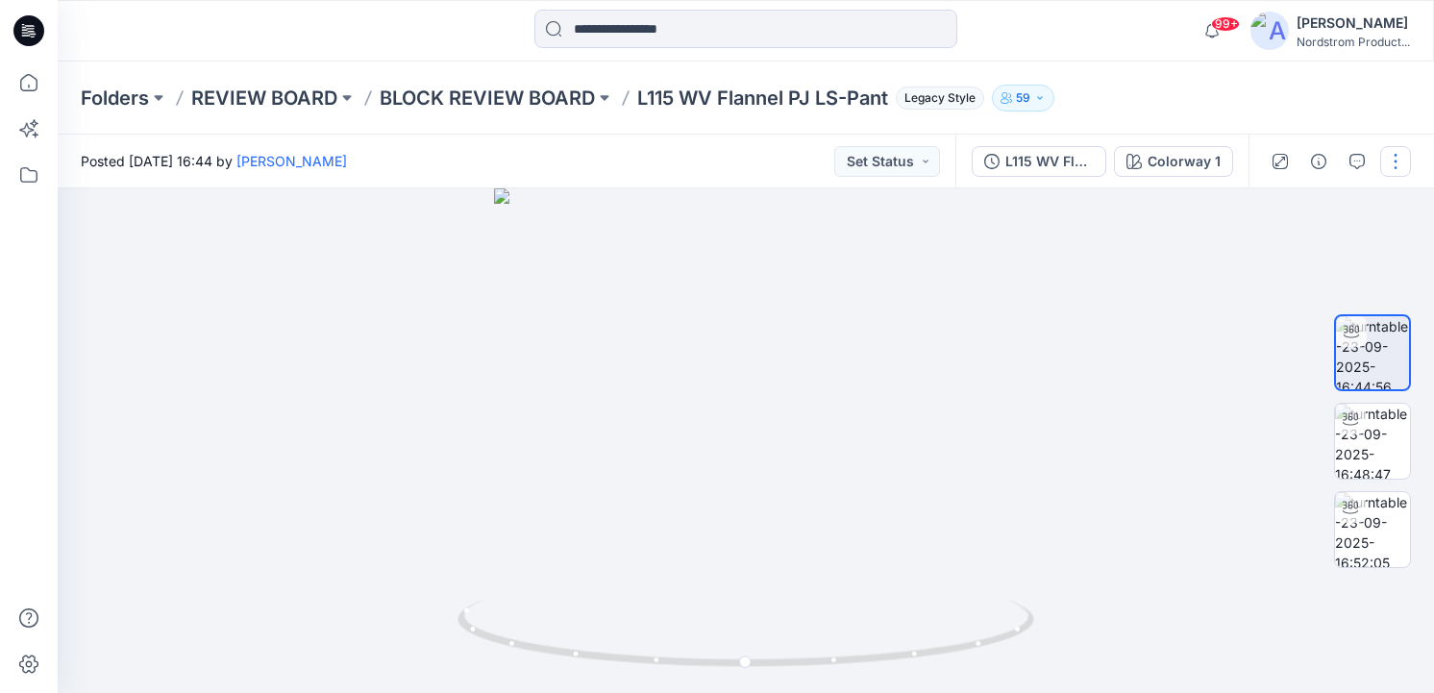
click at [1396, 154] on button "button" at bounding box center [1395, 161] width 31 height 31
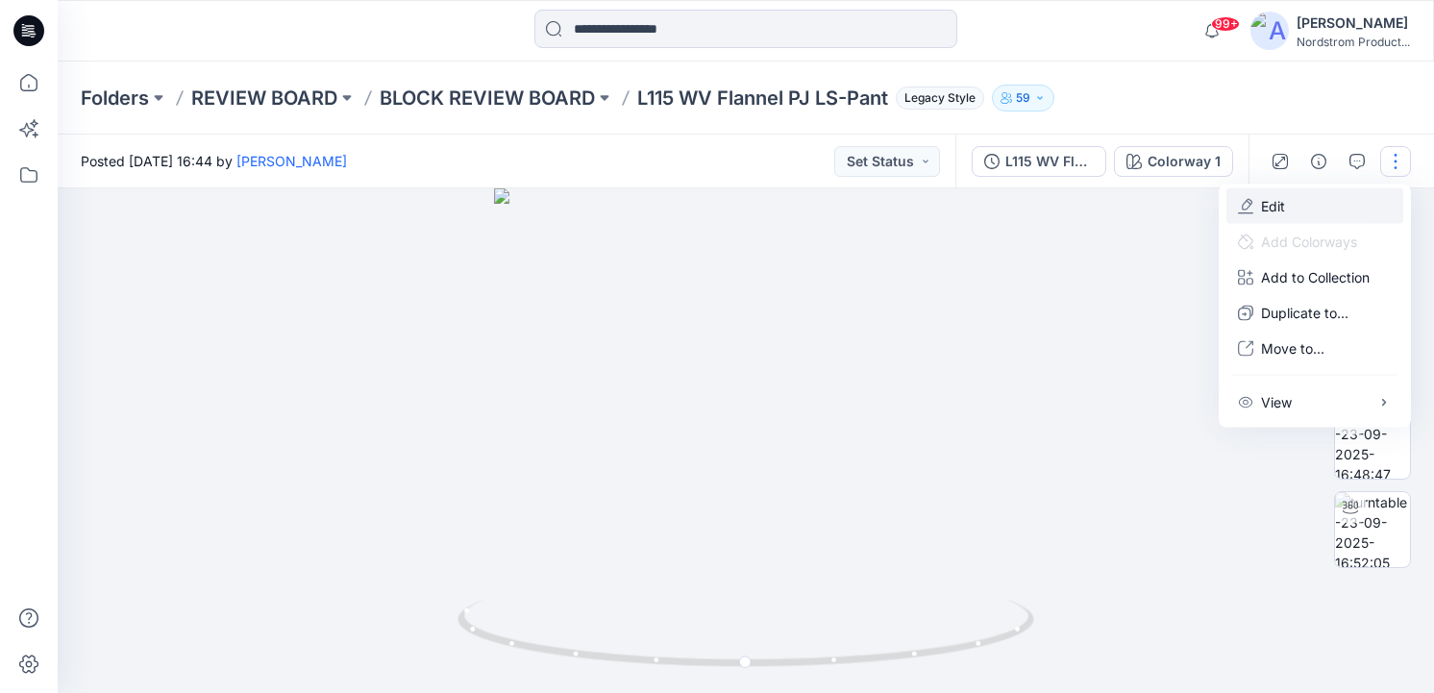
click at [1288, 202] on button "Edit" at bounding box center [1314, 206] width 177 height 36
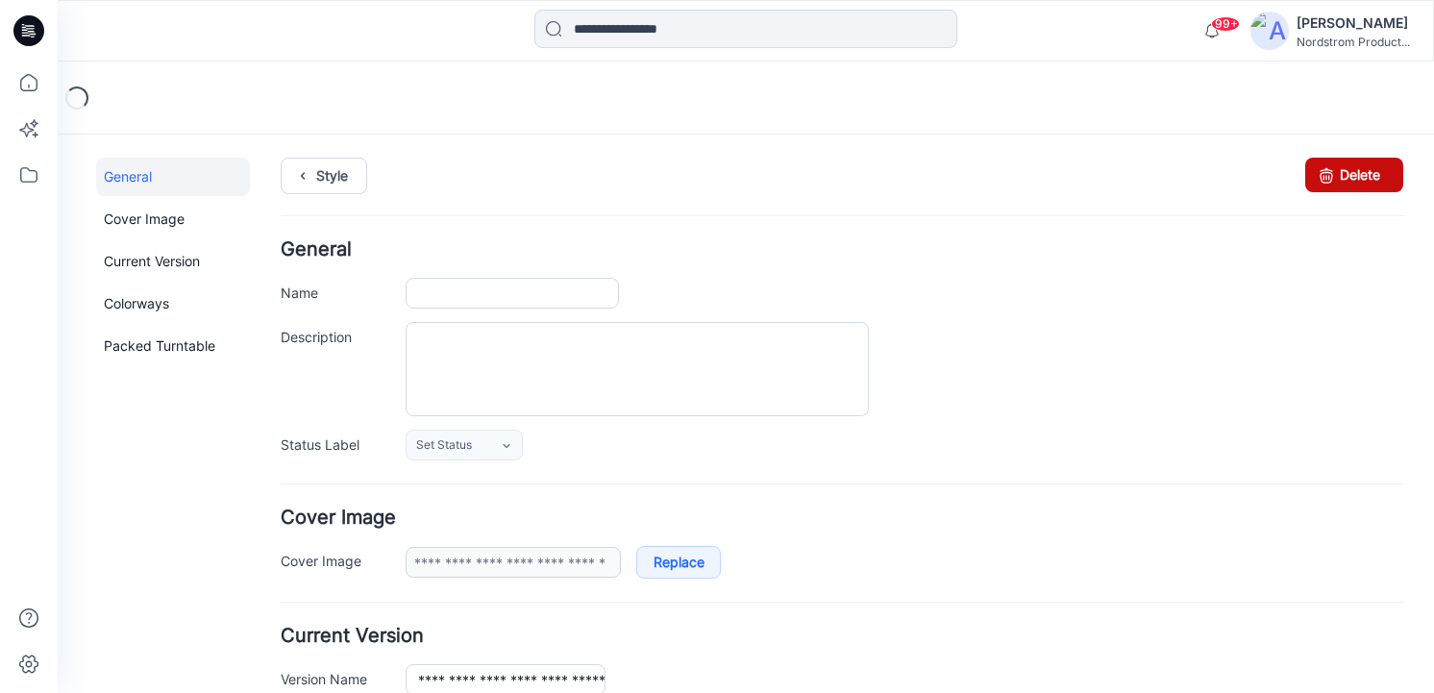
type input "**********"
type textarea "**********"
type input "**********"
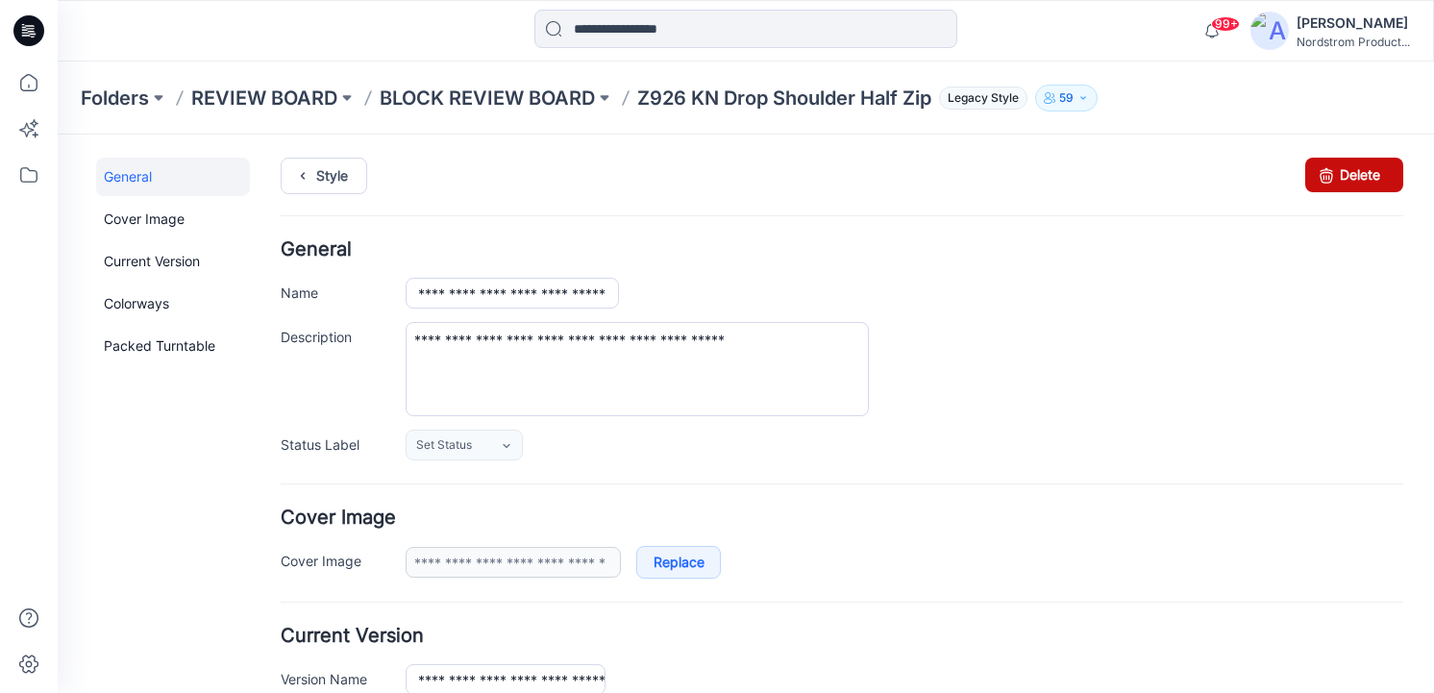
click at [1352, 168] on link "Delete" at bounding box center [1354, 175] width 98 height 35
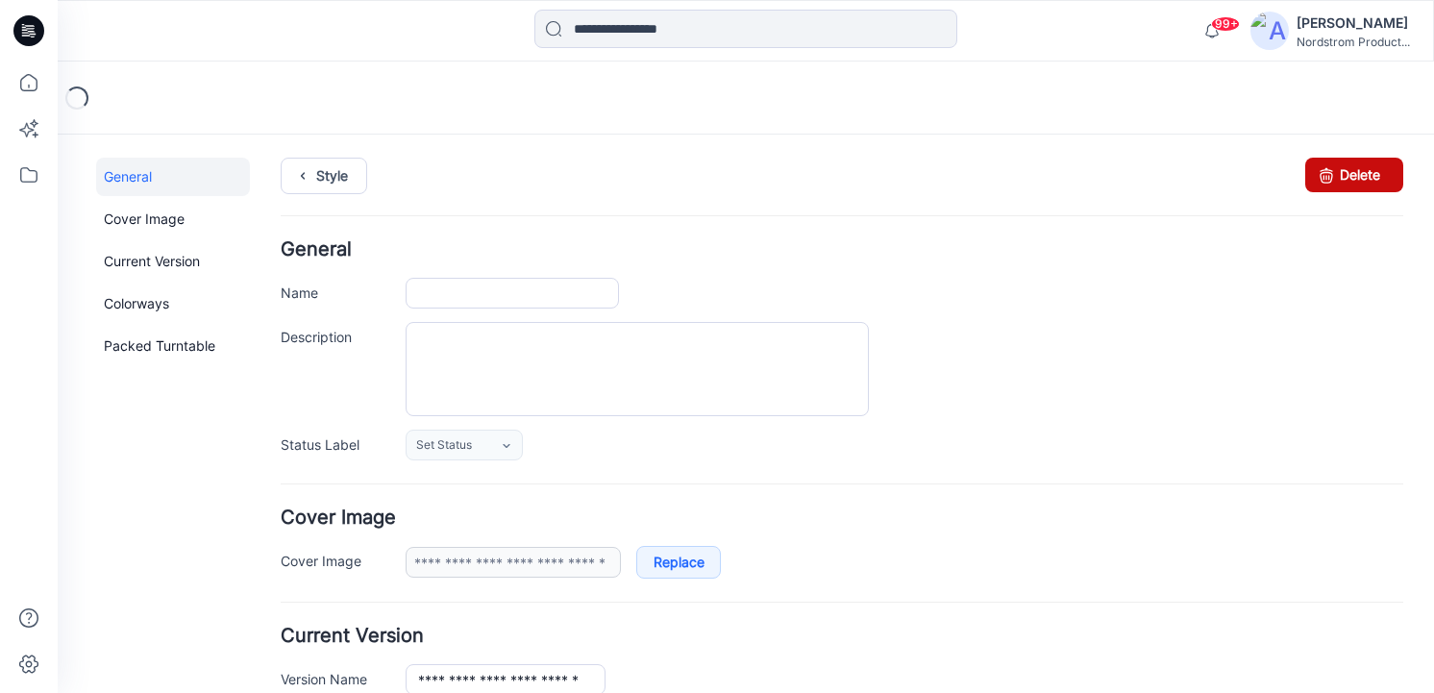
click at [1350, 175] on link "Delete" at bounding box center [1354, 175] width 98 height 35
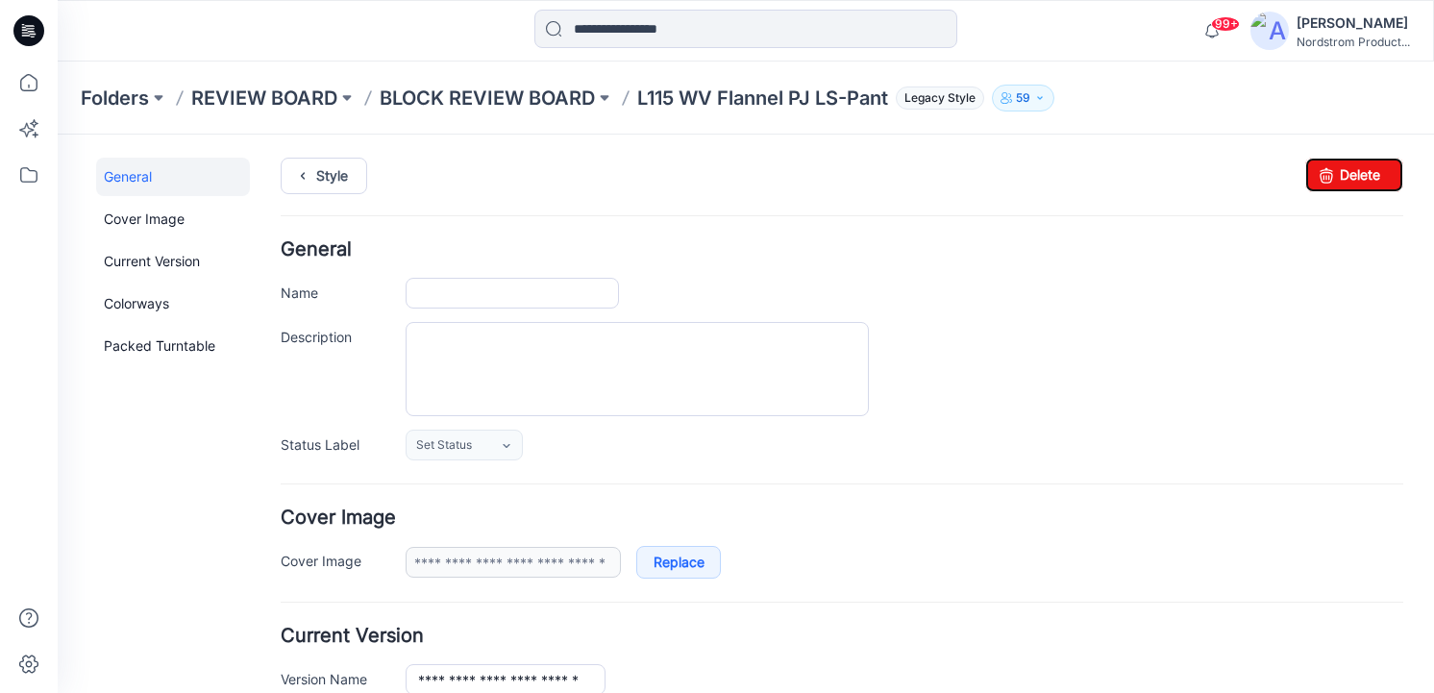
type input "**********"
click at [1347, 169] on link "Delete" at bounding box center [1354, 175] width 98 height 35
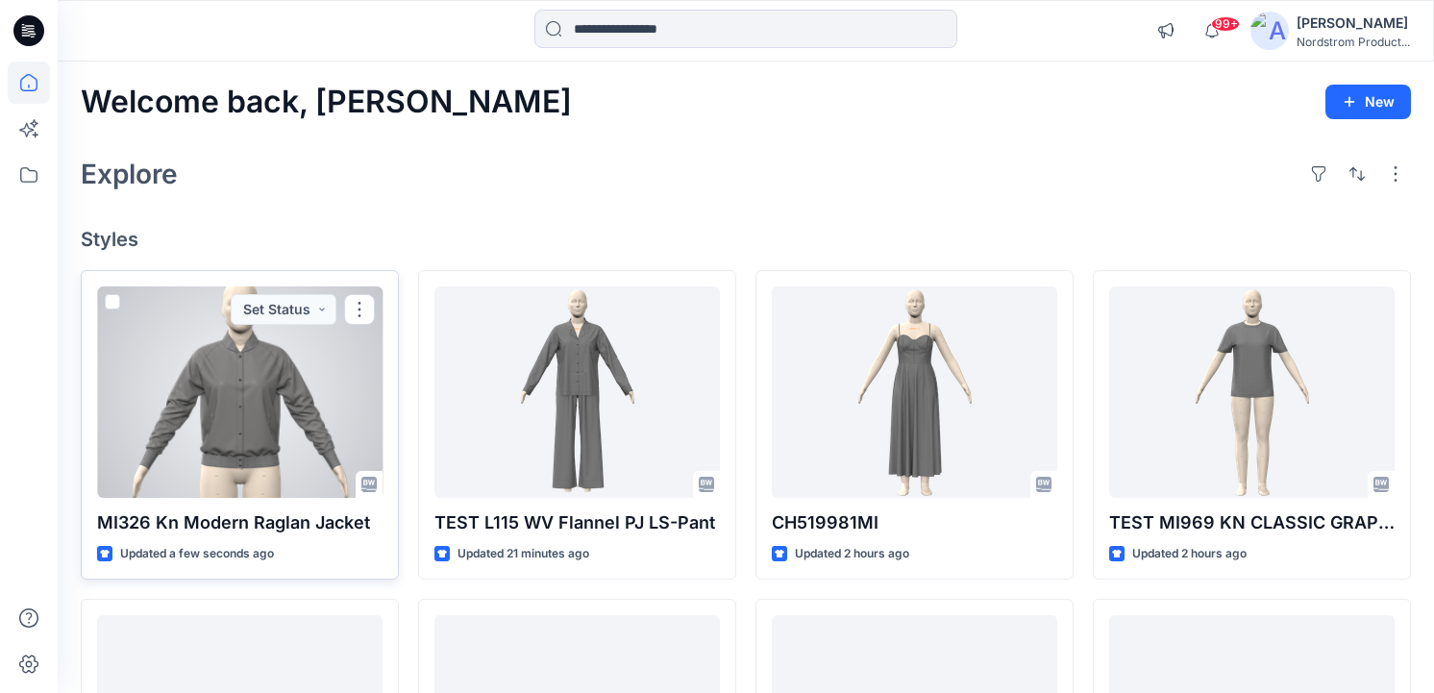
click at [256, 430] on div at bounding box center [239, 391] width 285 height 211
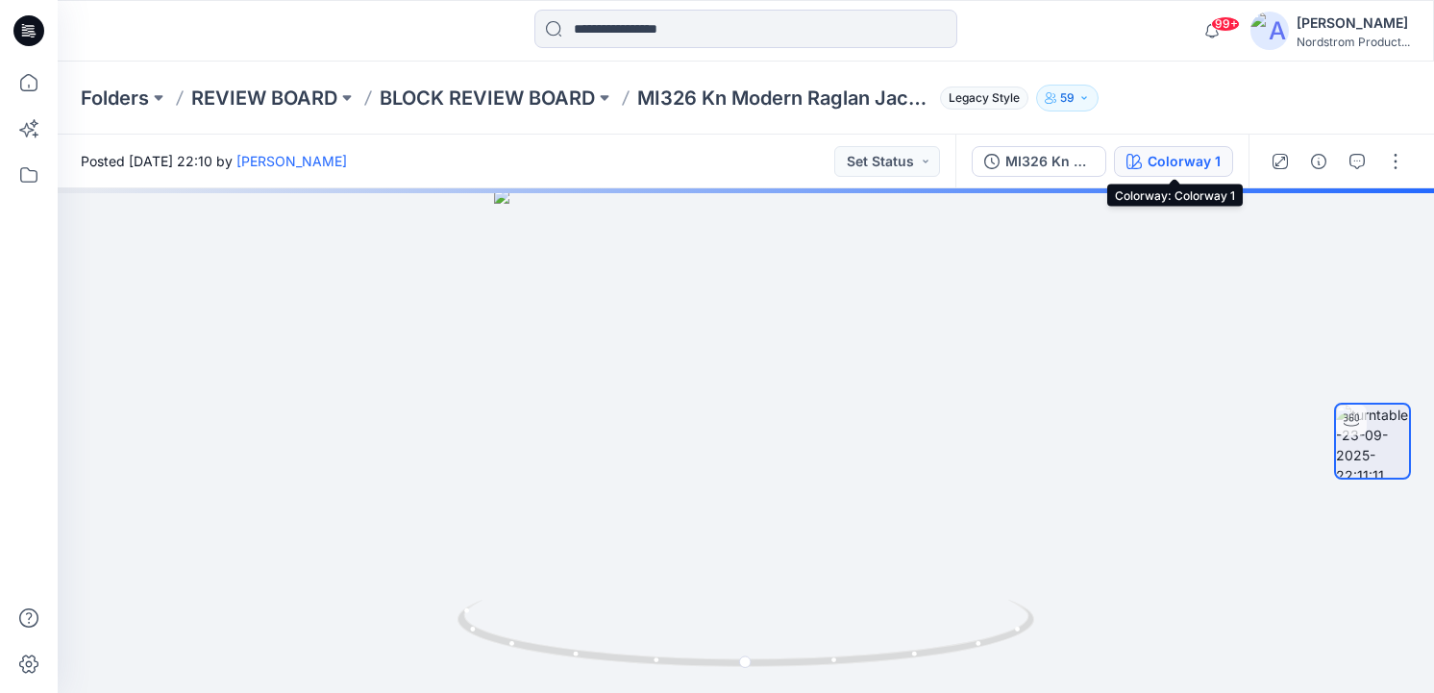
click at [1140, 160] on icon "button" at bounding box center [1133, 161] width 15 height 15
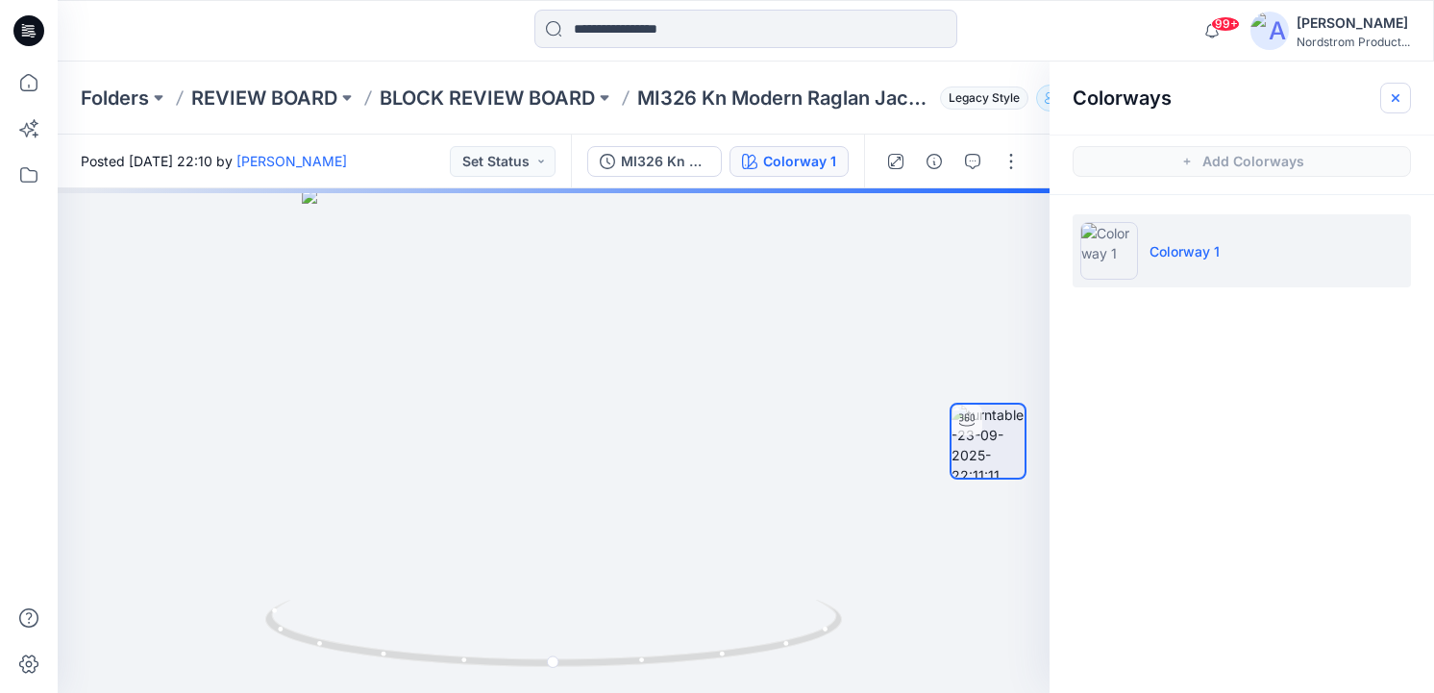
click at [1399, 97] on icon "button" at bounding box center [1395, 97] width 15 height 15
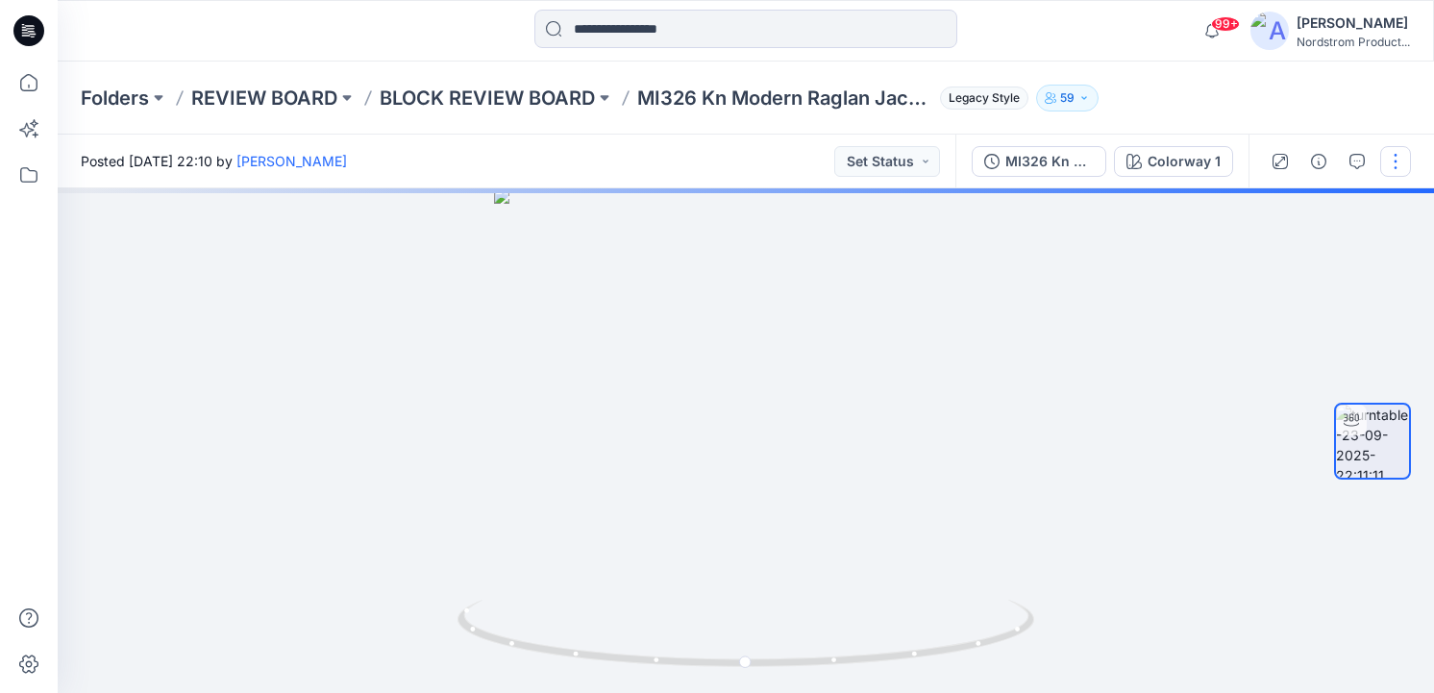
click at [1389, 153] on button "button" at bounding box center [1395, 161] width 31 height 31
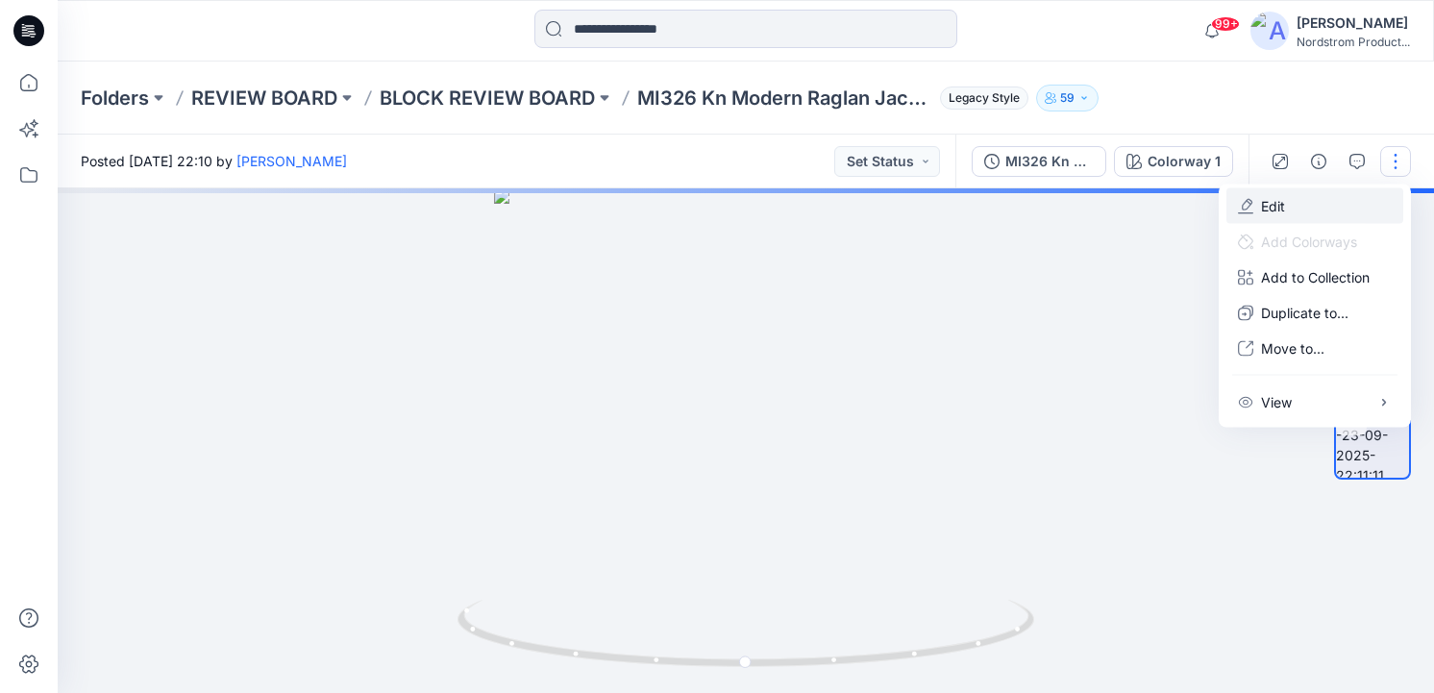
click at [1279, 203] on p "Edit" at bounding box center [1273, 206] width 24 height 20
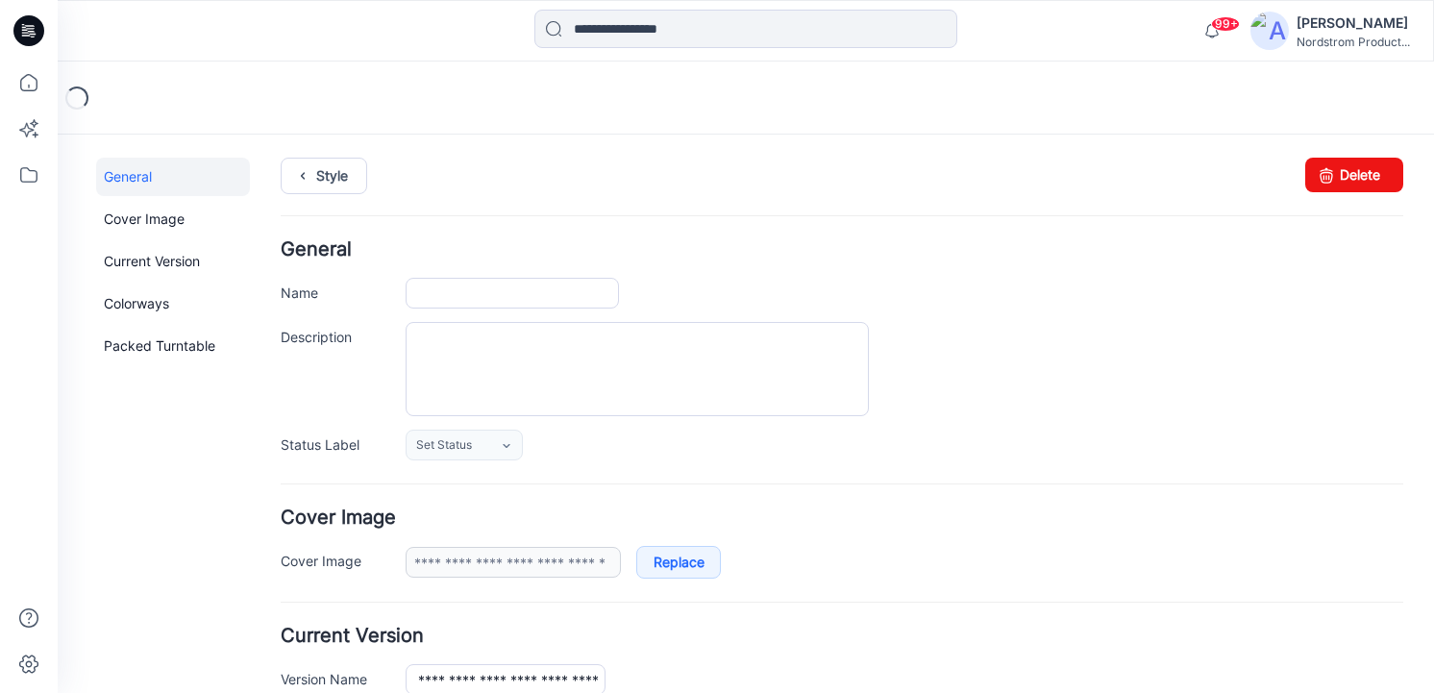
type input "**********"
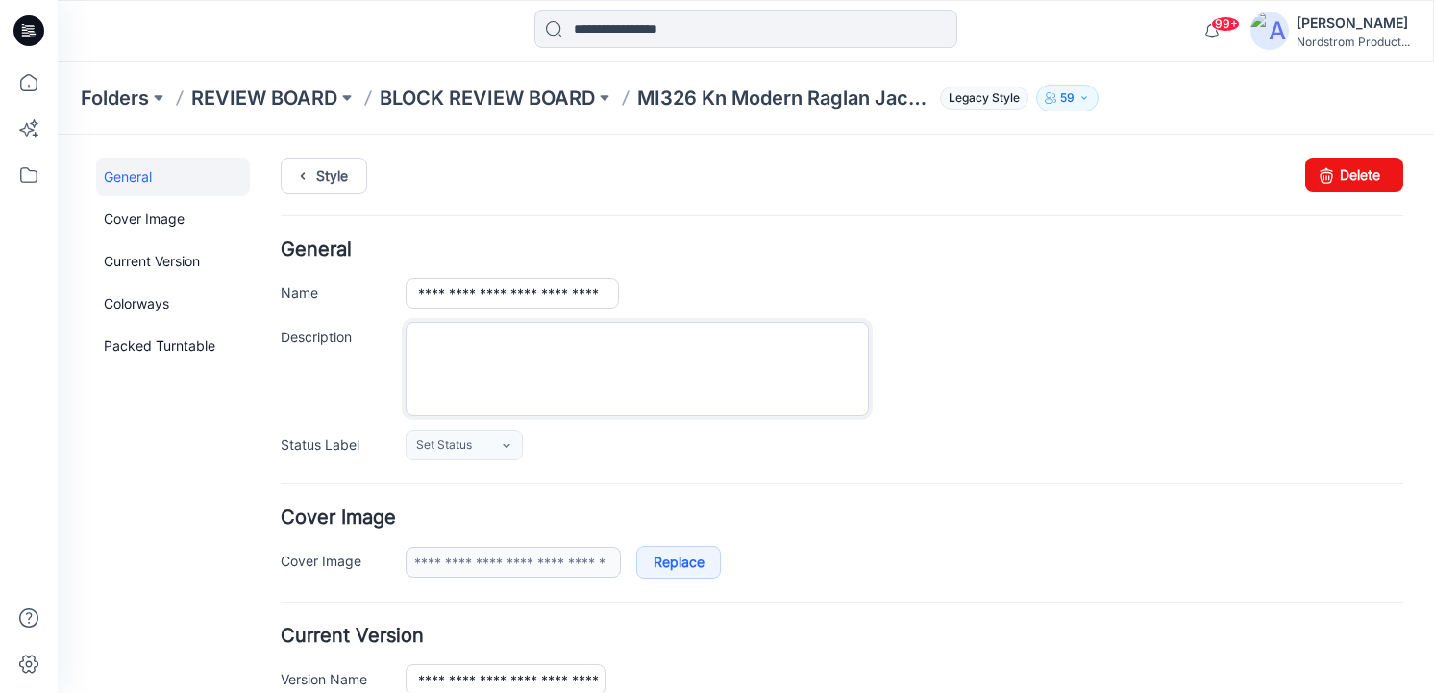
click at [462, 352] on textarea "Description" at bounding box center [637, 369] width 463 height 94
paste textarea "**********"
click at [570, 378] on textarea "**********" at bounding box center [637, 369] width 463 height 94
paste textarea "**********"
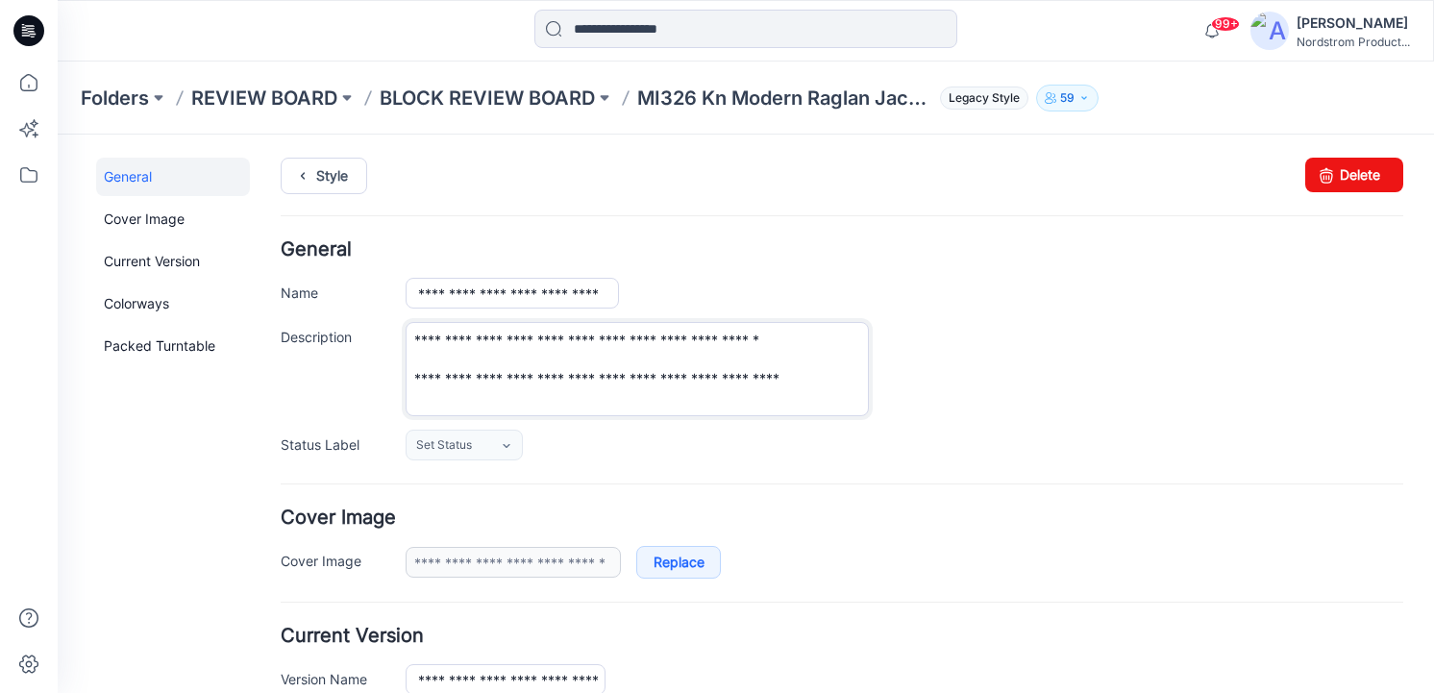
type textarea "**********"
click at [326, 174] on link "Style" at bounding box center [324, 176] width 86 height 37
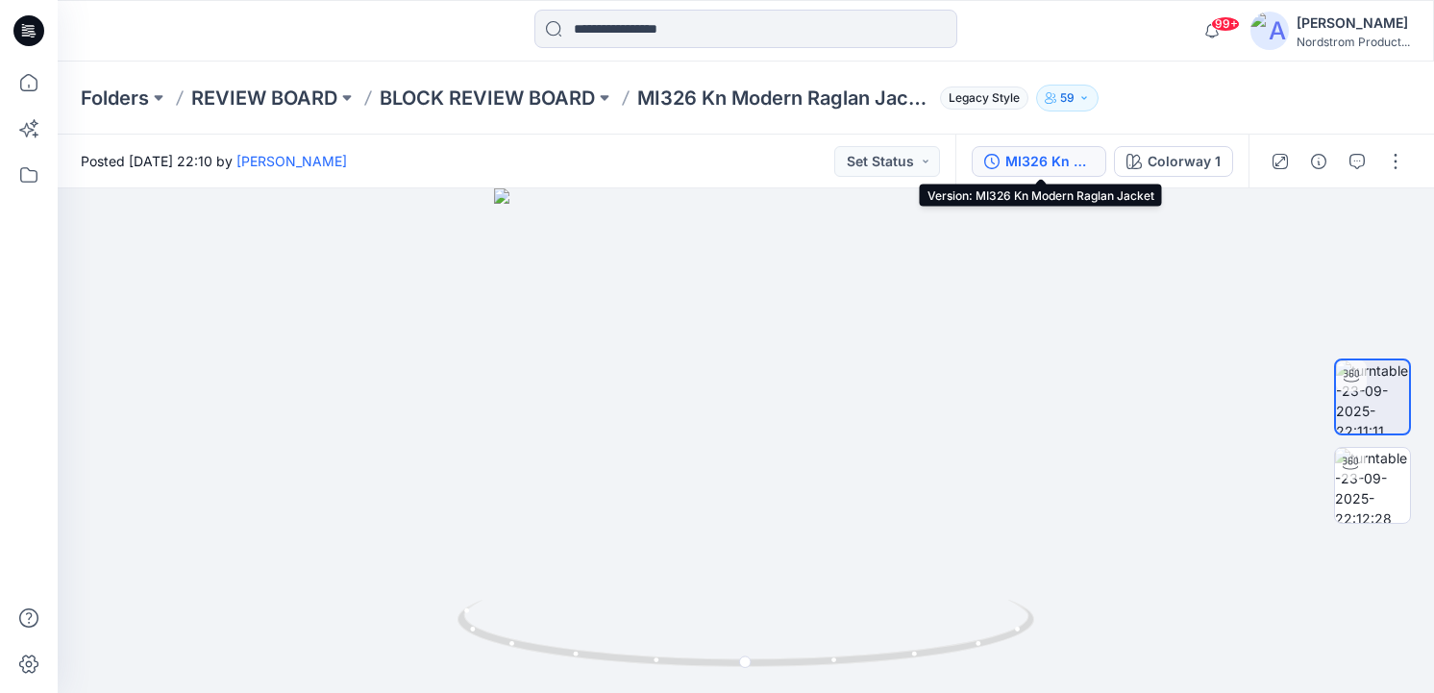
click at [1061, 168] on div "MI326 Kn Modern Raglan Jacket" at bounding box center [1049, 161] width 88 height 21
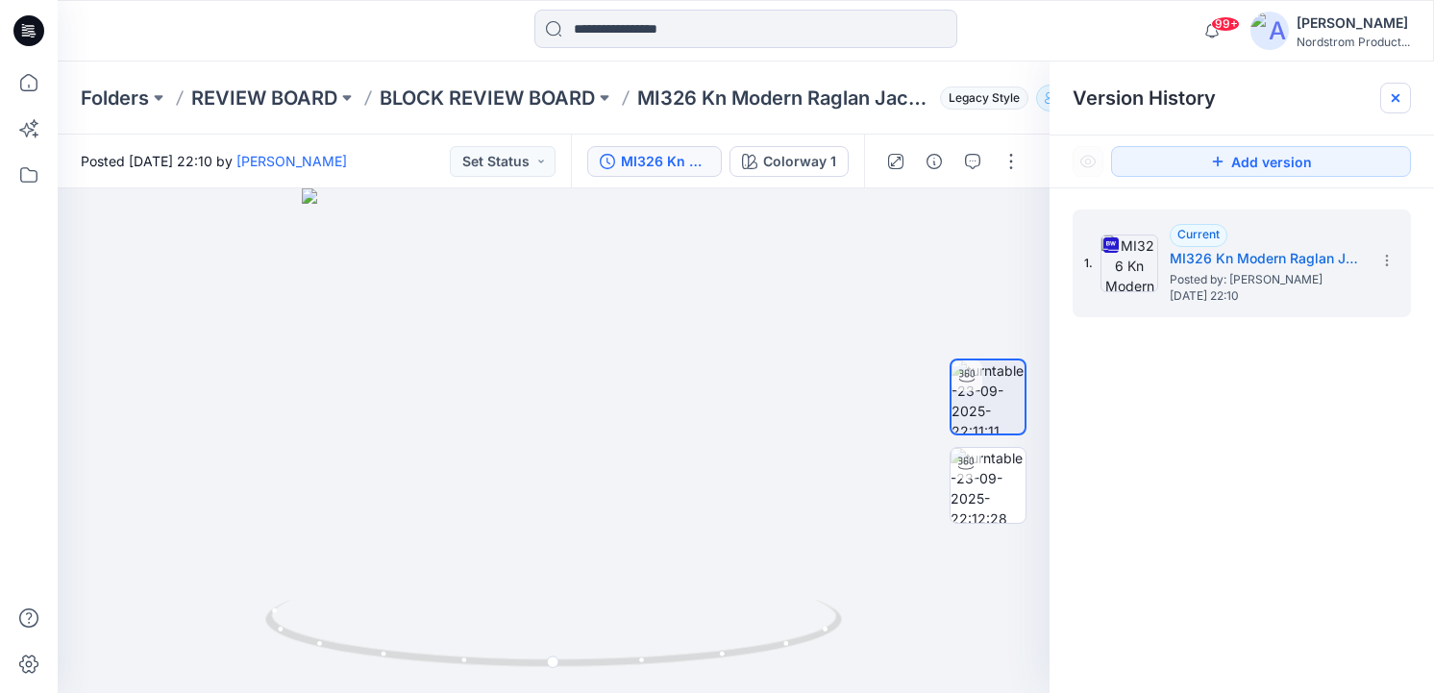
click at [1393, 88] on div at bounding box center [1395, 98] width 31 height 31
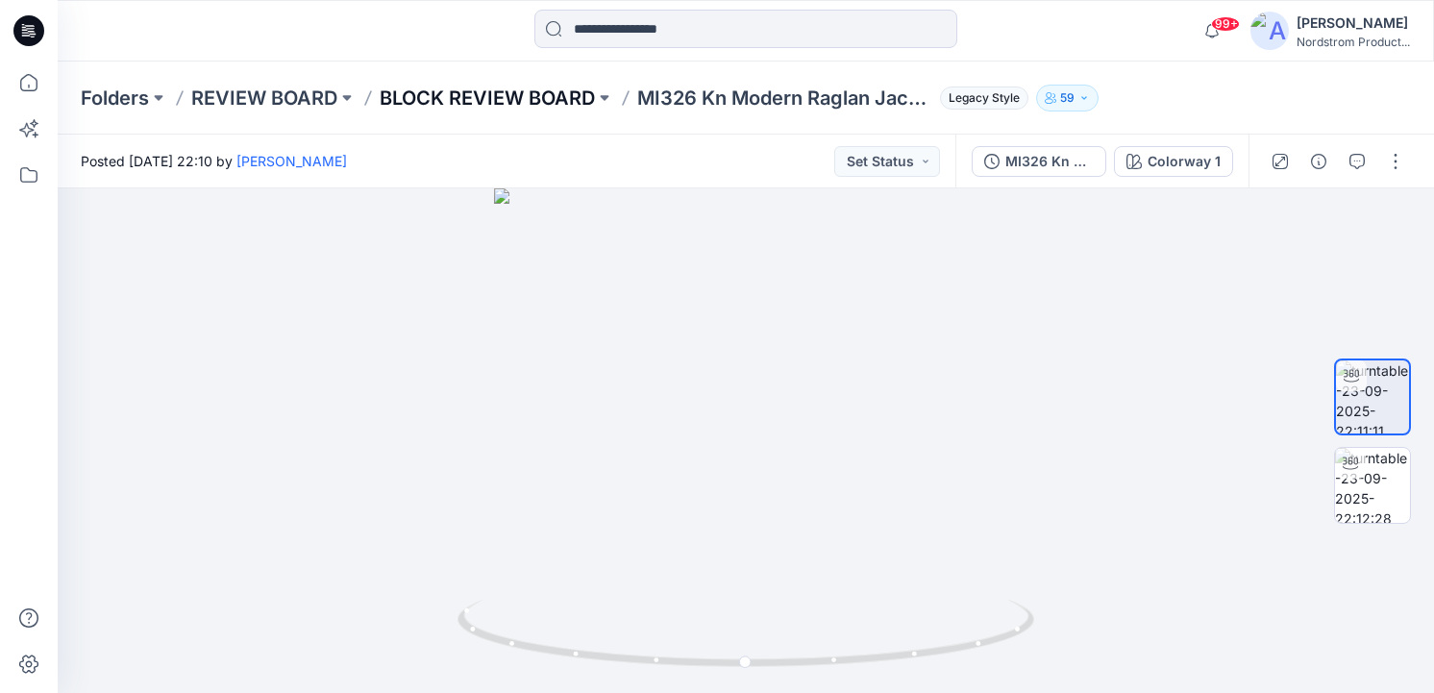
click at [567, 86] on p "BLOCK REVIEW BOARD" at bounding box center [487, 98] width 215 height 27
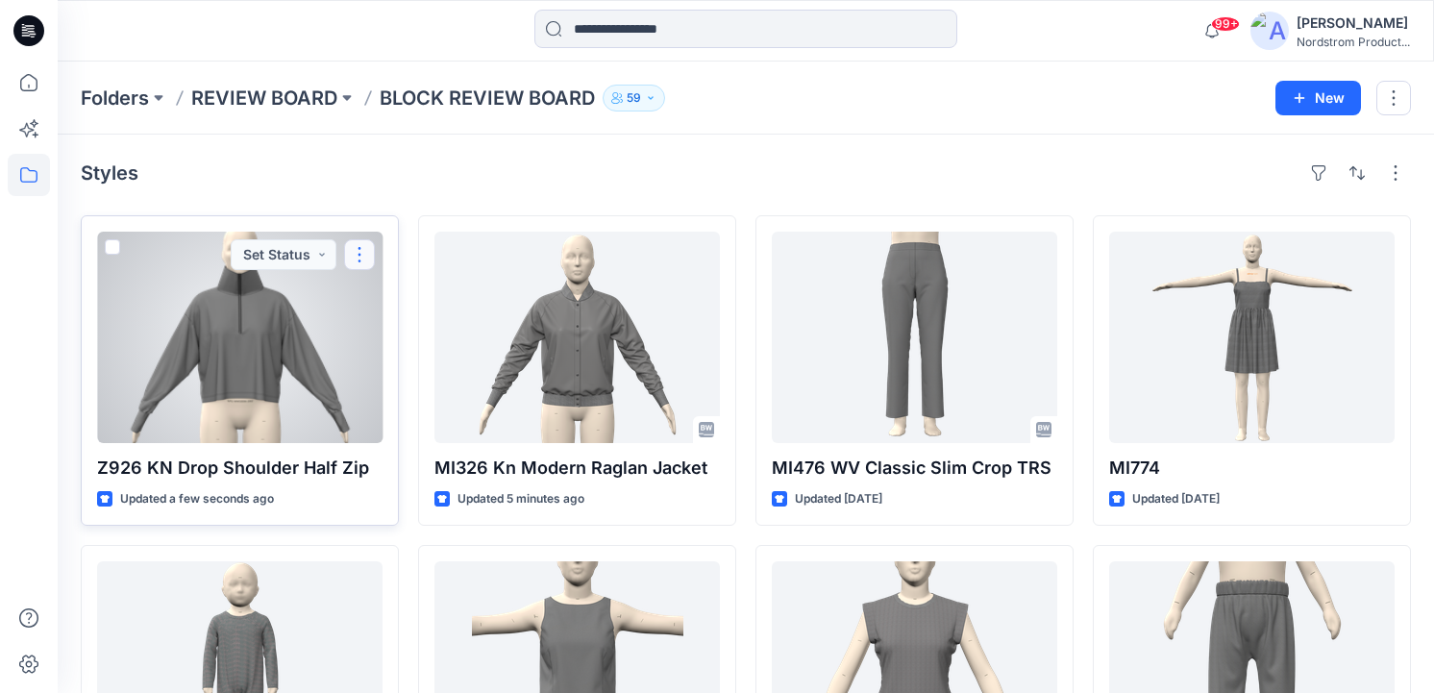
click at [360, 248] on button "button" at bounding box center [359, 254] width 31 height 31
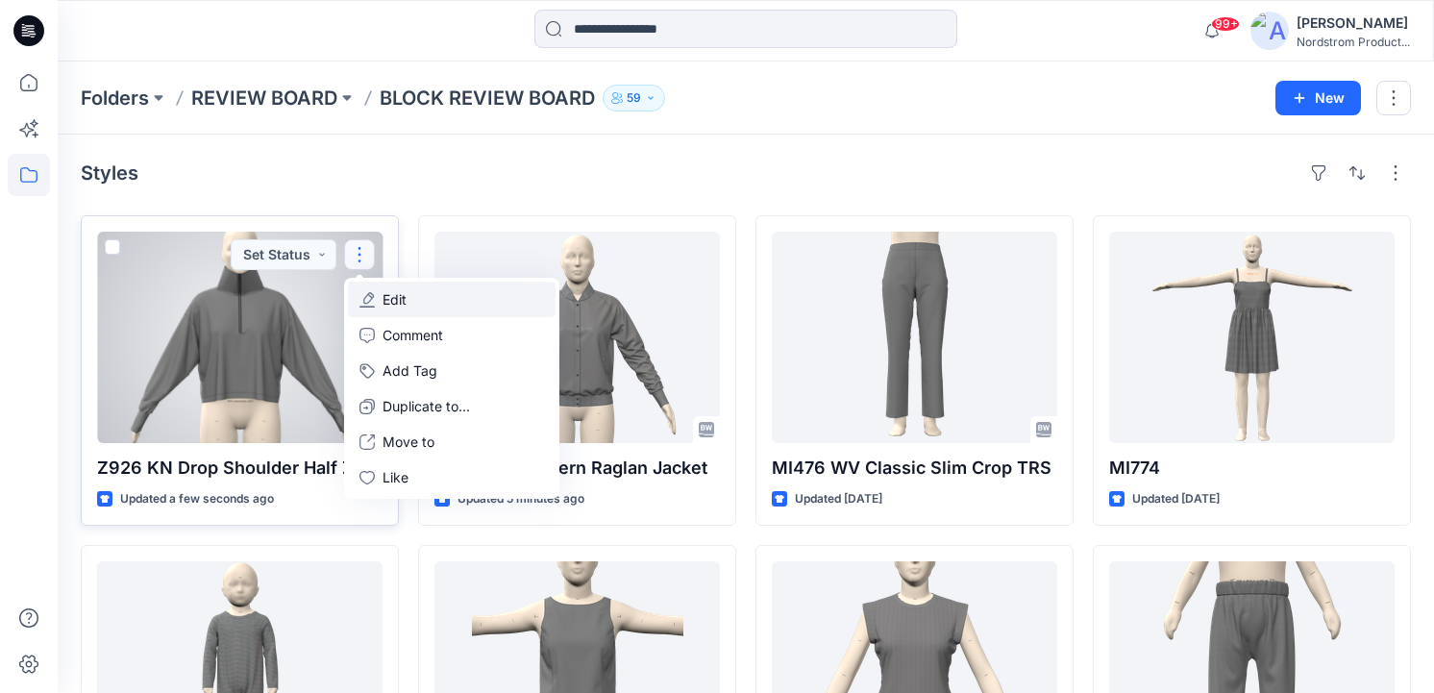
click at [391, 294] on p "Edit" at bounding box center [394, 299] width 24 height 20
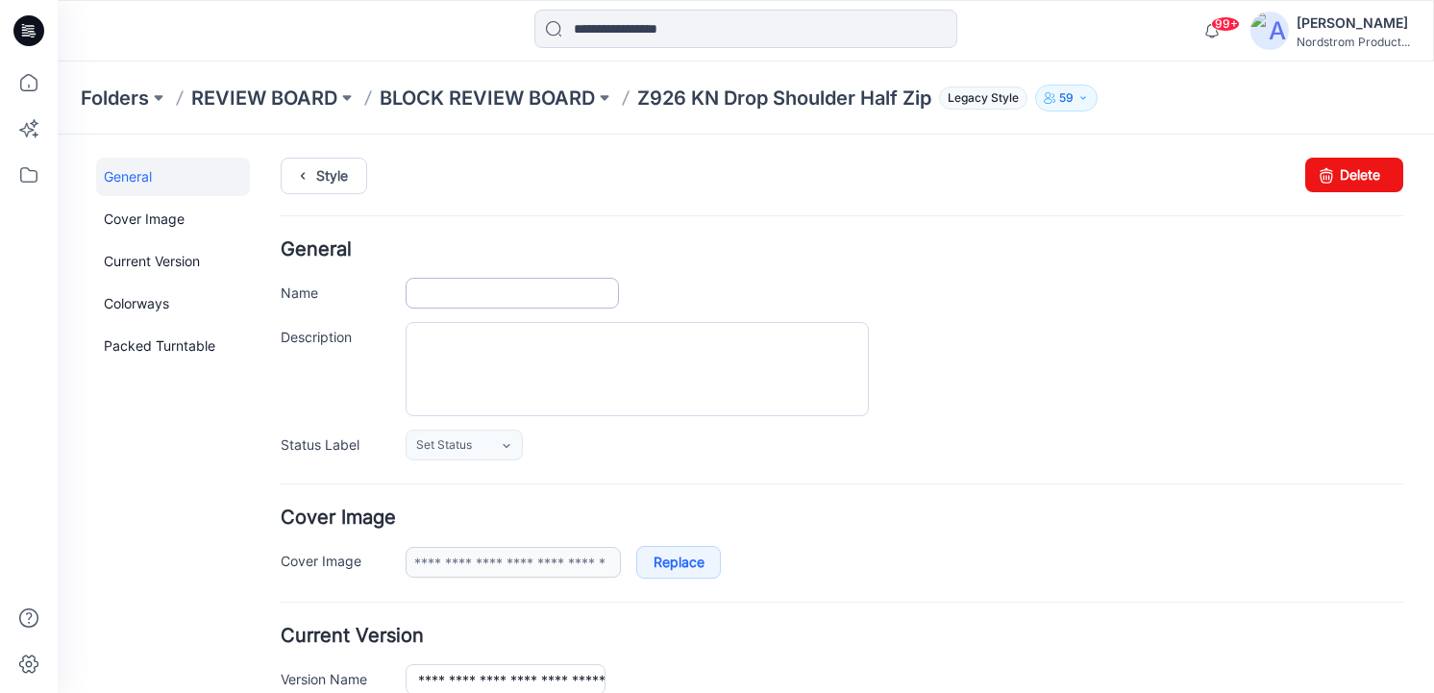
type input "**********"
click at [524, 375] on textarea "Description" at bounding box center [637, 369] width 463 height 94
paste textarea "**********"
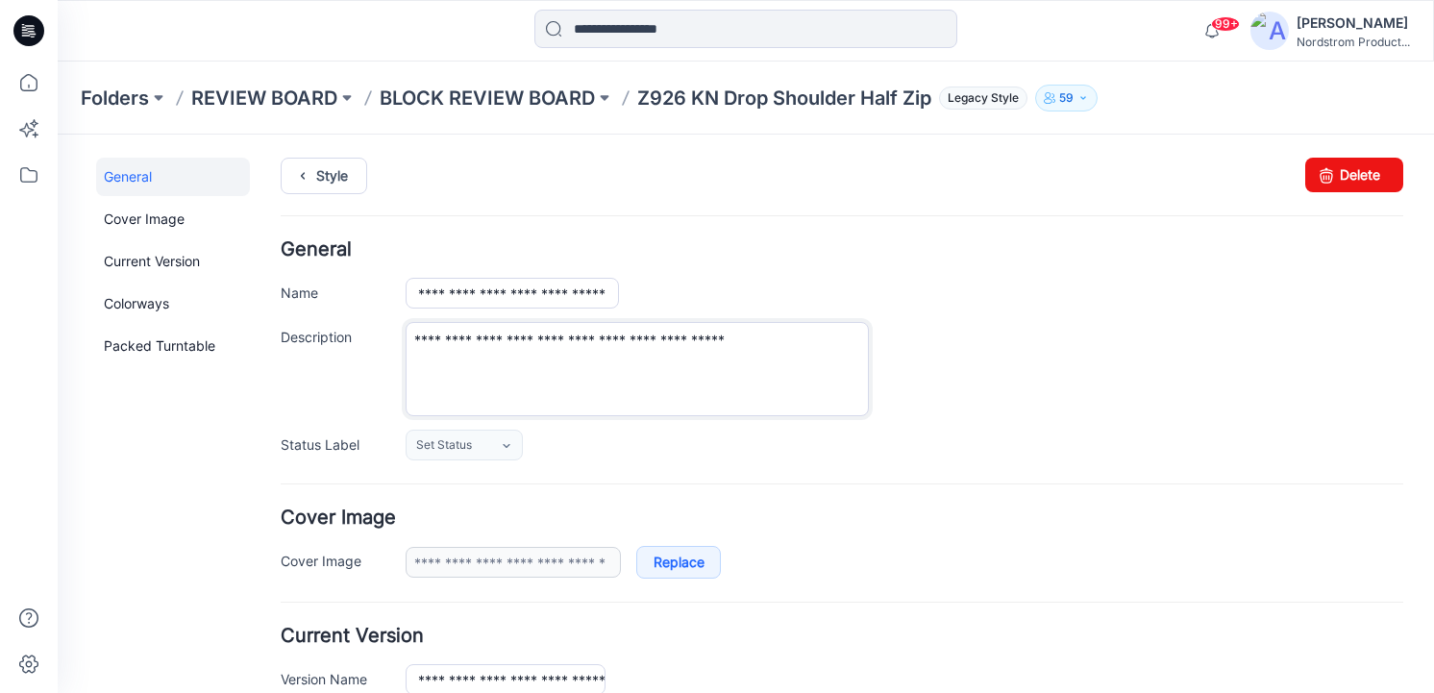
type textarea "**********"
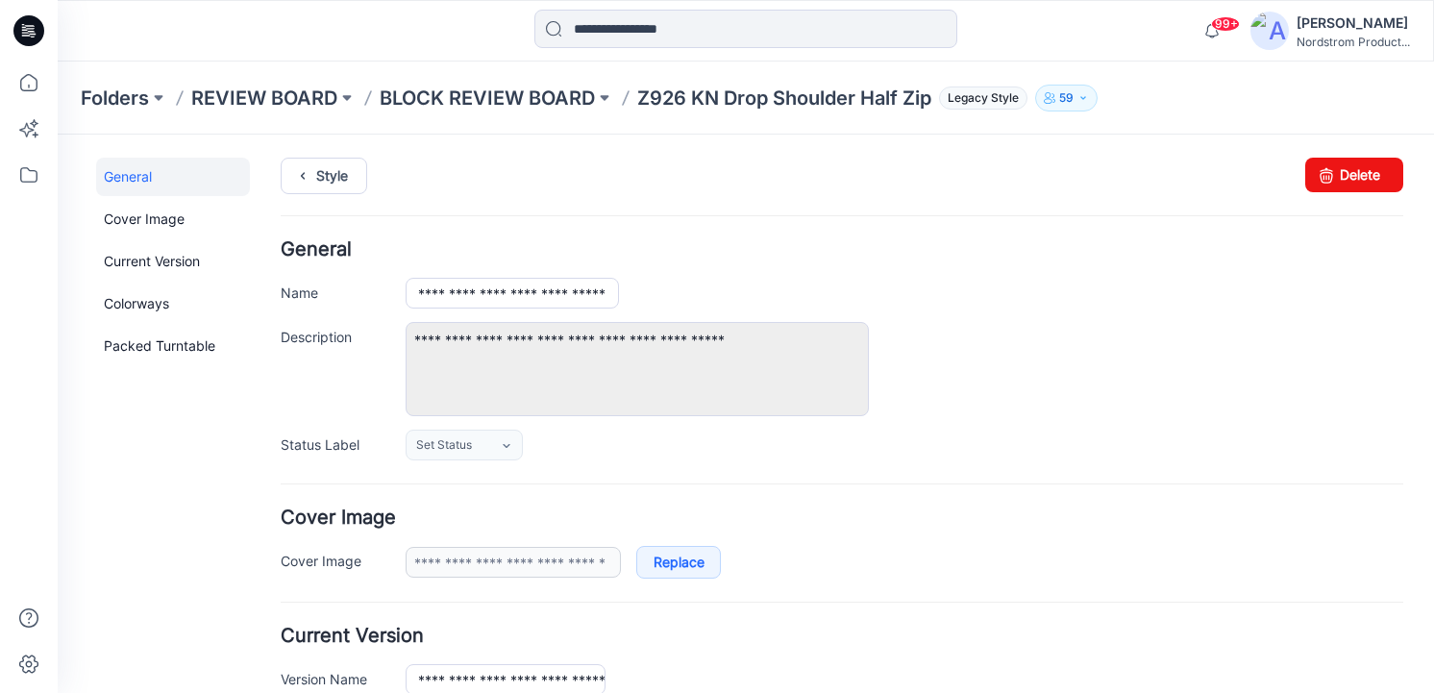
click at [596, 199] on div "Style Changes Saved Delete" at bounding box center [842, 199] width 1122 height 83
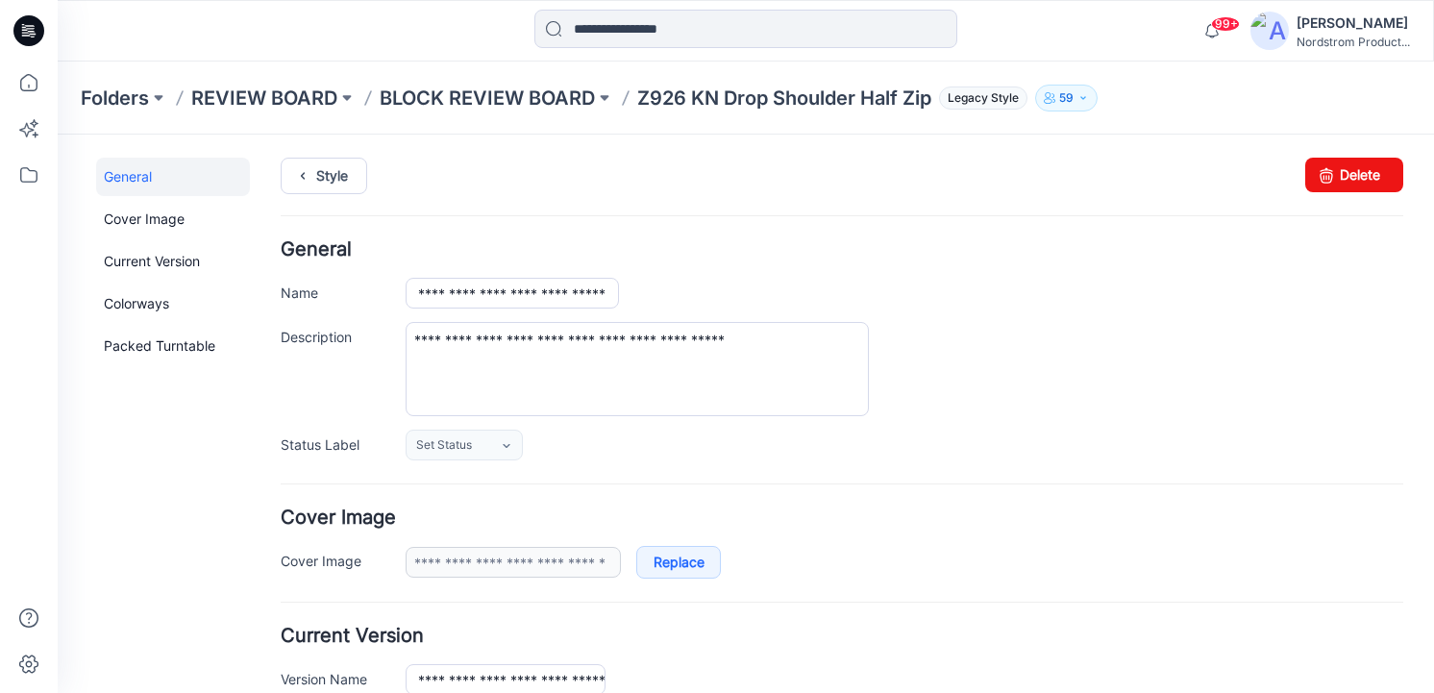
drag, startPoint x: 890, startPoint y: 193, endPoint x: 857, endPoint y: 194, distance: 32.7
click at [885, 193] on div "Style Changes Saved Delete" at bounding box center [842, 199] width 1122 height 83
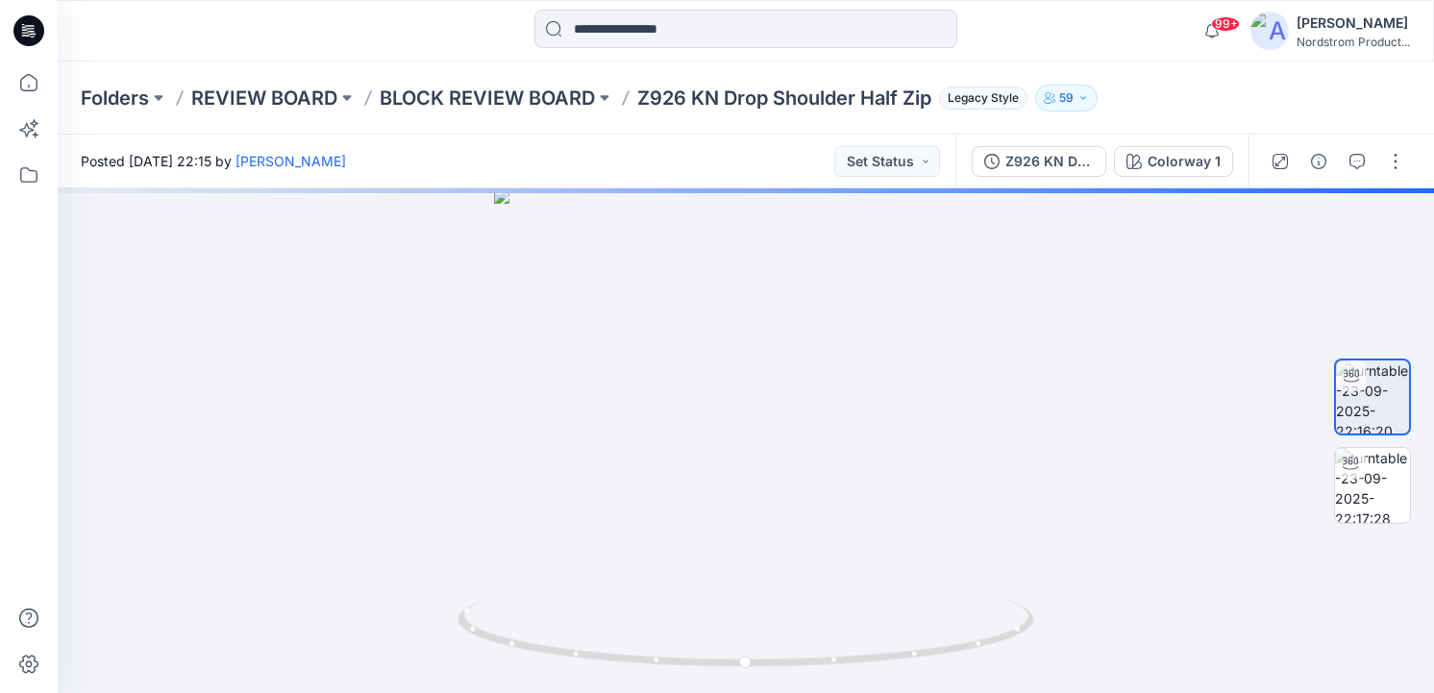
drag, startPoint x: 1160, startPoint y: 76, endPoint x: 1125, endPoint y: 83, distance: 35.2
click at [1160, 76] on div "Folders REVIEW BOARD BLOCK REVIEW BOARD Z926 KN Drop Shoulder Half Zip Legacy S…" at bounding box center [746, 98] width 1376 height 73
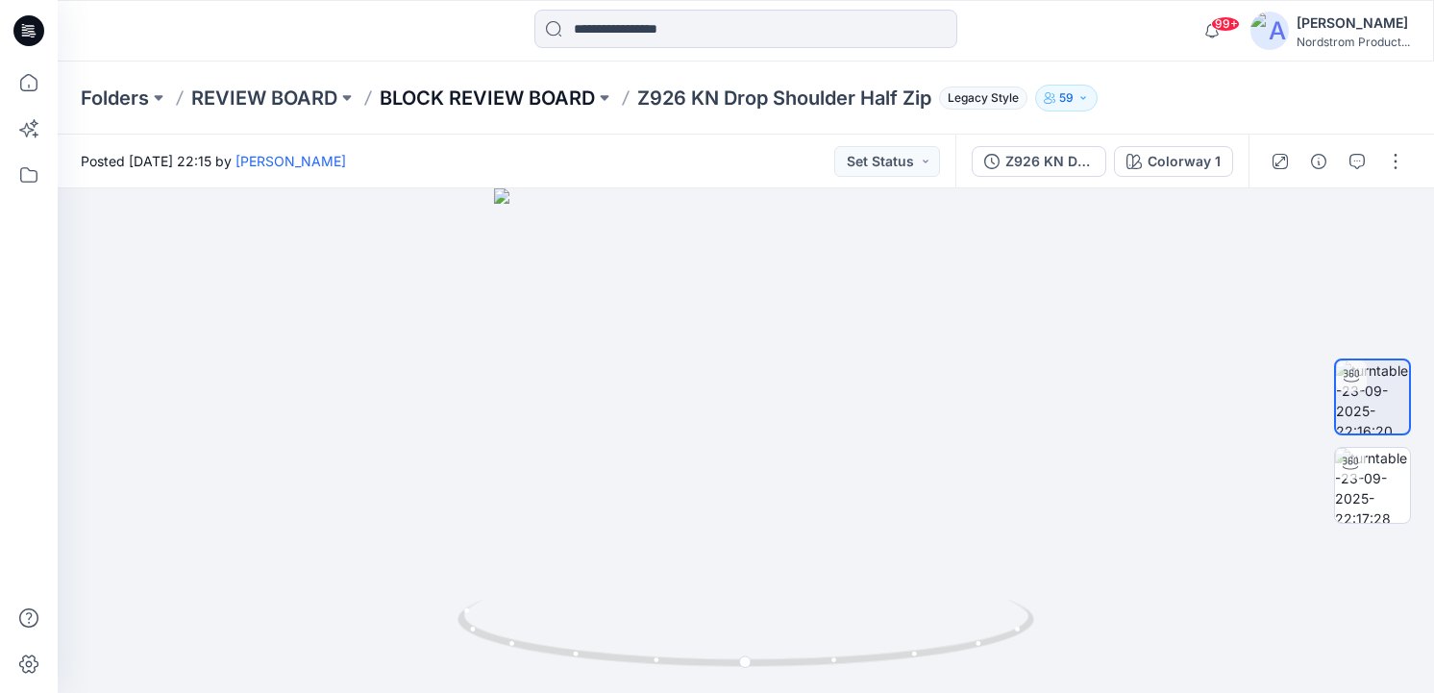
click at [530, 96] on p "BLOCK REVIEW BOARD" at bounding box center [487, 98] width 215 height 27
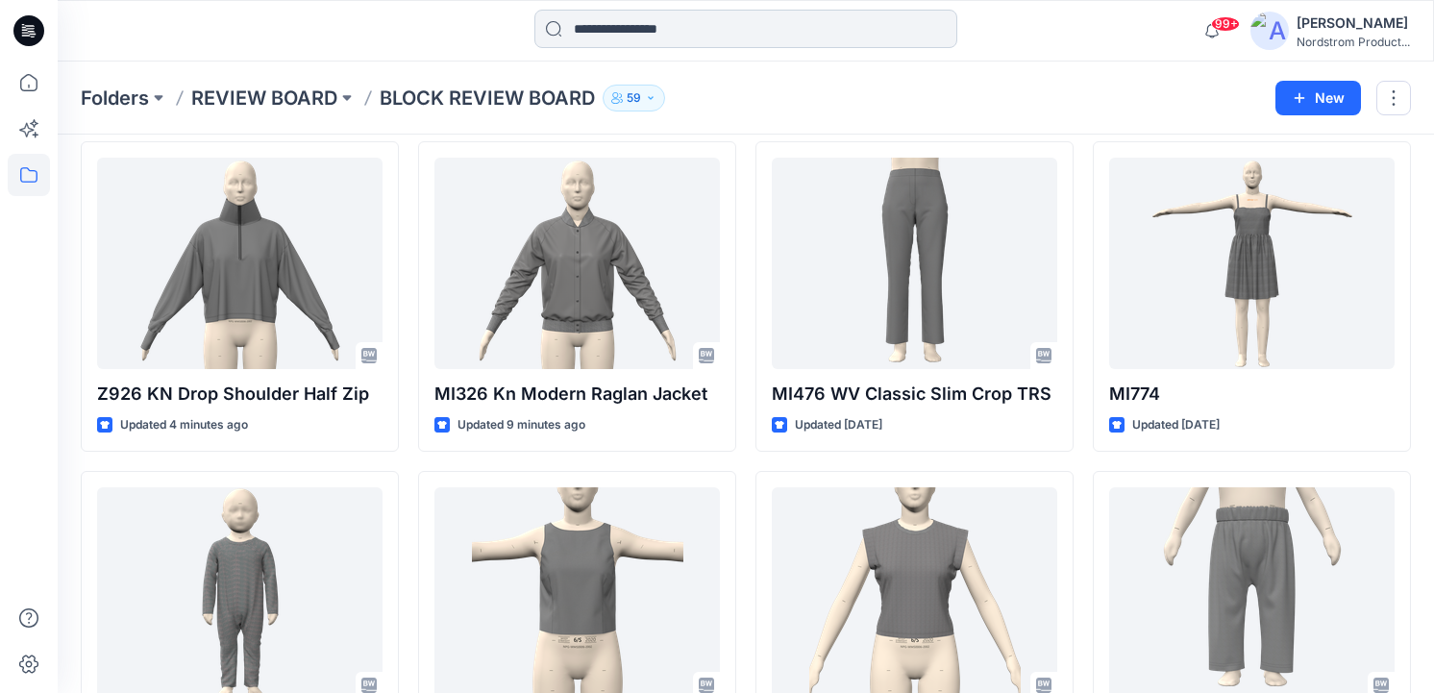
scroll to position [76, 0]
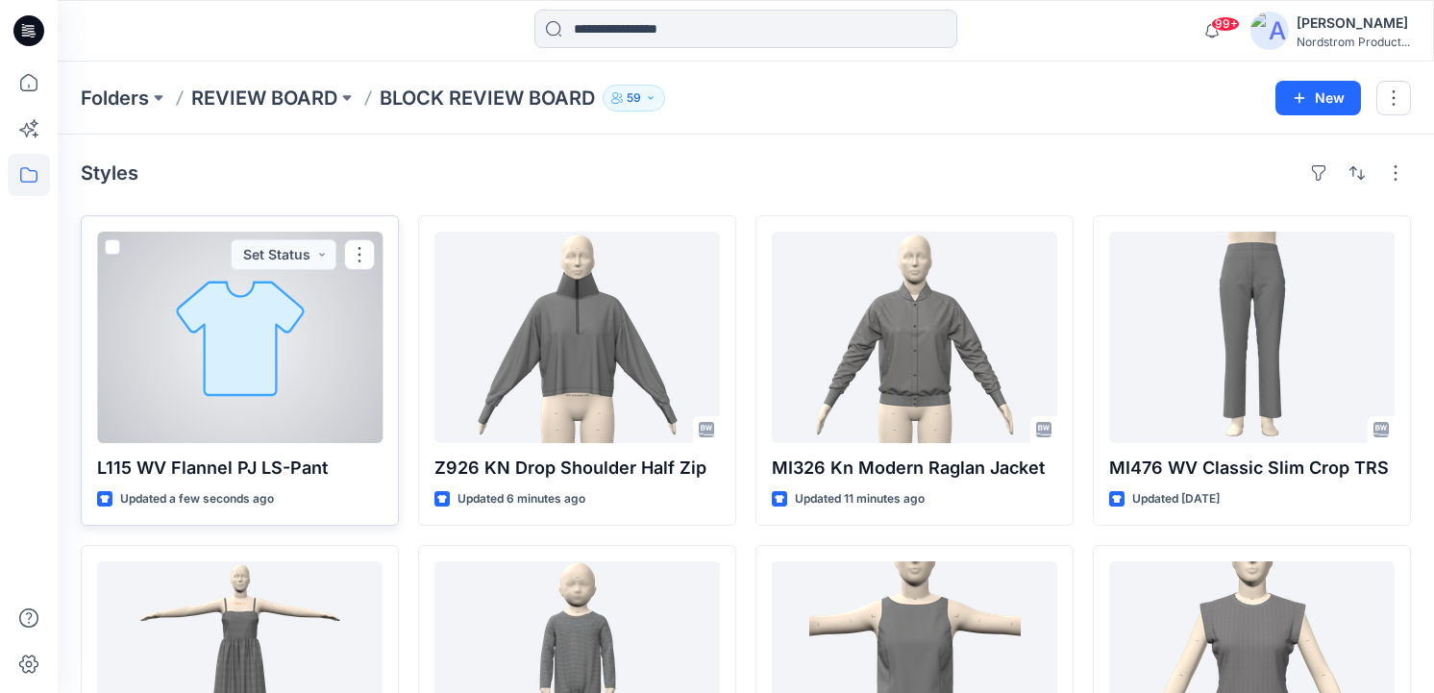
click at [307, 310] on div at bounding box center [239, 337] width 285 height 211
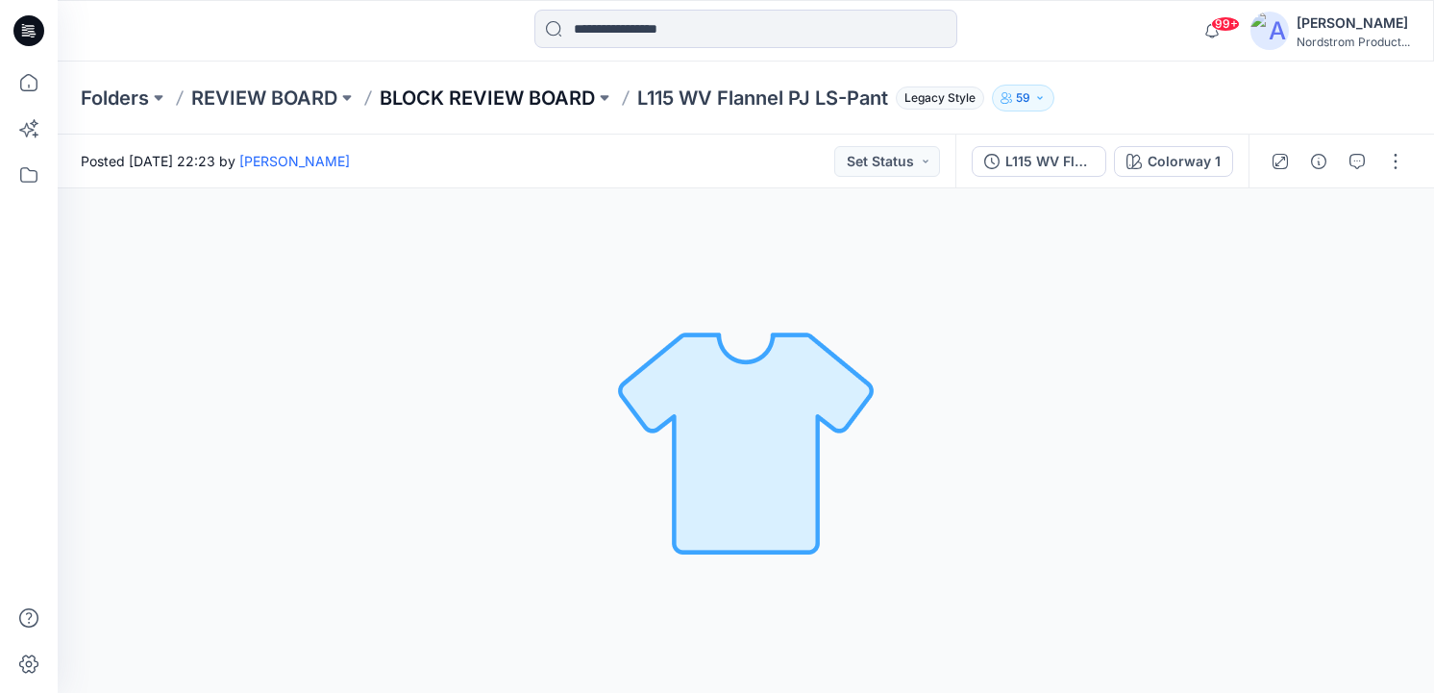
click at [490, 91] on p "BLOCK REVIEW BOARD" at bounding box center [487, 98] width 215 height 27
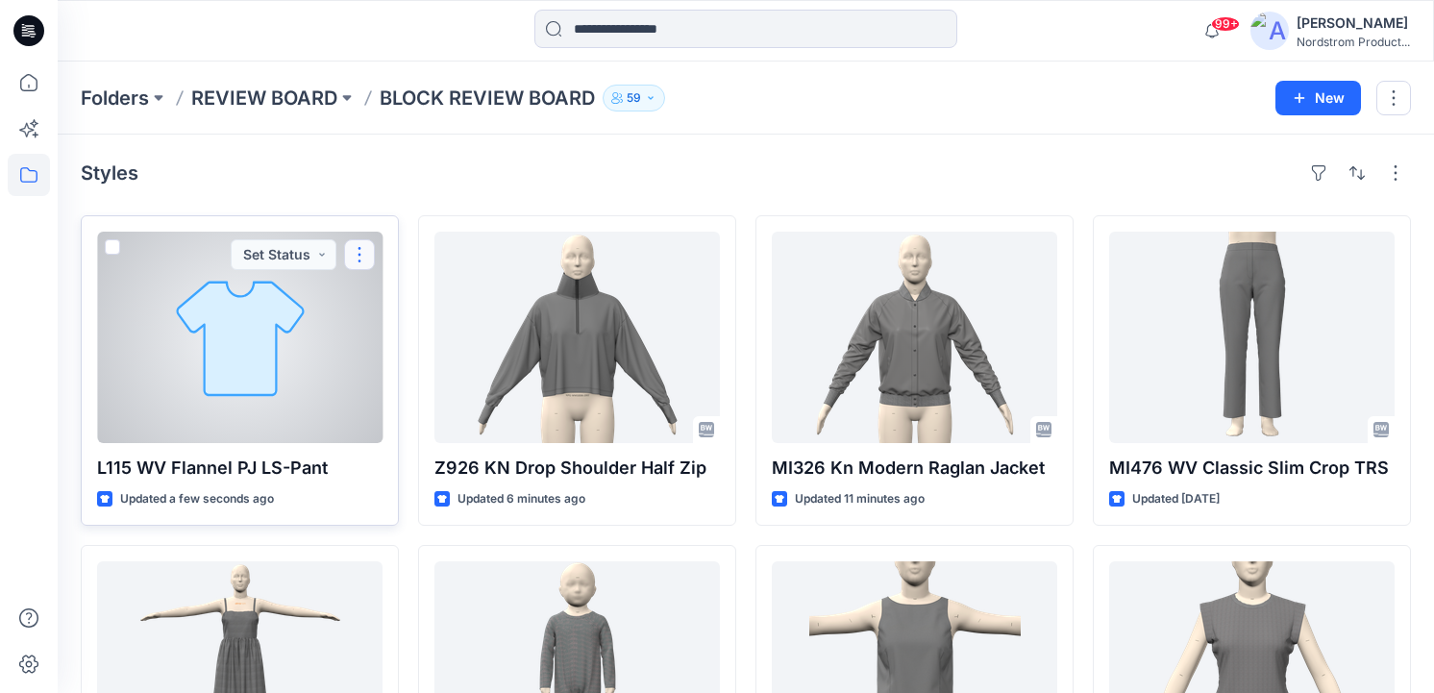
click at [363, 252] on button "button" at bounding box center [359, 254] width 31 height 31
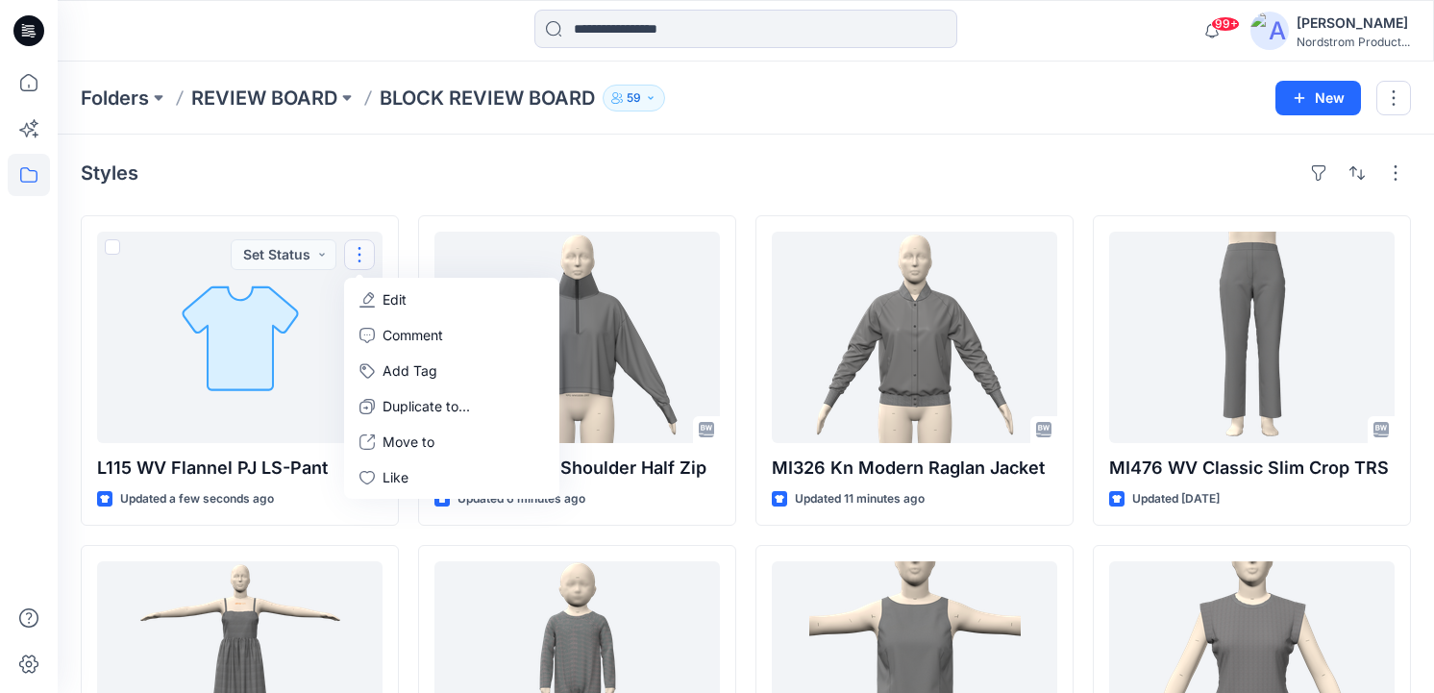
click at [703, 185] on div "Styles" at bounding box center [746, 173] width 1330 height 31
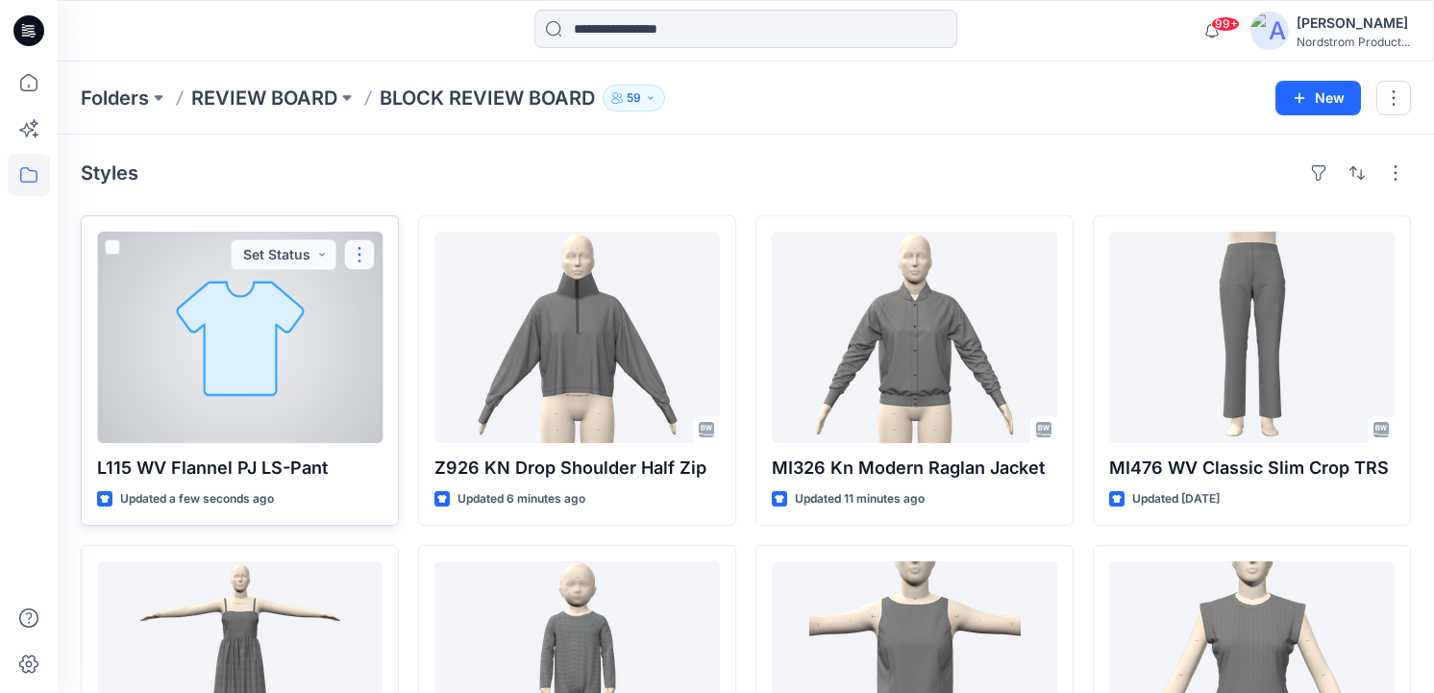
click at [366, 252] on button "button" at bounding box center [359, 254] width 31 height 31
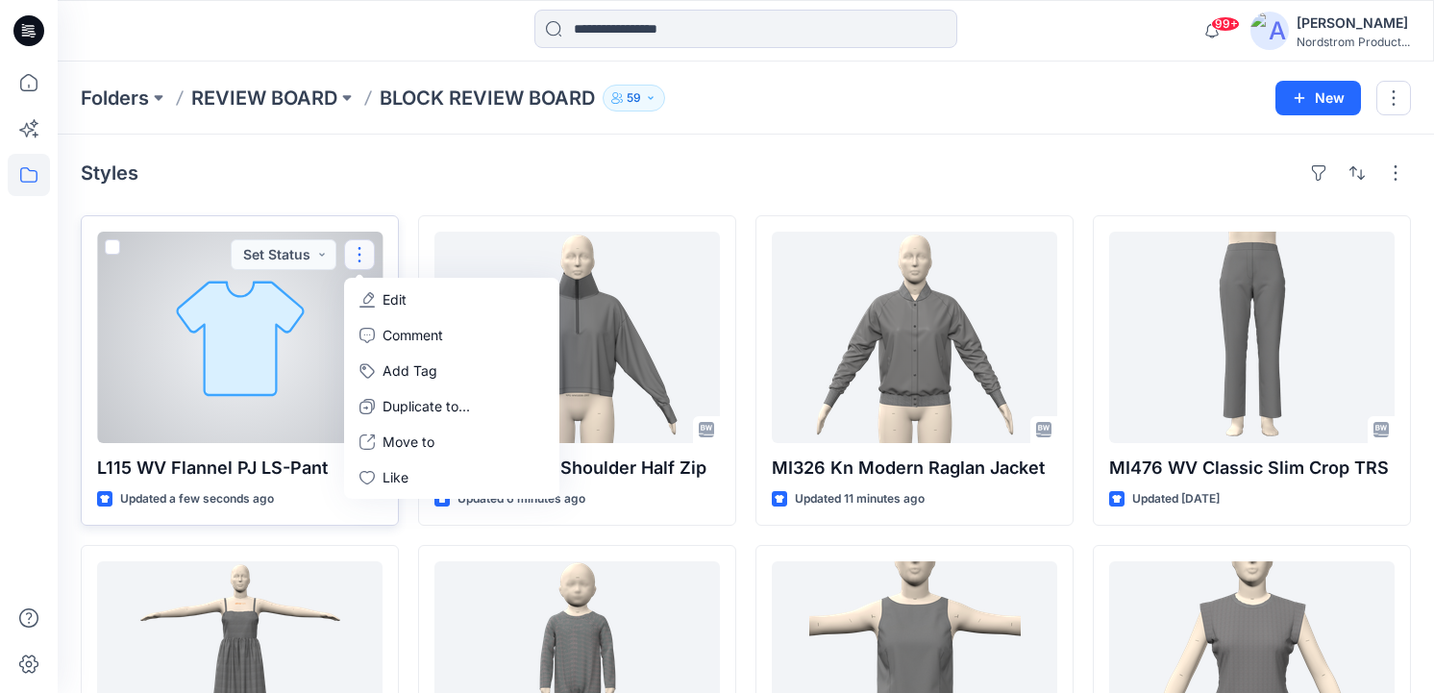
click at [401, 293] on p "Edit" at bounding box center [394, 299] width 24 height 20
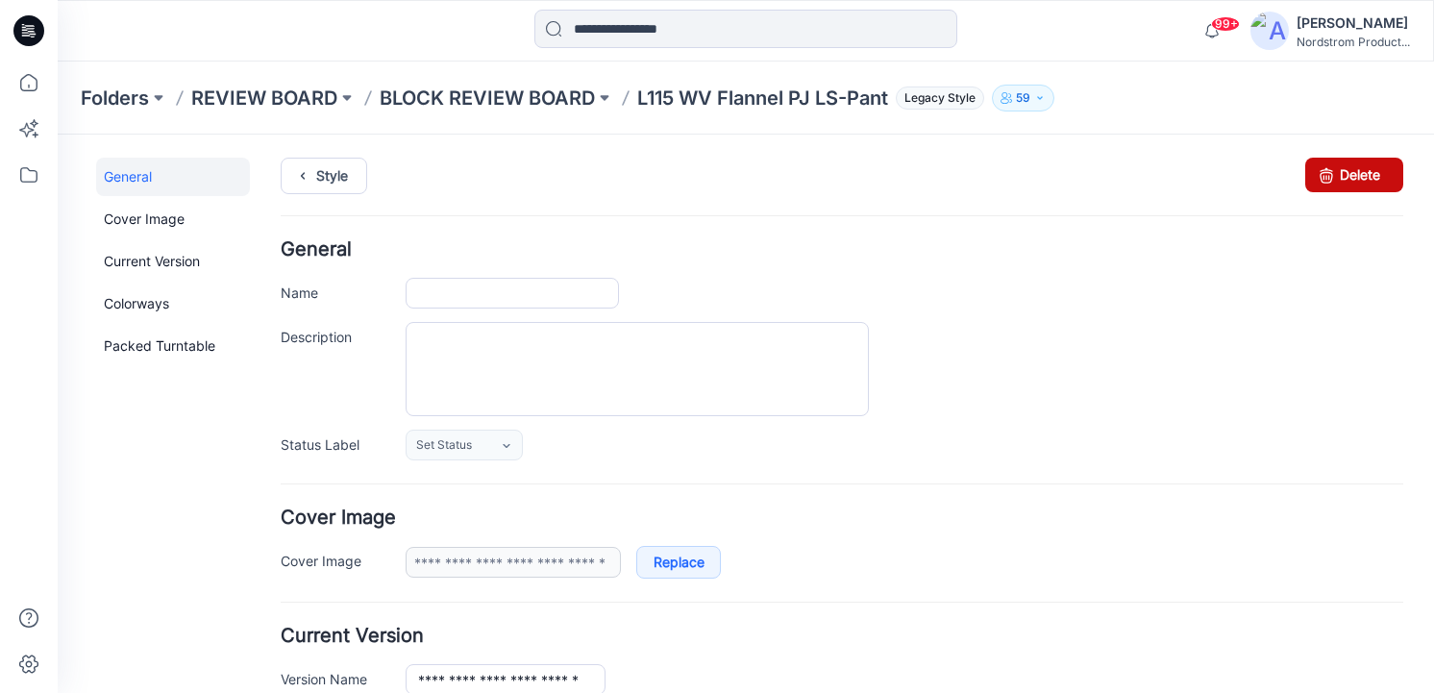
type input "**********"
click at [1379, 174] on link "Delete" at bounding box center [1354, 175] width 98 height 35
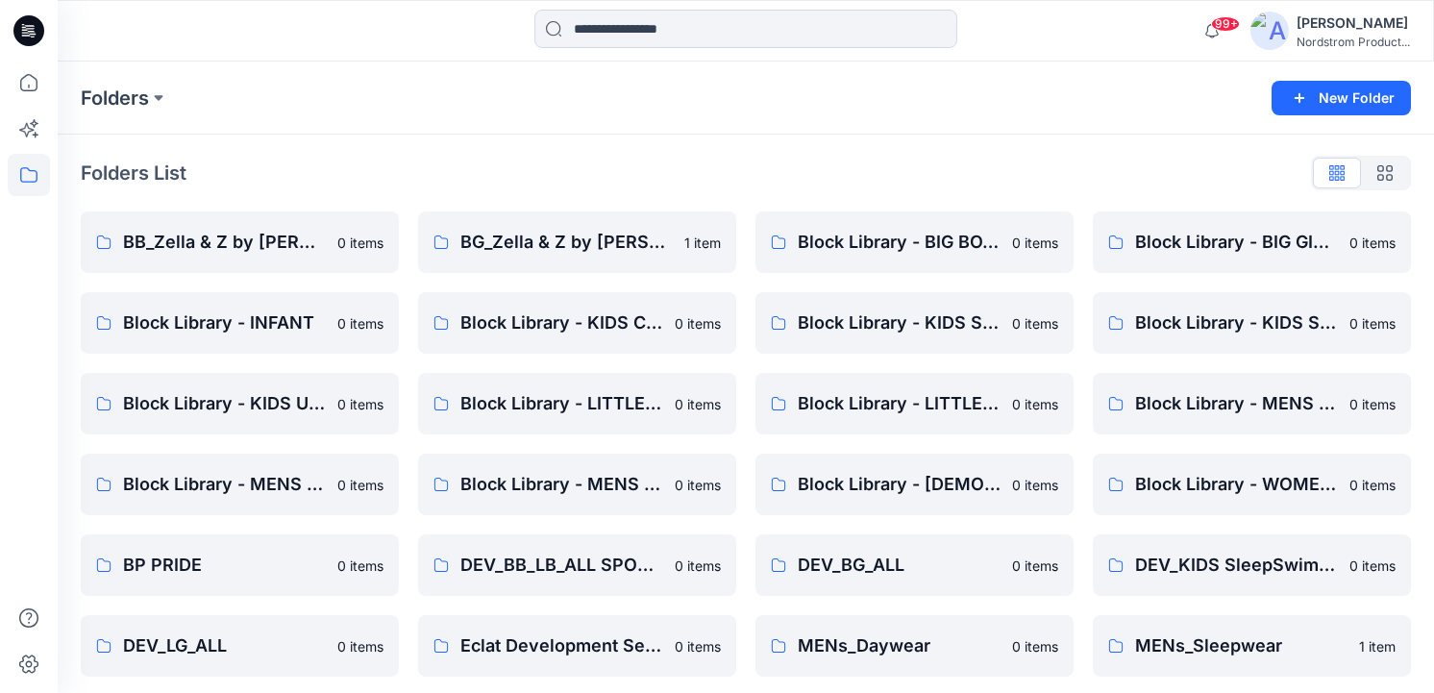
click at [22, 25] on icon at bounding box center [23, 24] width 3 height 1
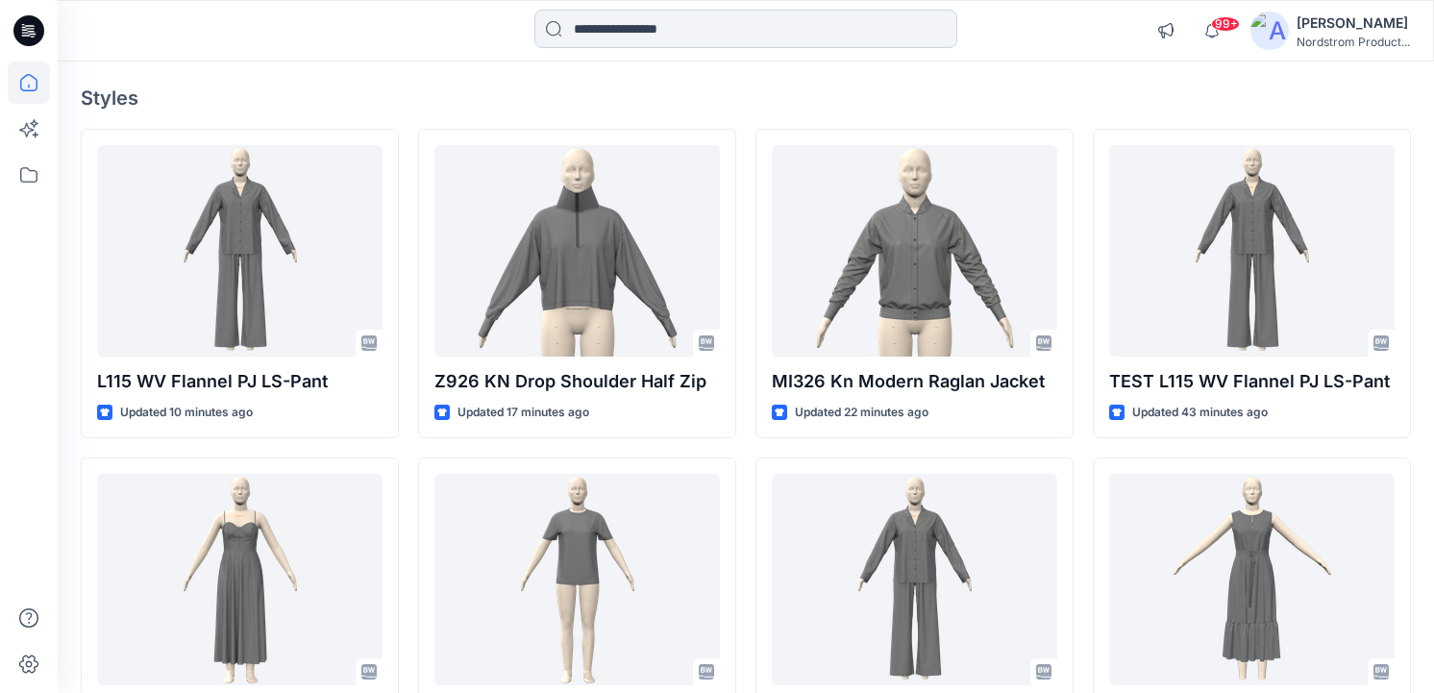
scroll to position [142, 0]
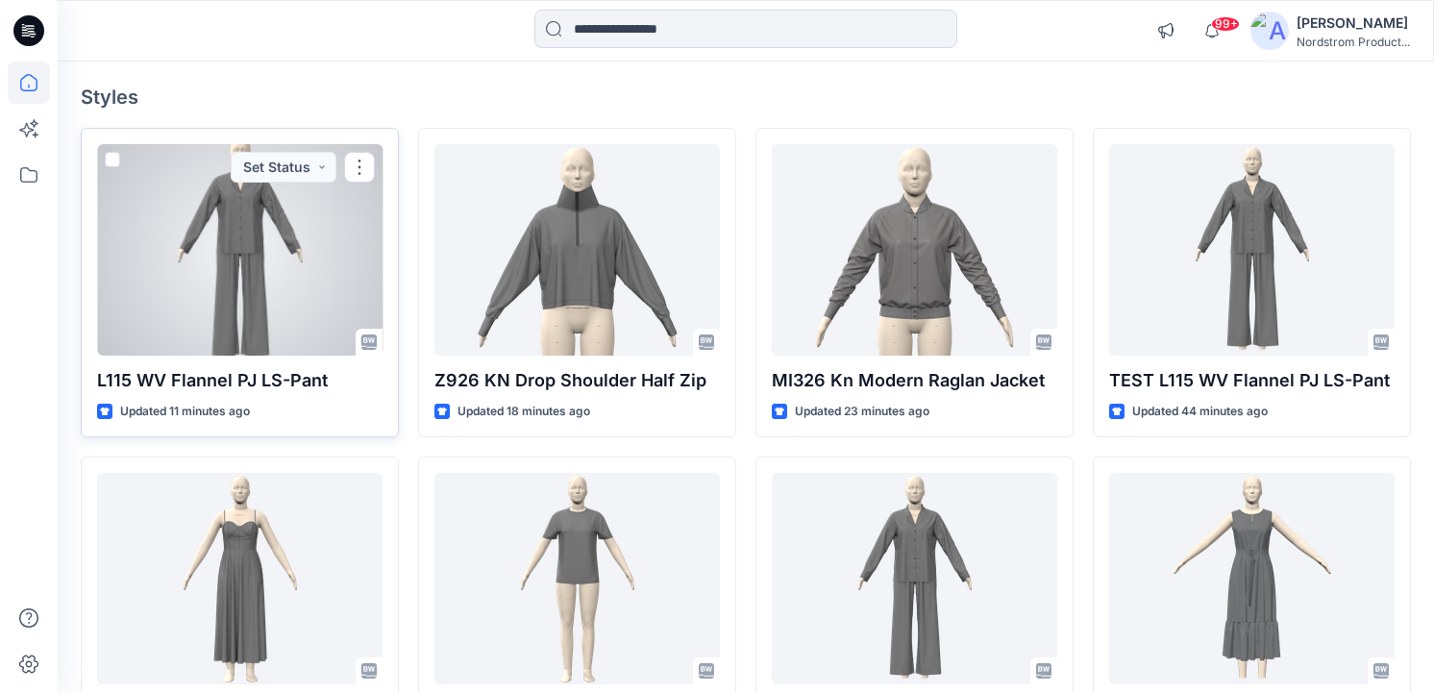
click at [284, 297] on div at bounding box center [239, 249] width 285 height 211
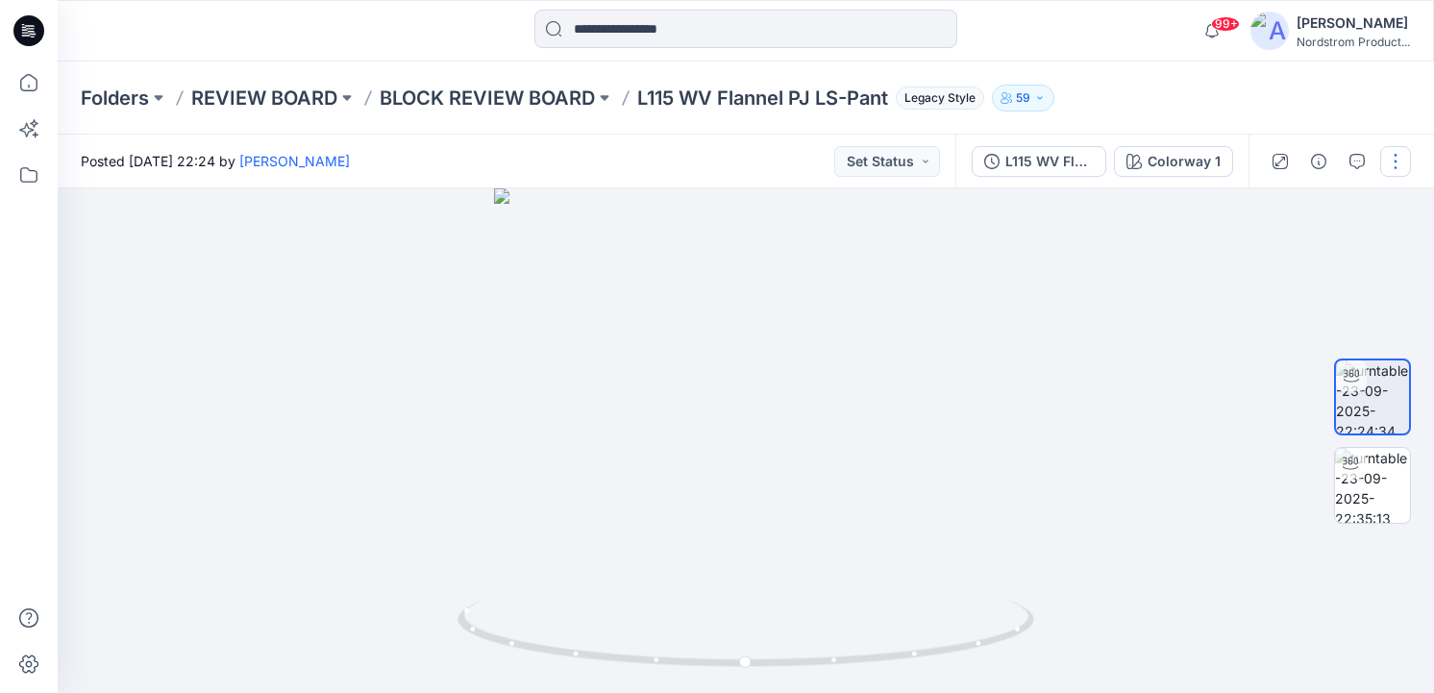
click at [1398, 164] on button "button" at bounding box center [1395, 161] width 31 height 31
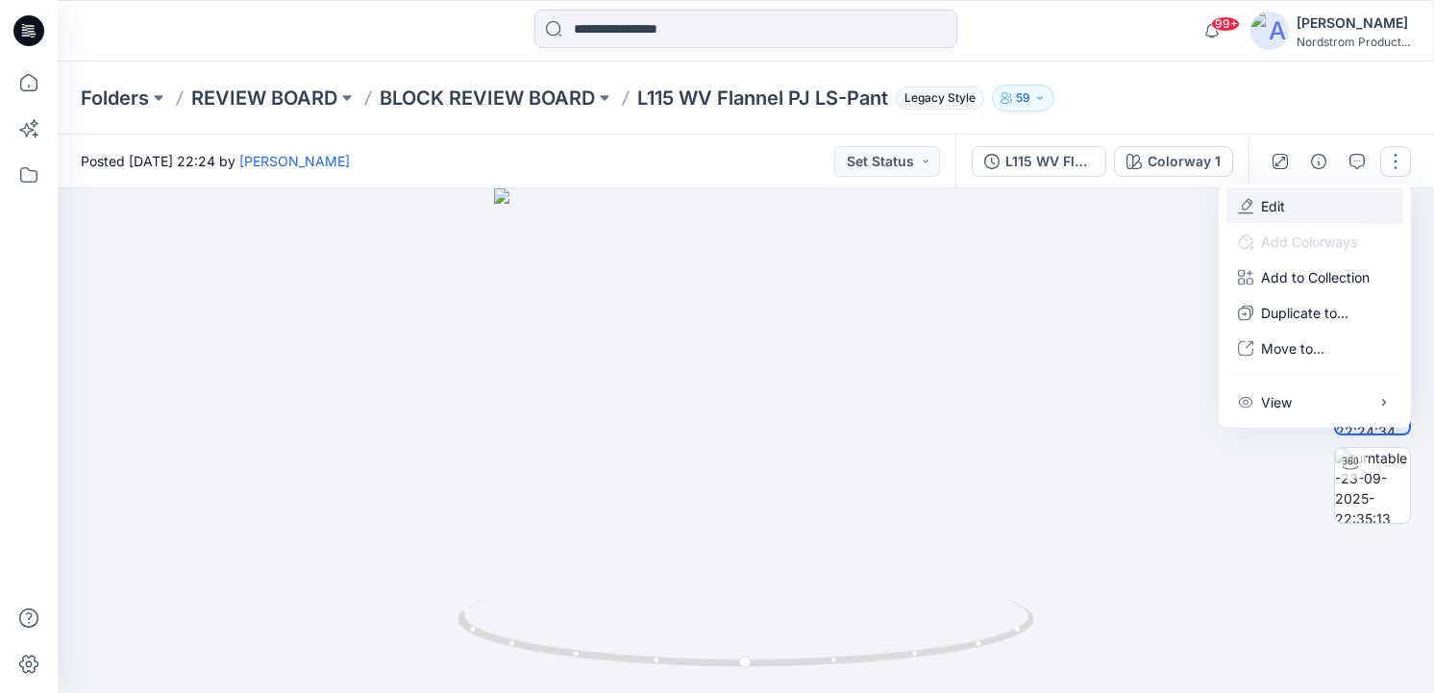
click at [1305, 201] on button "Edit" at bounding box center [1314, 206] width 177 height 36
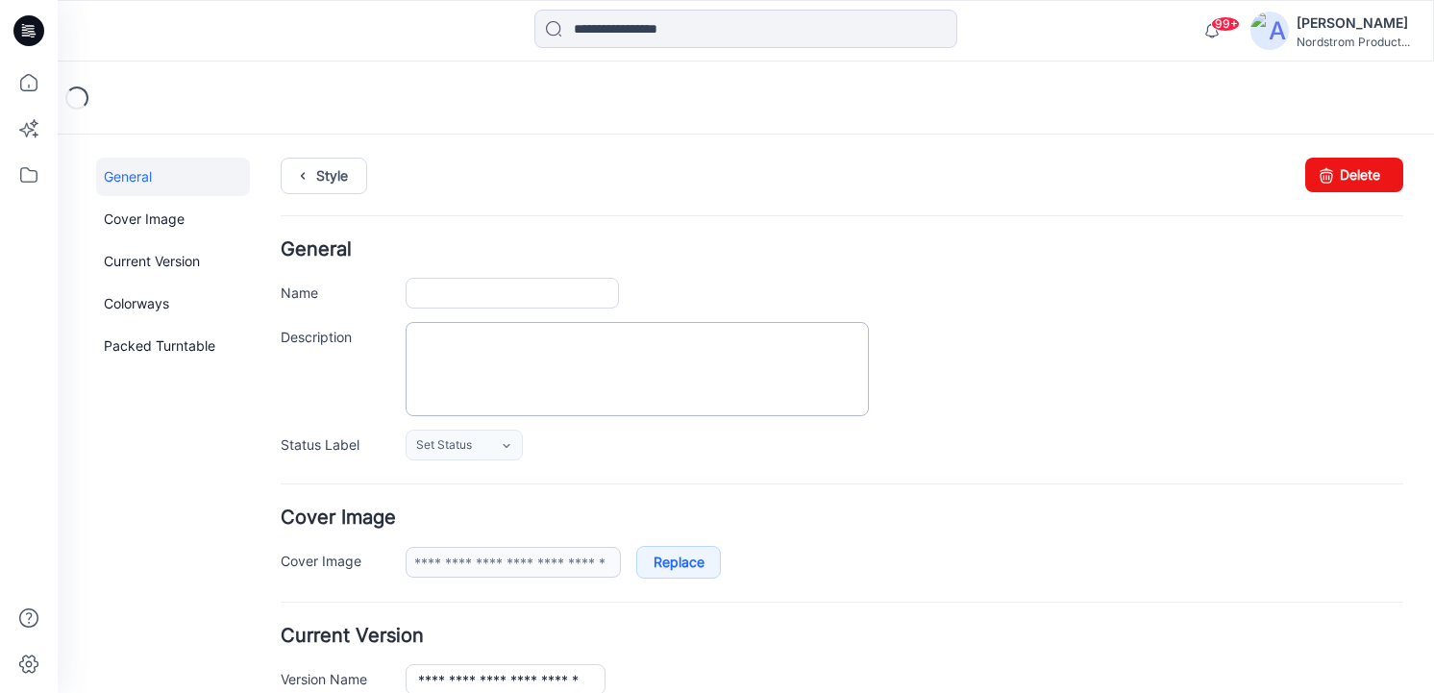
type input "**********"
click at [510, 347] on textarea "Description" at bounding box center [637, 369] width 463 height 94
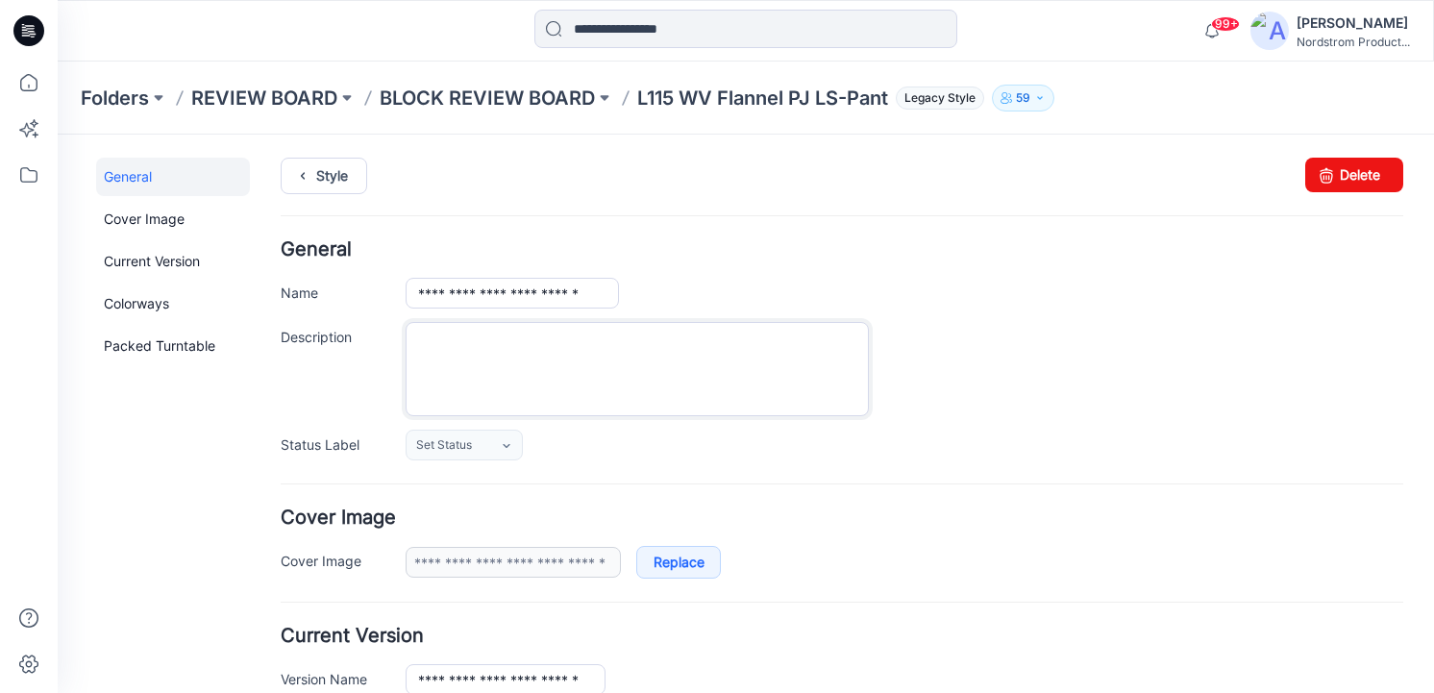
paste textarea "**********"
type textarea "**********"
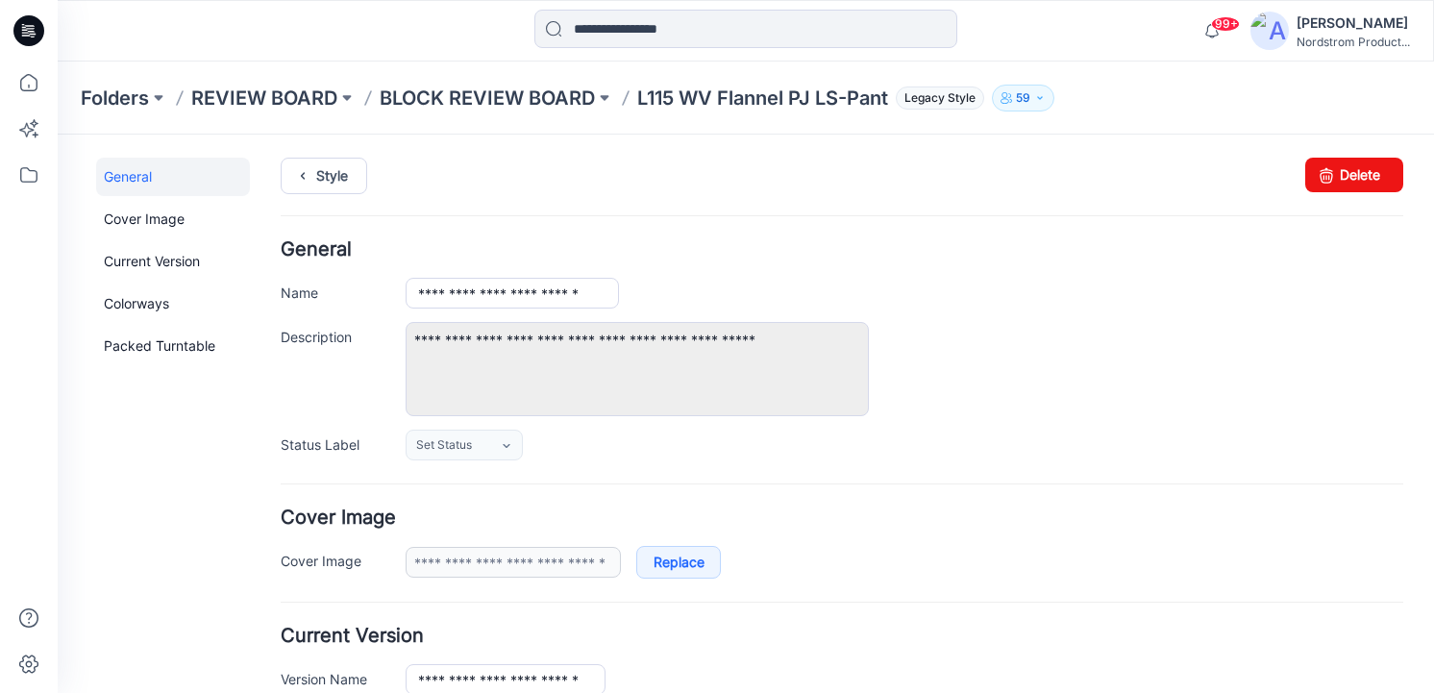
click at [565, 185] on ul "Style" at bounding box center [842, 175] width 1122 height 35
click at [316, 170] on link "Style" at bounding box center [324, 176] width 86 height 37
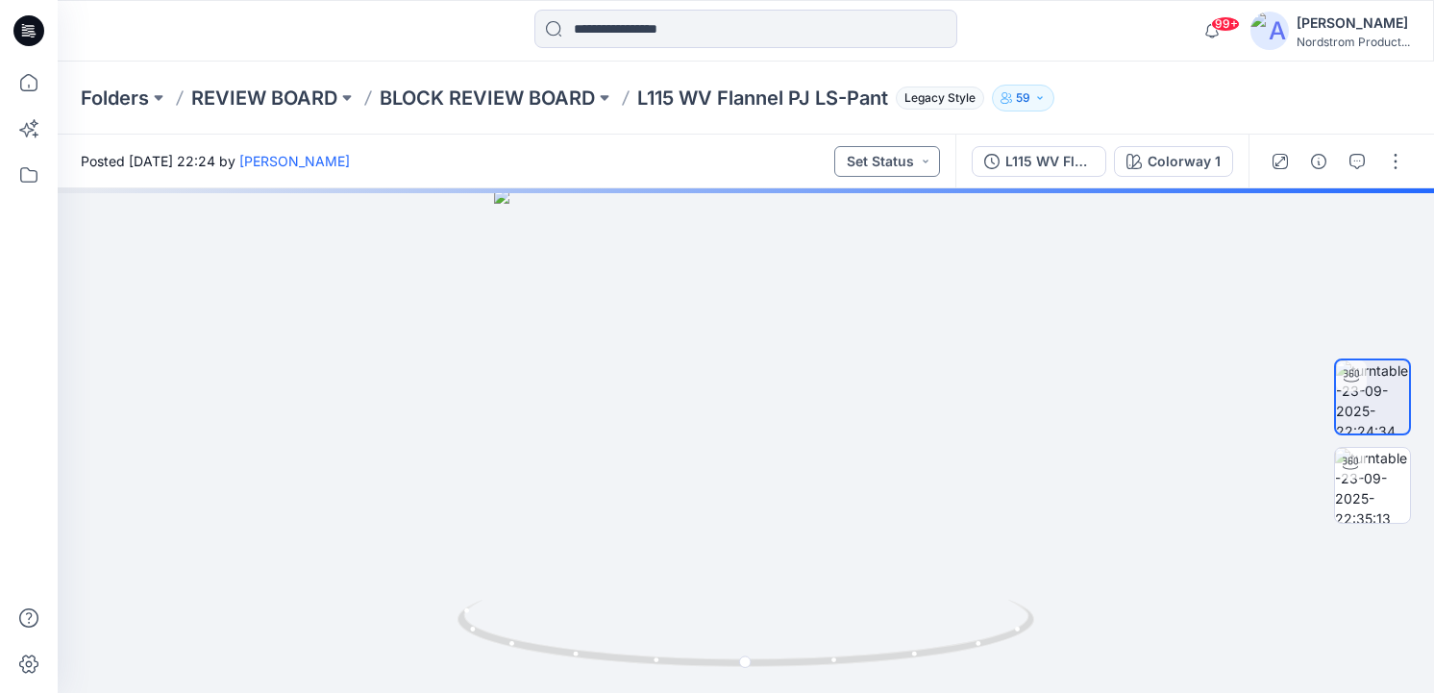
click at [883, 160] on button "Set Status" at bounding box center [887, 161] width 106 height 31
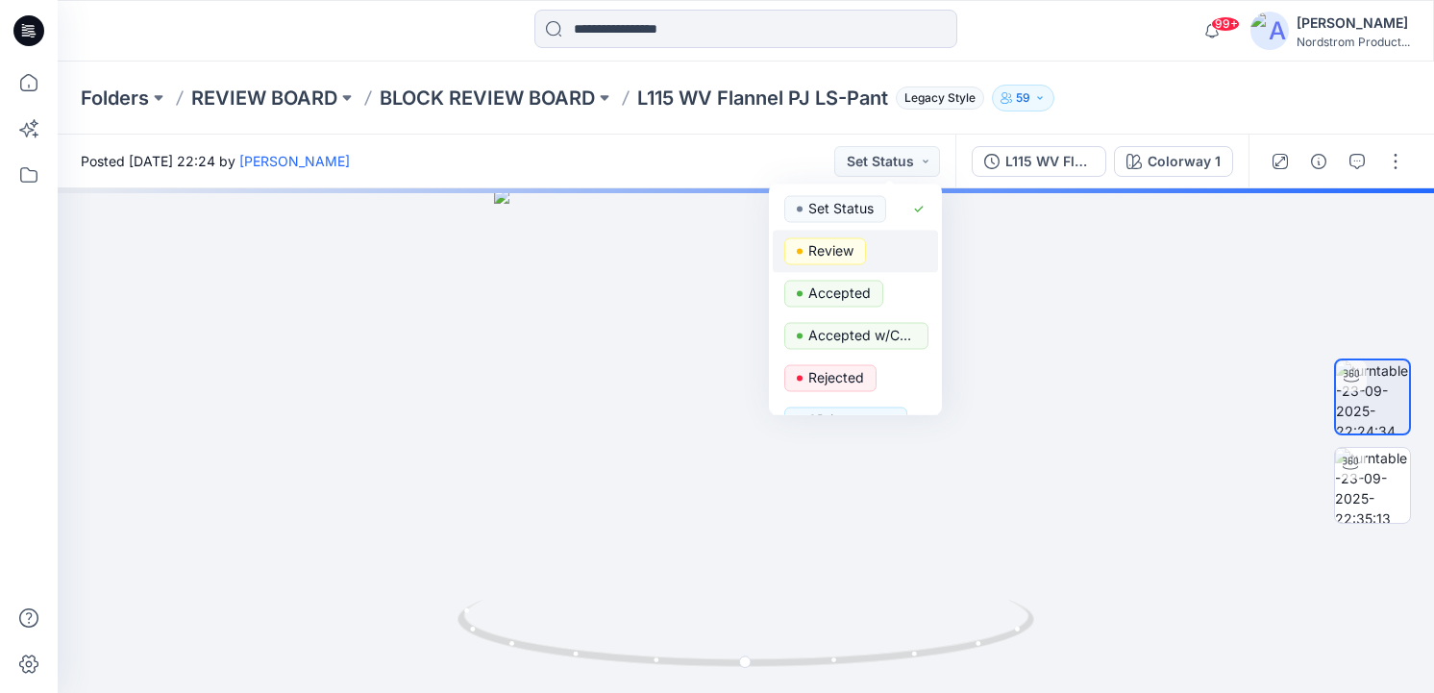
click at [841, 256] on p "Review" at bounding box center [830, 250] width 45 height 25
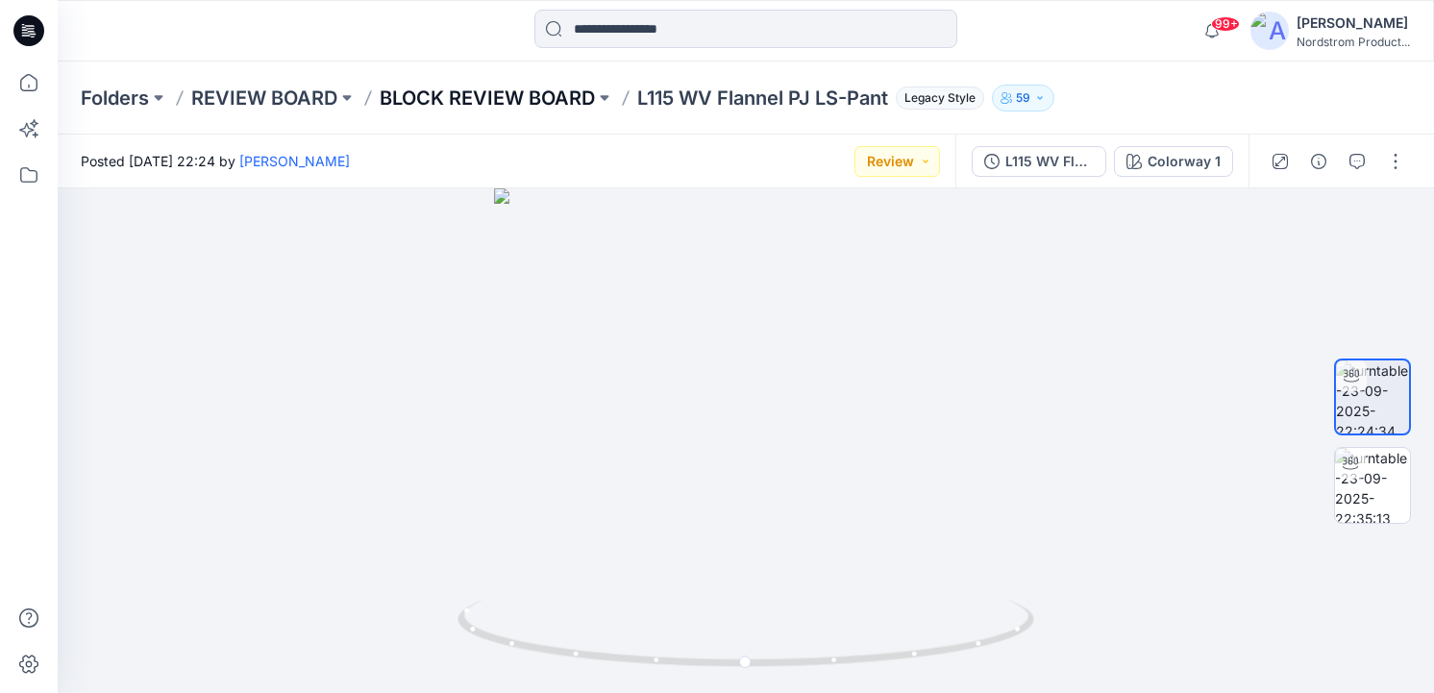
click at [523, 105] on p "BLOCK REVIEW BOARD" at bounding box center [487, 98] width 215 height 27
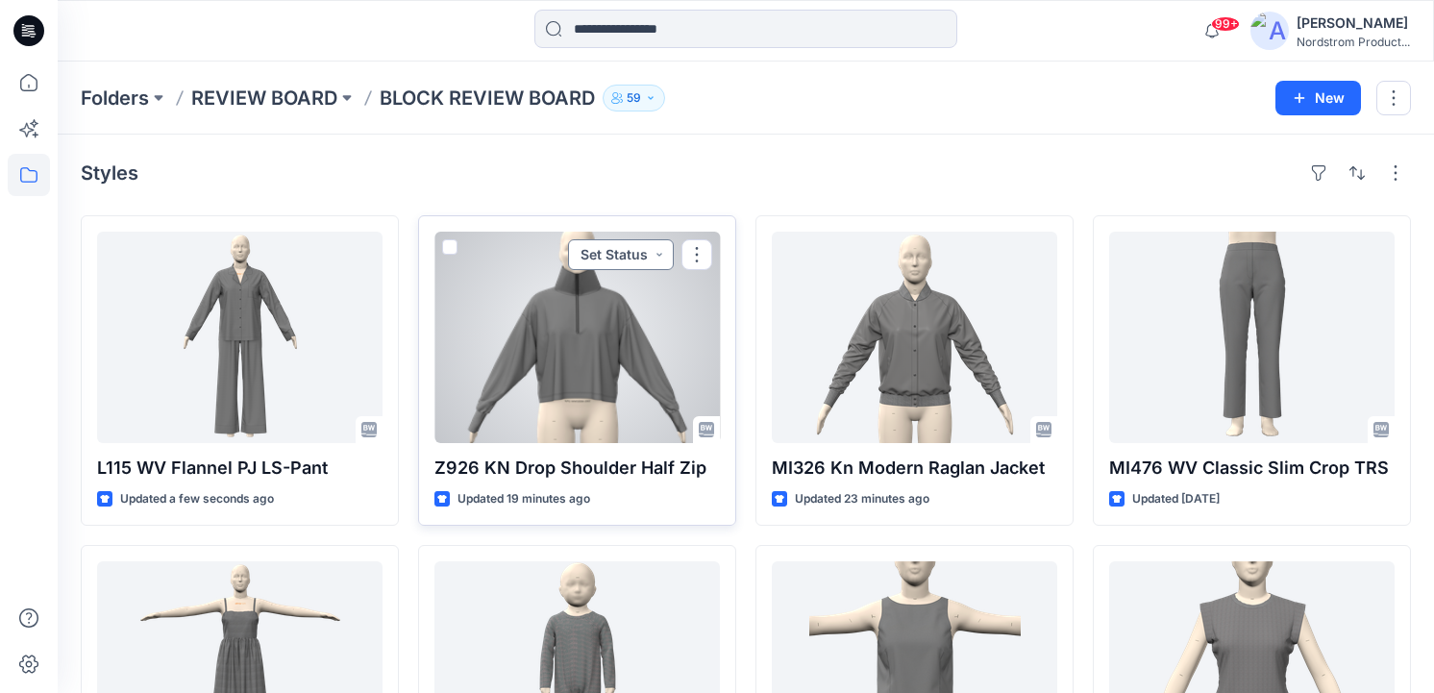
click at [621, 251] on button "Set Status" at bounding box center [621, 254] width 106 height 31
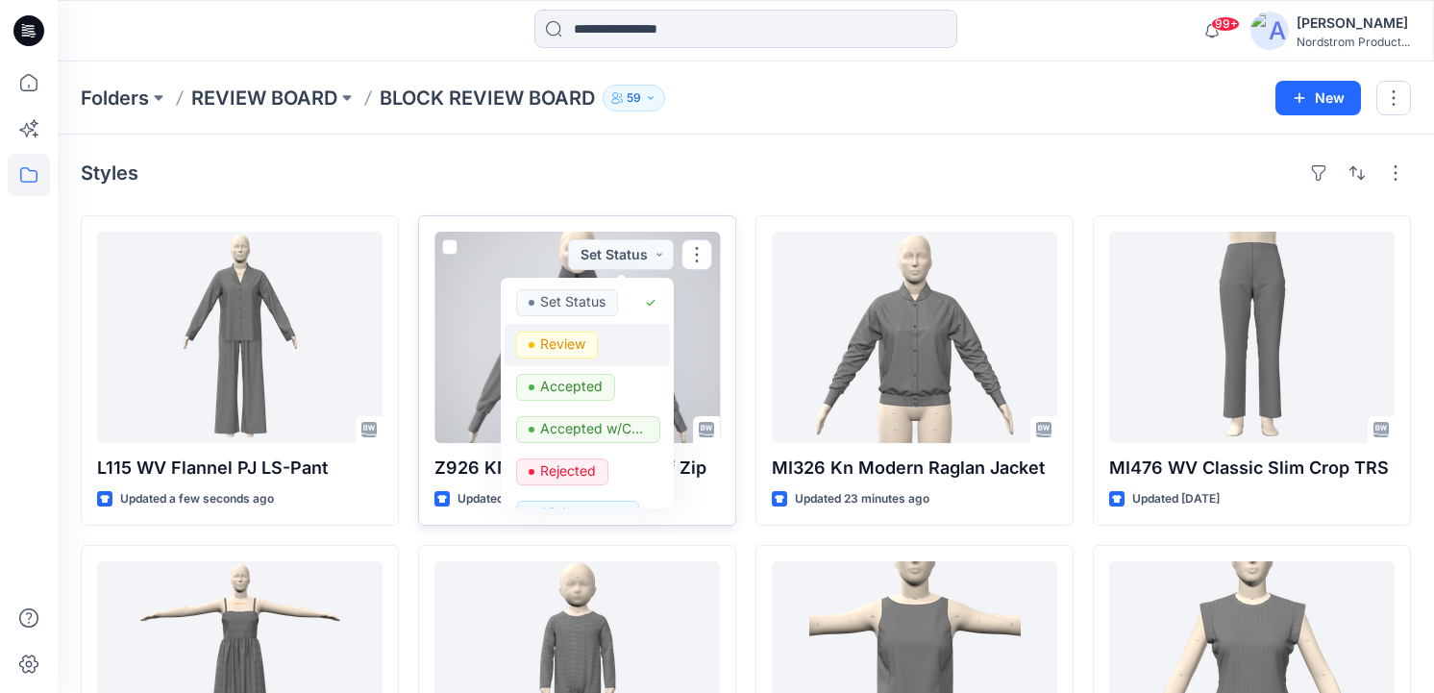
click at [564, 344] on p "Review" at bounding box center [562, 344] width 45 height 25
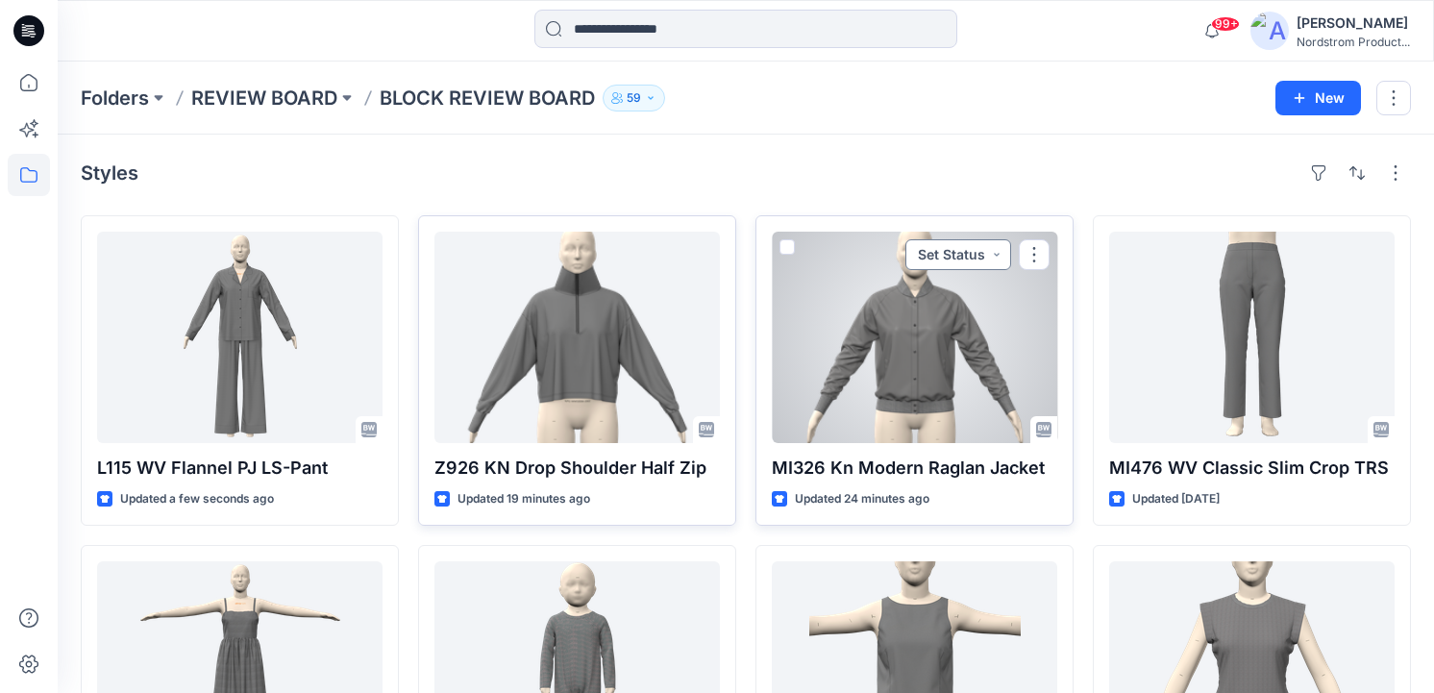
click at [957, 247] on button "Set Status" at bounding box center [958, 254] width 106 height 31
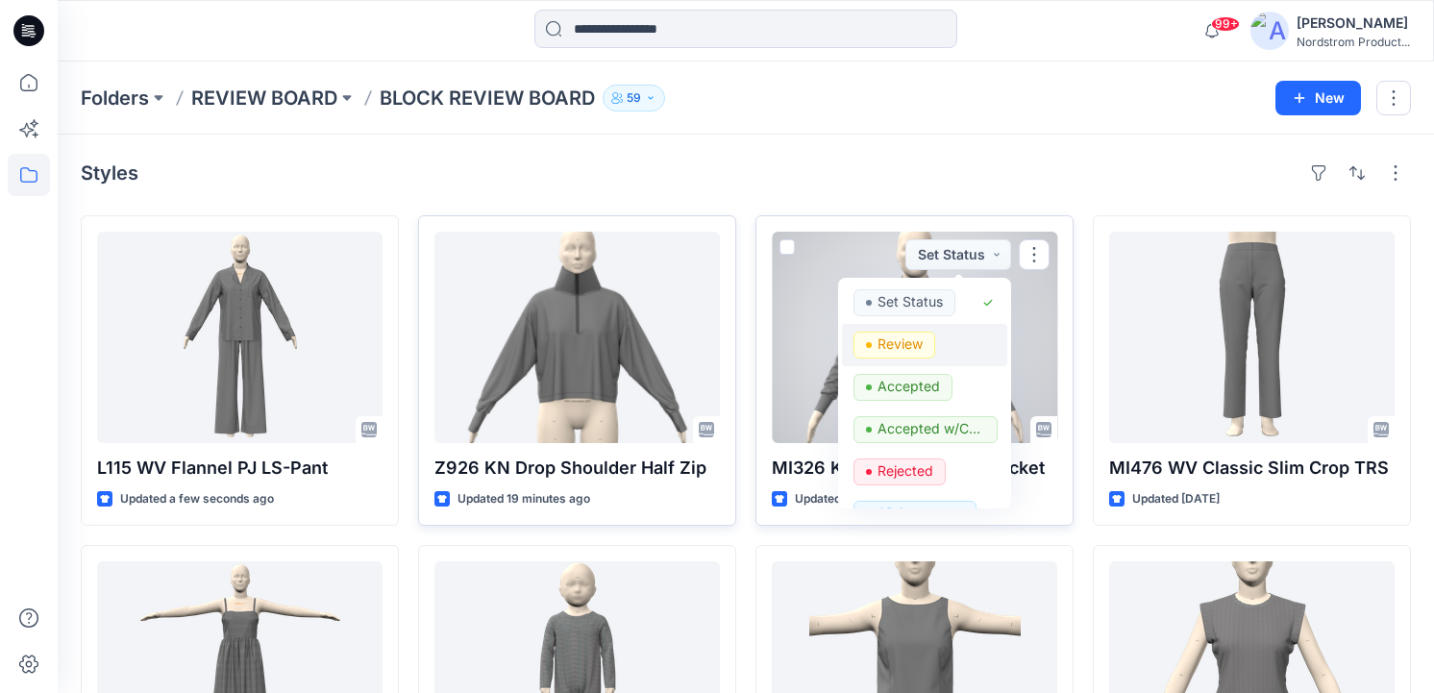
click at [943, 335] on div "Review" at bounding box center [924, 345] width 142 height 27
